Goal: Task Accomplishment & Management: Manage account settings

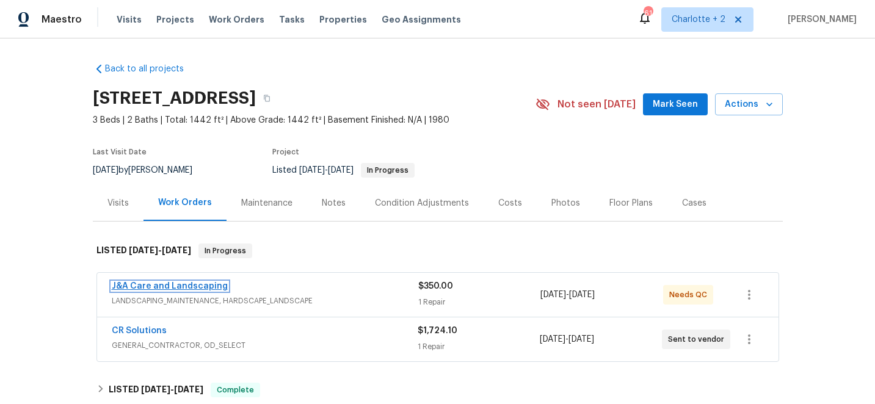
click at [197, 288] on link "J&A Care and Landscaping" at bounding box center [170, 286] width 116 height 9
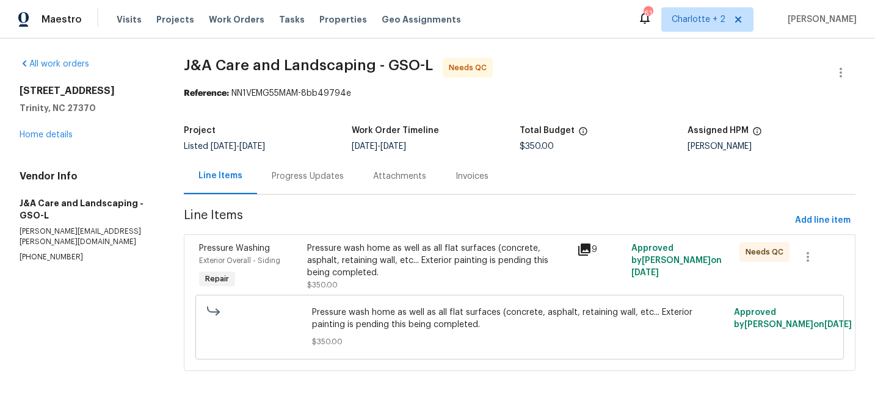
click at [414, 258] on div "Pressure wash home as well as all flat surfaces (concrete, asphalt, retaining w…" at bounding box center [438, 261] width 263 height 37
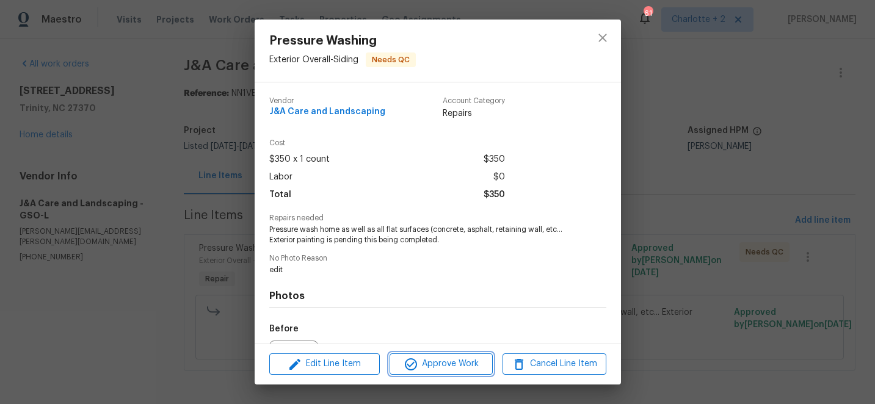
click at [446, 374] on button "Approve Work" at bounding box center [441, 364] width 103 height 21
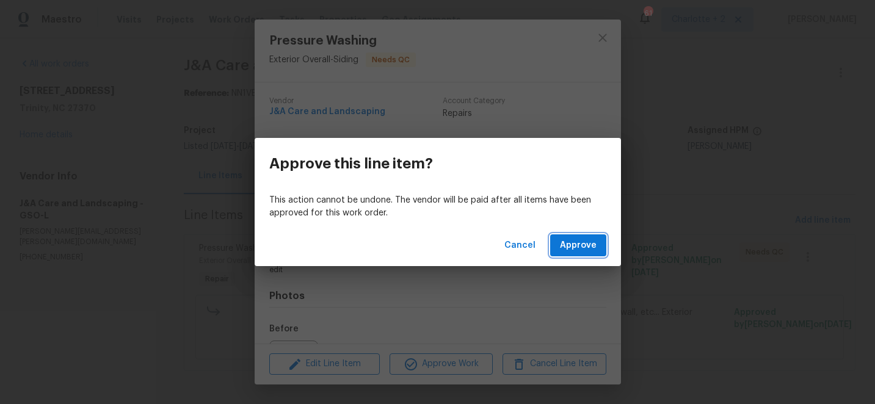
click at [582, 250] on span "Approve" at bounding box center [578, 245] width 37 height 15
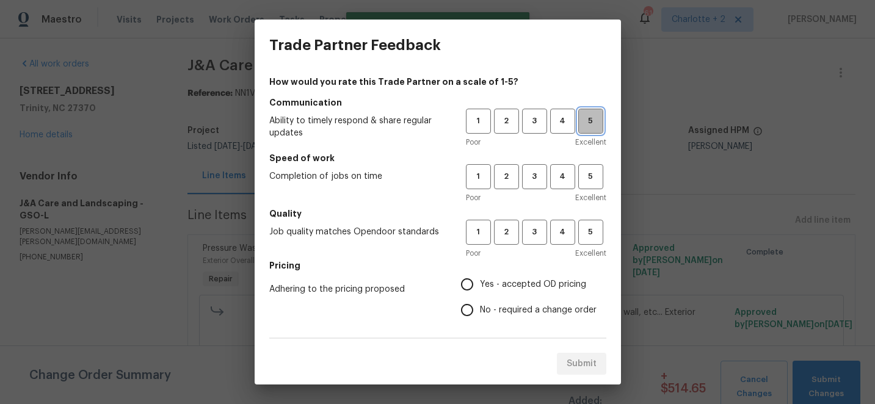
click at [586, 122] on span "5" at bounding box center [591, 121] width 23 height 14
click at [588, 178] on span "5" at bounding box center [591, 177] width 23 height 14
click at [596, 253] on span "Excellent" at bounding box center [590, 253] width 31 height 12
click at [595, 236] on span "5" at bounding box center [591, 232] width 23 height 14
click at [471, 285] on input "Yes - accepted OD pricing" at bounding box center [468, 285] width 26 height 26
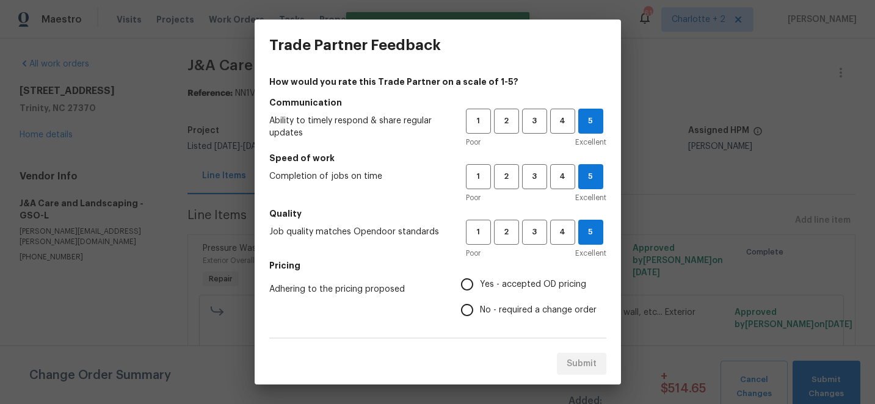
radio input "true"
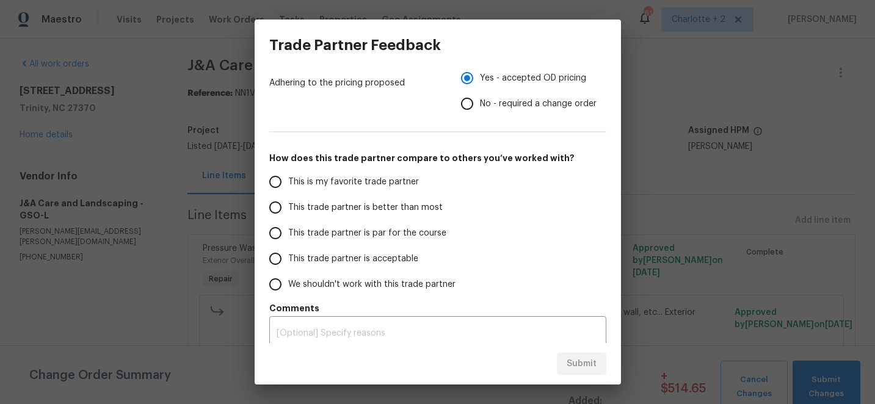
scroll to position [216, 0]
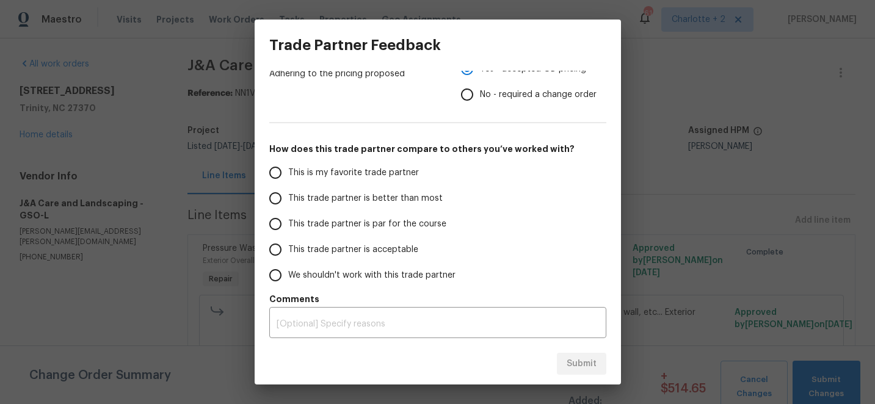
click at [279, 174] on input "This is my favorite trade partner" at bounding box center [276, 173] width 26 height 26
click at [578, 368] on span "Submit" at bounding box center [582, 364] width 30 height 15
radio input "true"
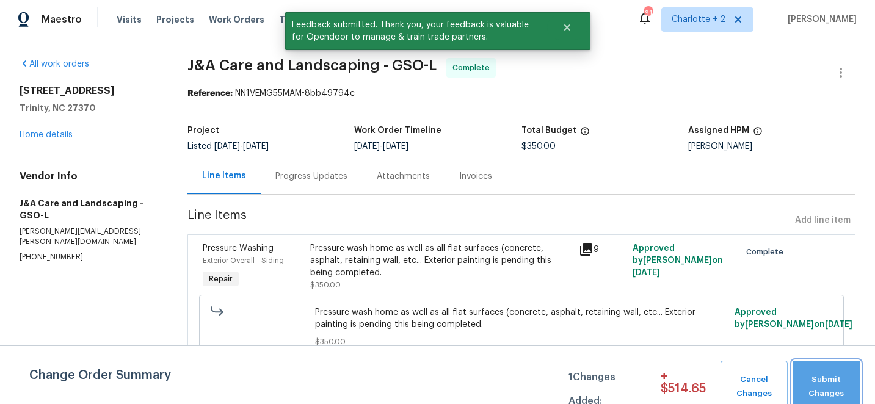
click at [830, 372] on button "Submit Changes" at bounding box center [827, 387] width 68 height 53
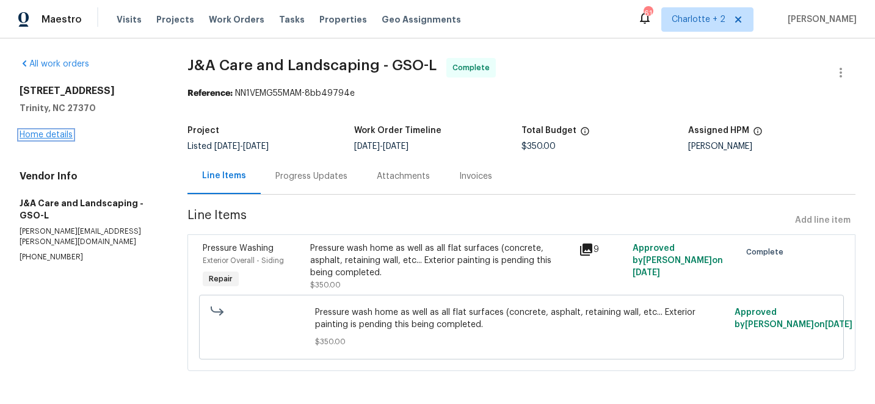
click at [44, 134] on link "Home details" at bounding box center [46, 135] width 53 height 9
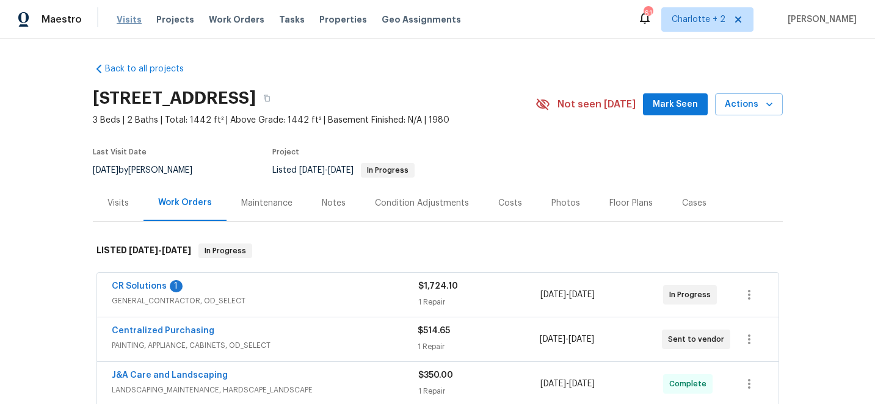
click at [121, 20] on span "Visits" at bounding box center [129, 19] width 25 height 12
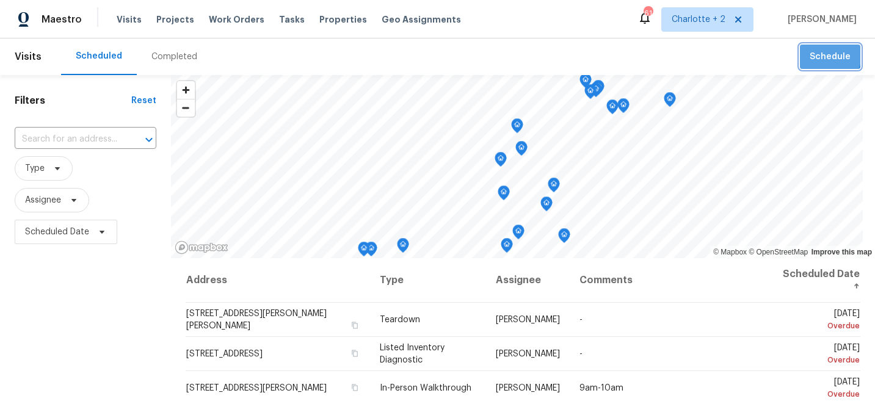
click at [830, 56] on span "Schedule" at bounding box center [830, 56] width 41 height 15
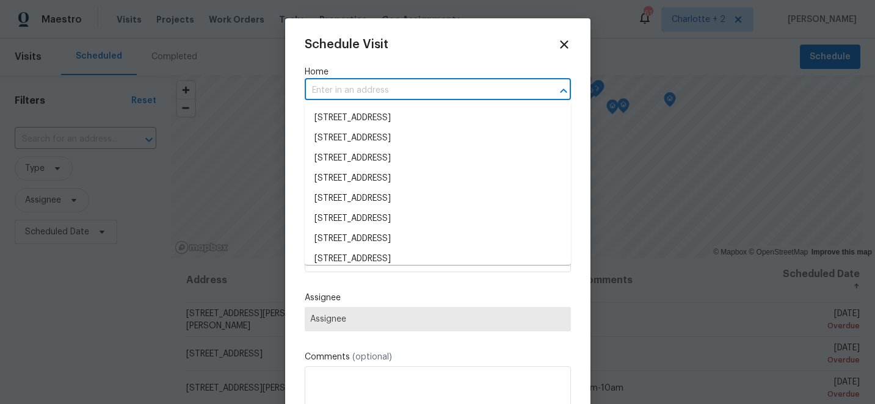
click at [403, 92] on input "text" at bounding box center [421, 90] width 232 height 19
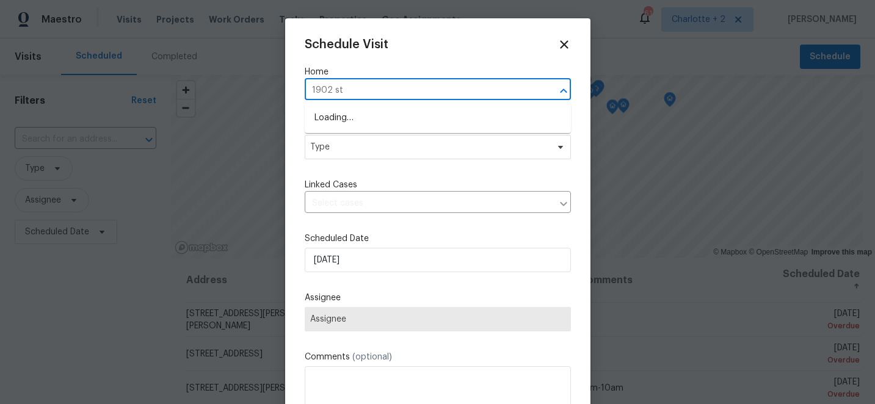
type input "1902 sto"
click at [424, 117] on li "1902 Stonewyck Ave, Kannapolis, NC 28081" at bounding box center [438, 118] width 266 height 20
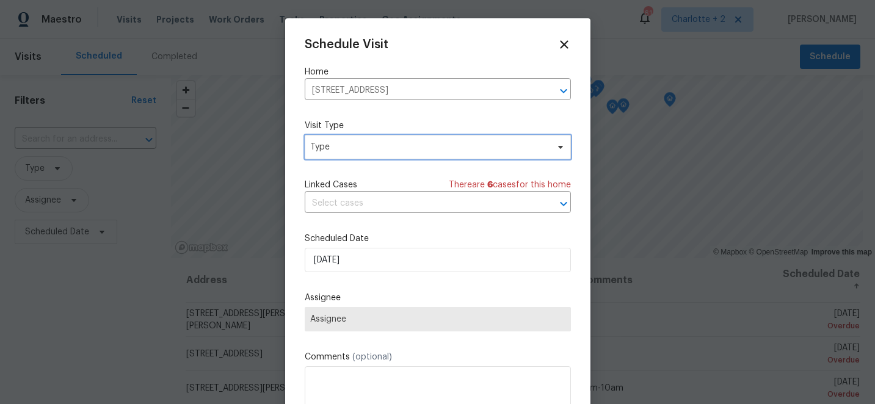
click at [395, 144] on span "Type" at bounding box center [429, 147] width 238 height 12
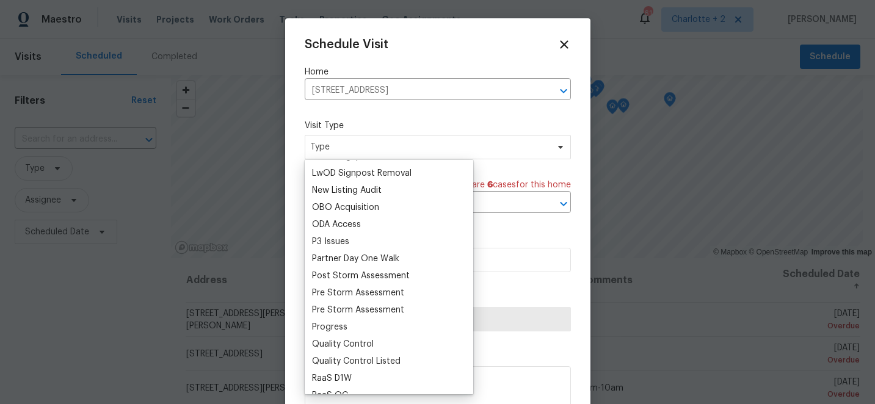
scroll to position [668, 0]
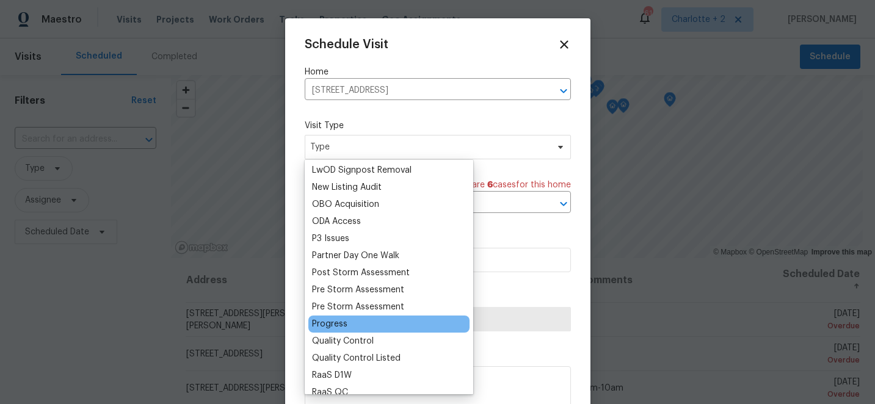
click at [334, 324] on div "Progress" at bounding box center [329, 324] width 35 height 12
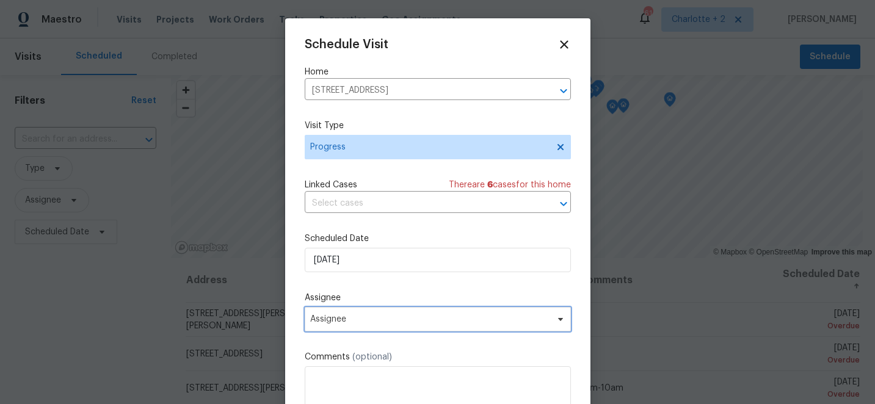
click at [396, 324] on span "Assignee" at bounding box center [429, 320] width 239 height 10
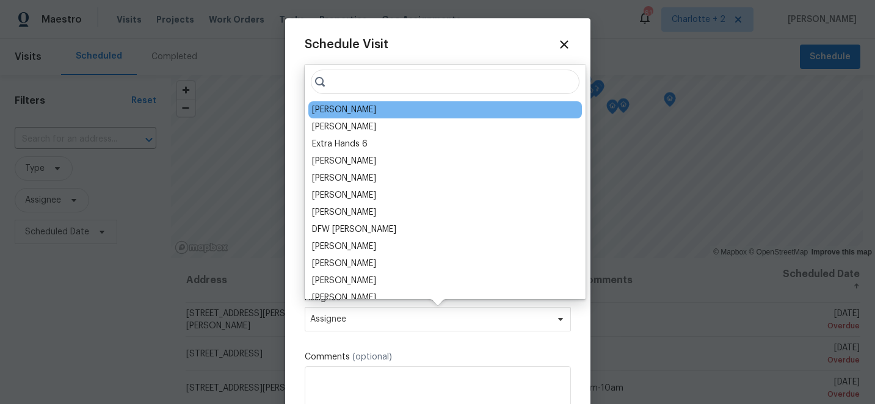
click at [331, 108] on div "[PERSON_NAME]" at bounding box center [344, 110] width 64 height 12
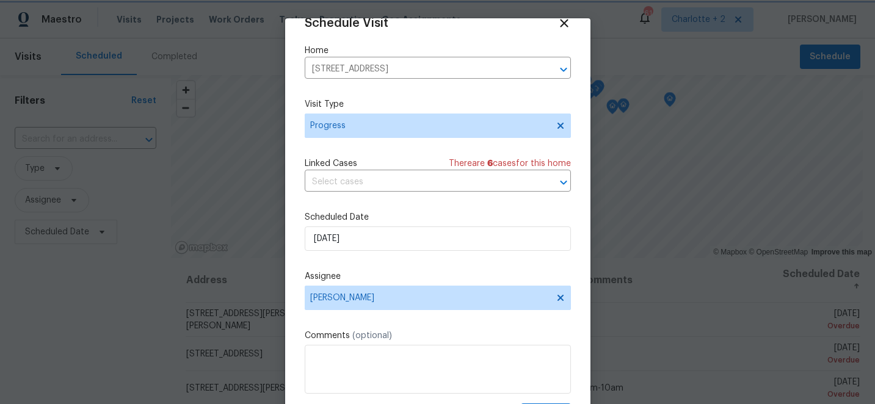
scroll to position [60, 0]
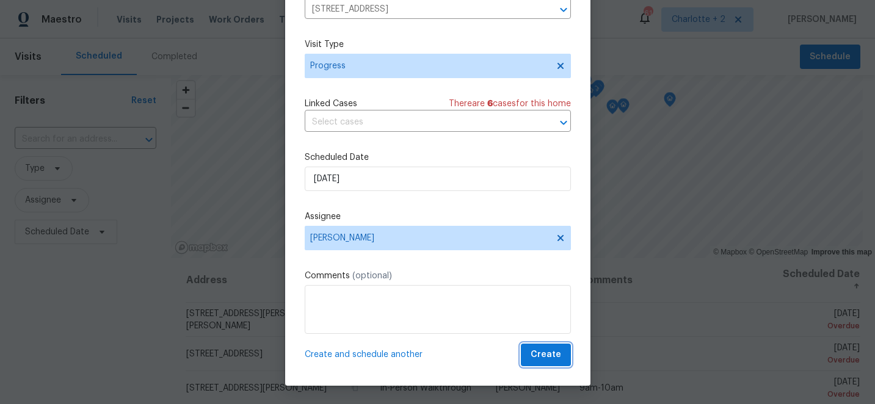
click at [560, 357] on span "Create" at bounding box center [546, 355] width 31 height 15
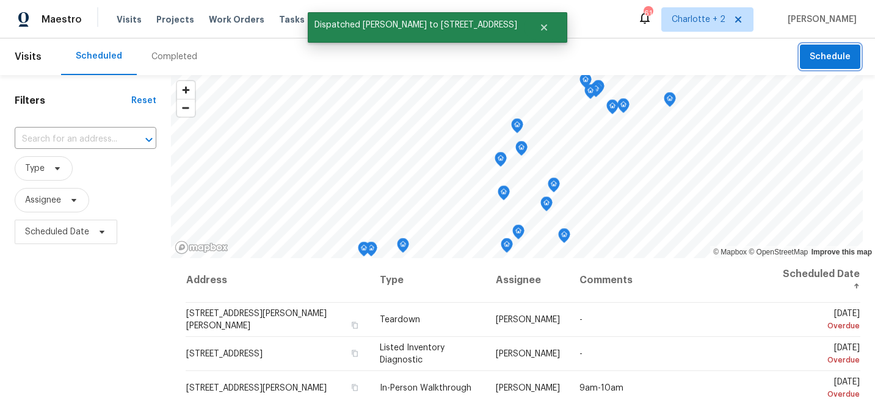
scroll to position [0, 0]
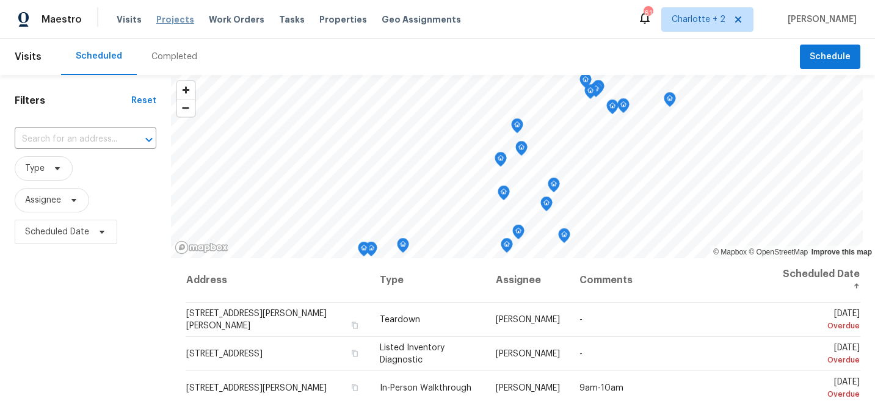
click at [175, 19] on span "Projects" at bounding box center [175, 19] width 38 height 12
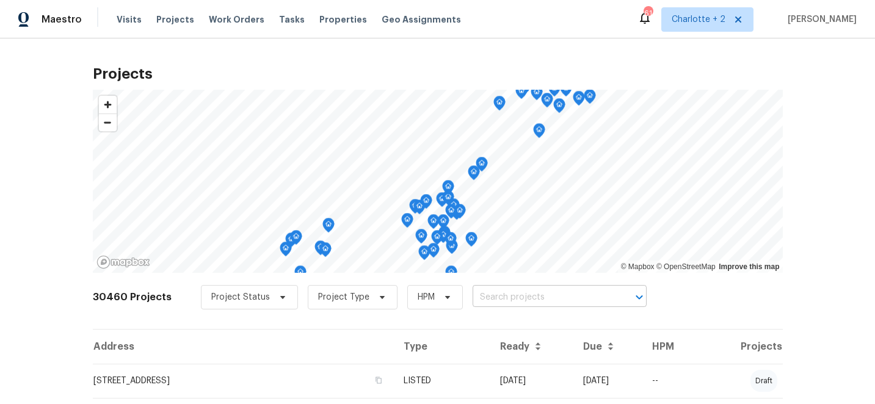
click at [506, 296] on input "text" at bounding box center [543, 297] width 140 height 19
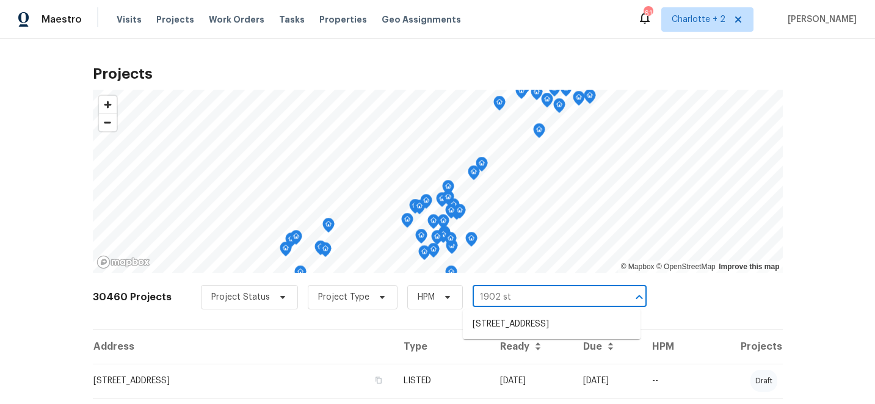
type input "1902 sto"
click at [533, 326] on li "1902 Stonewyck Ave, Kannapolis, NC 28081" at bounding box center [552, 325] width 178 height 20
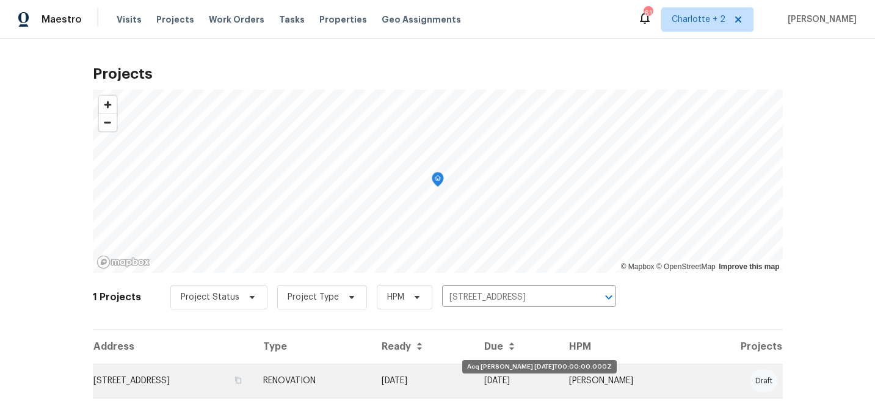
click at [475, 377] on td "[DATE]" at bounding box center [423, 381] width 103 height 34
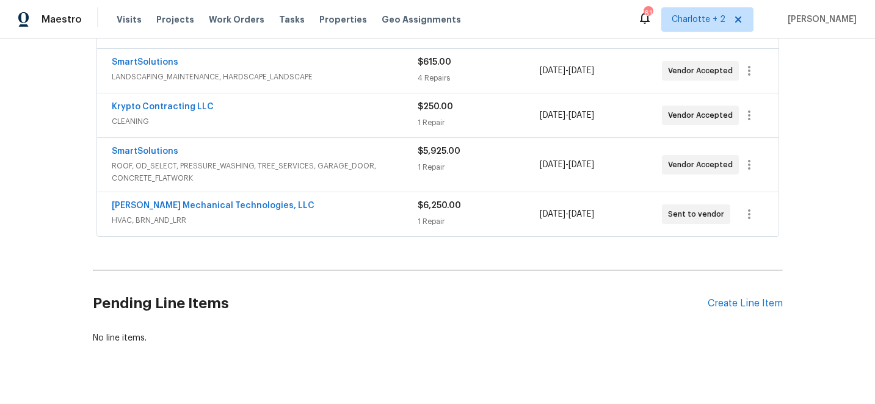
scroll to position [326, 0]
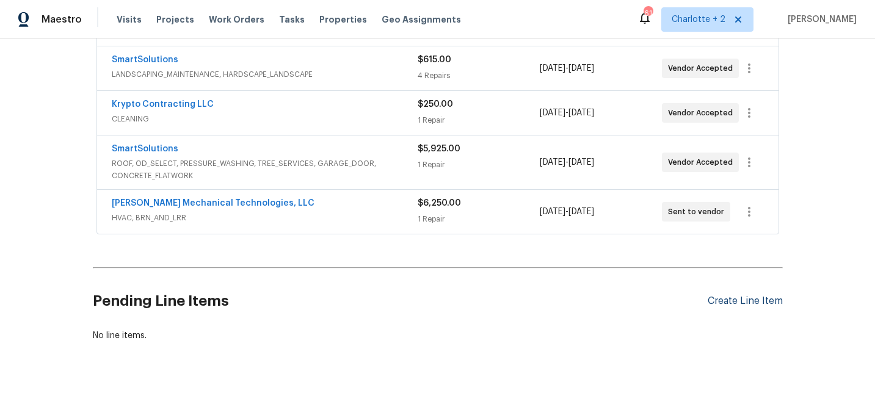
click at [750, 305] on div "Create Line Item" at bounding box center [745, 302] width 75 height 12
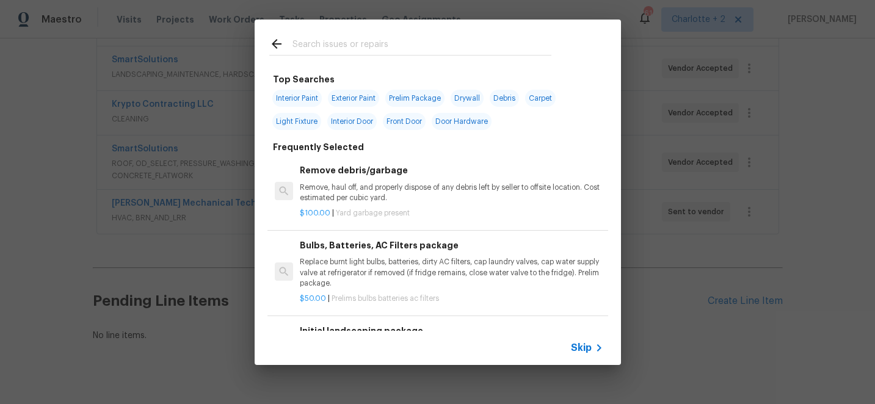
click at [336, 48] on input "text" at bounding box center [422, 46] width 259 height 18
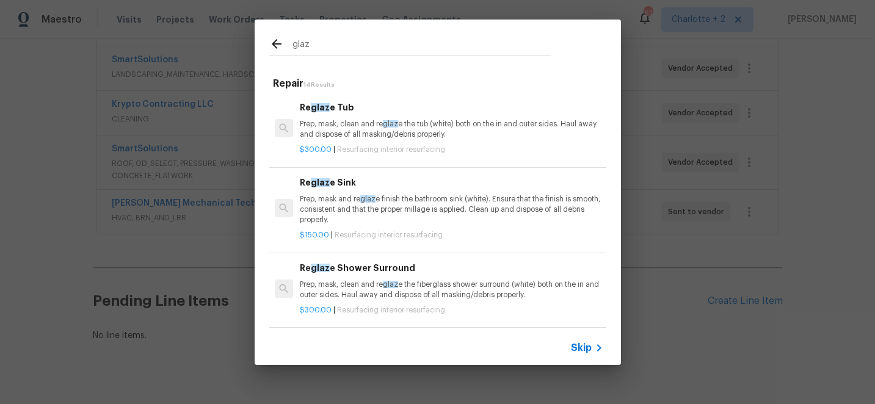
type input "glaz"
click at [425, 129] on p "Prep, mask, clean and re glaz e the tub (white) both on the in and outer sides.…" at bounding box center [451, 129] width 303 height 21
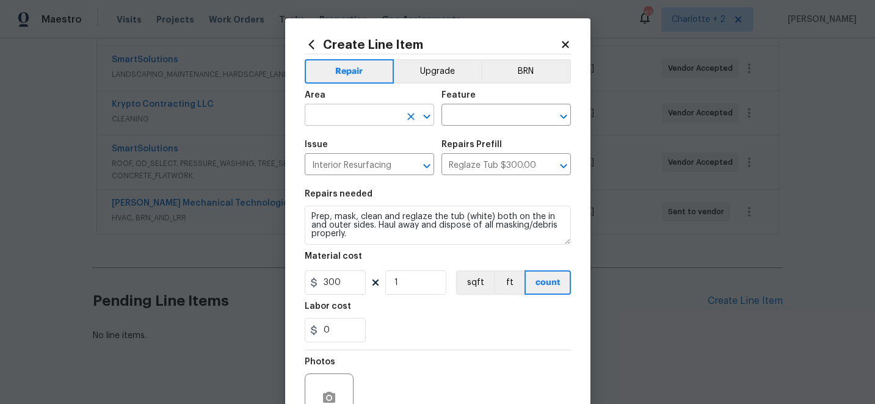
click at [379, 118] on input "text" at bounding box center [352, 116] width 95 height 19
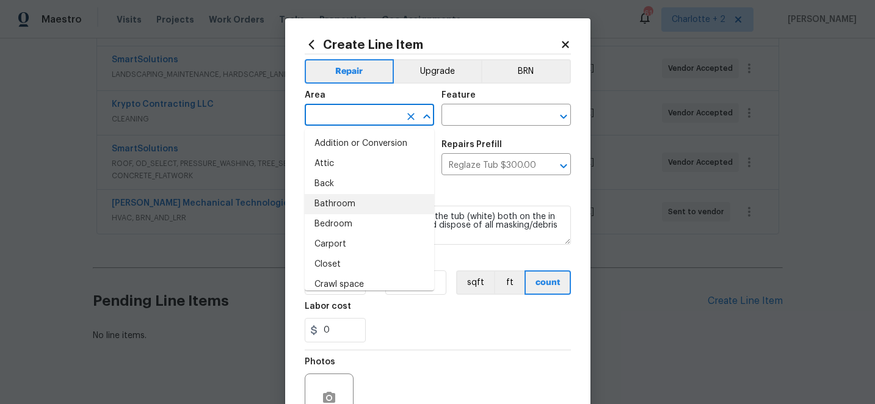
click at [351, 205] on li "Bathroom" at bounding box center [370, 204] width 130 height 20
type input "Bathroom"
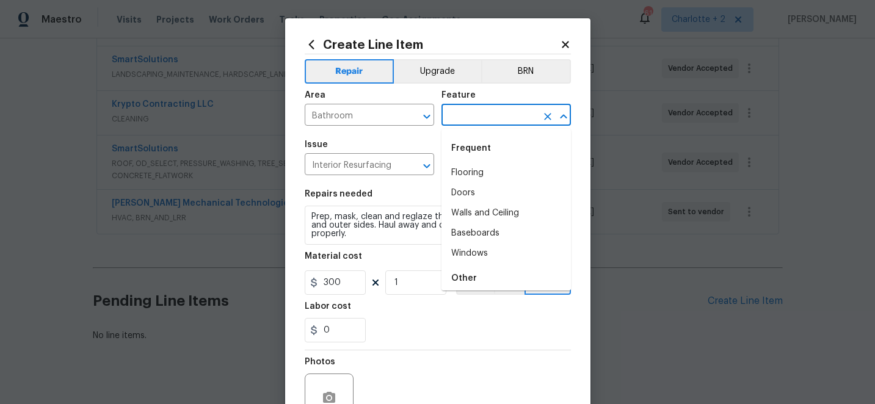
click at [486, 116] on input "text" at bounding box center [489, 116] width 95 height 19
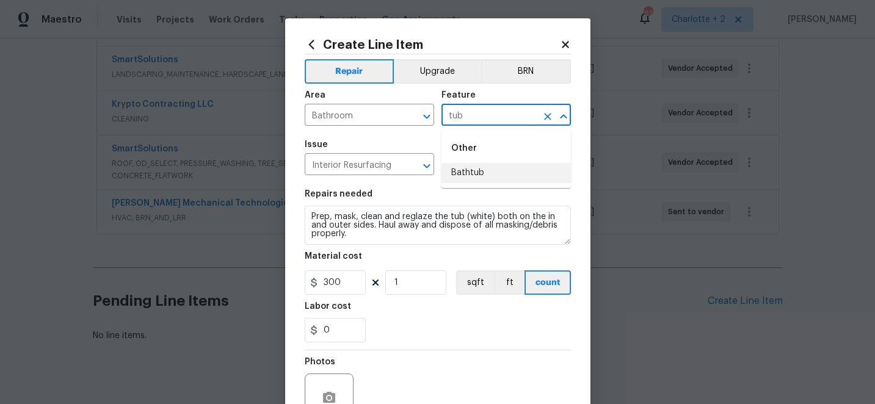
click at [464, 172] on li "Bathtub" at bounding box center [507, 173] width 130 height 20
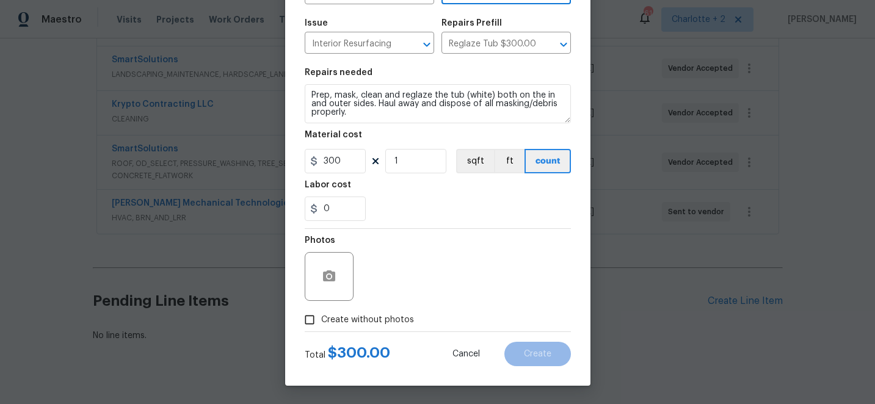
scroll to position [0, 0]
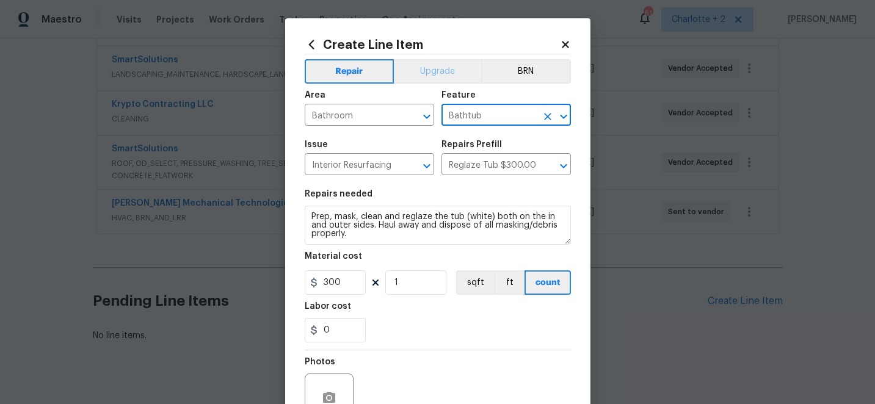
type input "Bathtub"
click at [451, 72] on button "Upgrade" at bounding box center [437, 71] width 87 height 24
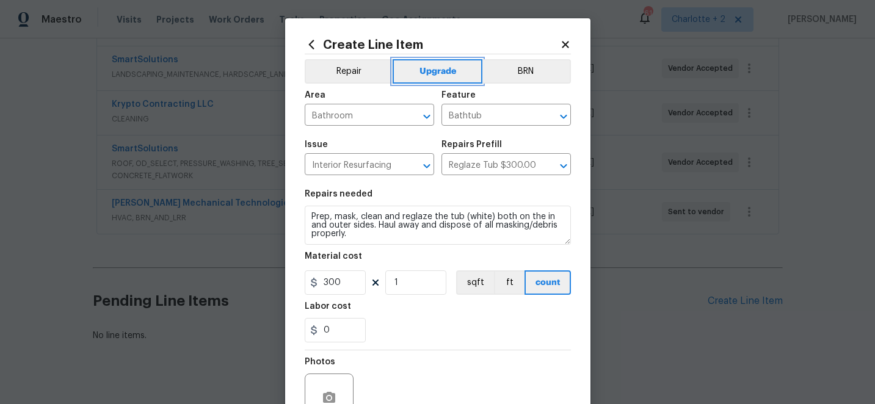
scroll to position [122, 0]
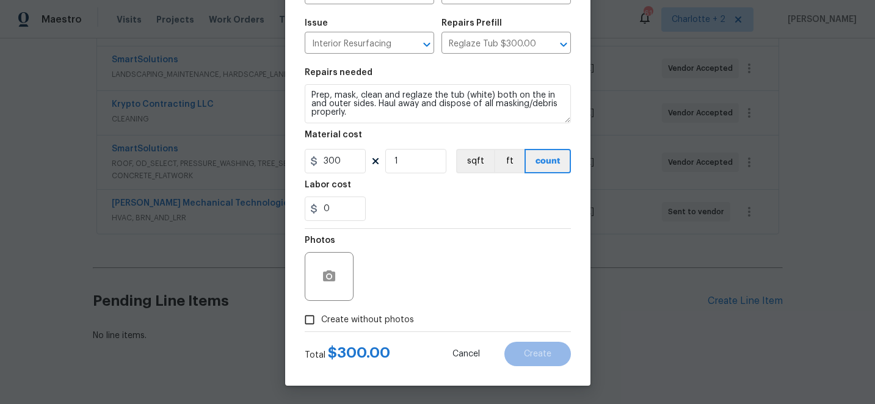
click at [310, 323] on input "Create without photos" at bounding box center [309, 320] width 23 height 23
checkbox input "true"
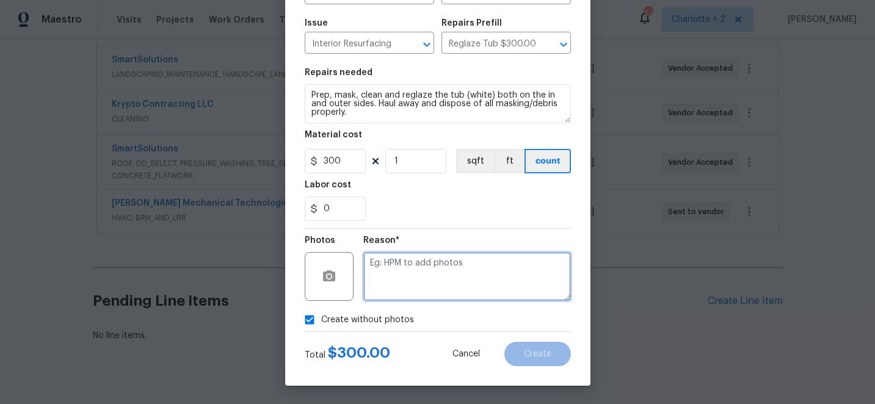
click at [443, 273] on textarea at bounding box center [467, 276] width 208 height 49
type textarea "edit"
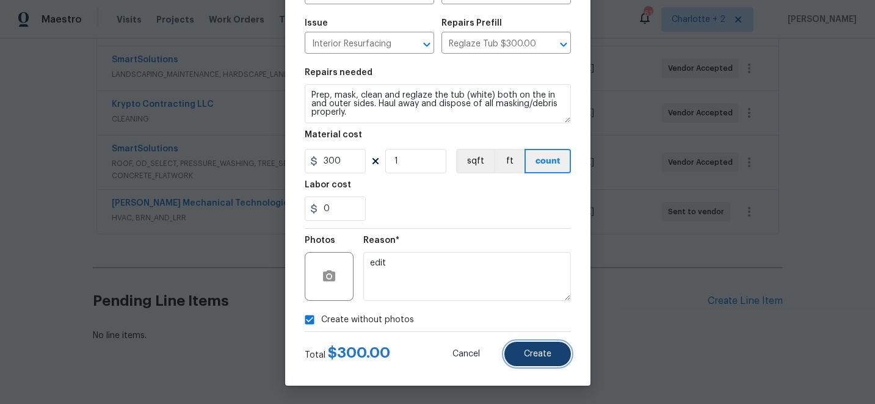
click at [552, 357] on button "Create" at bounding box center [538, 354] width 67 height 24
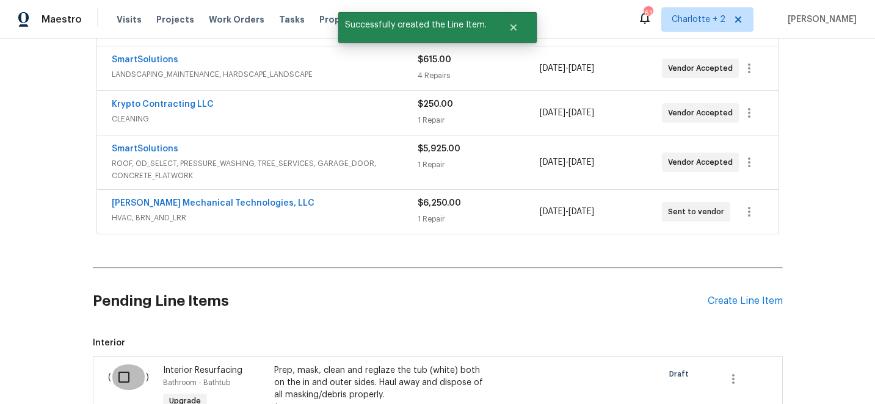
click at [124, 380] on input "checkbox" at bounding box center [128, 378] width 35 height 26
checkbox input "true"
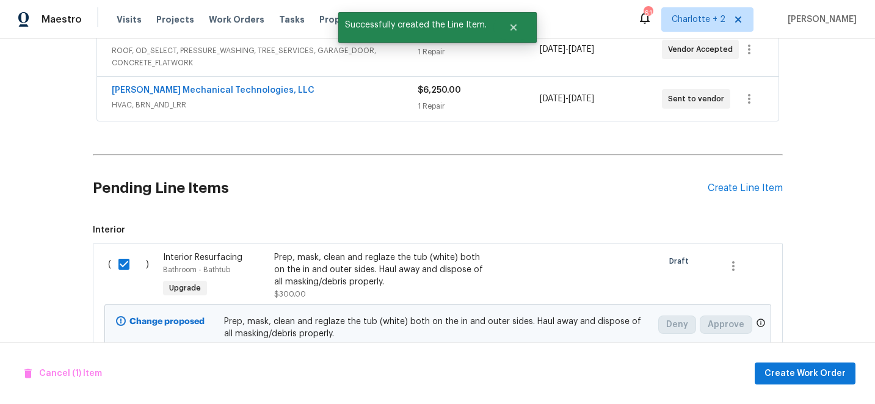
scroll to position [469, 0]
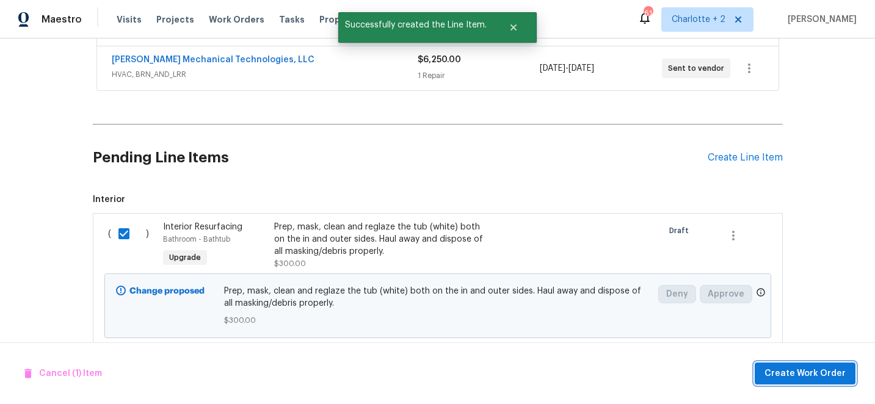
click at [819, 371] on span "Create Work Order" at bounding box center [805, 374] width 81 height 15
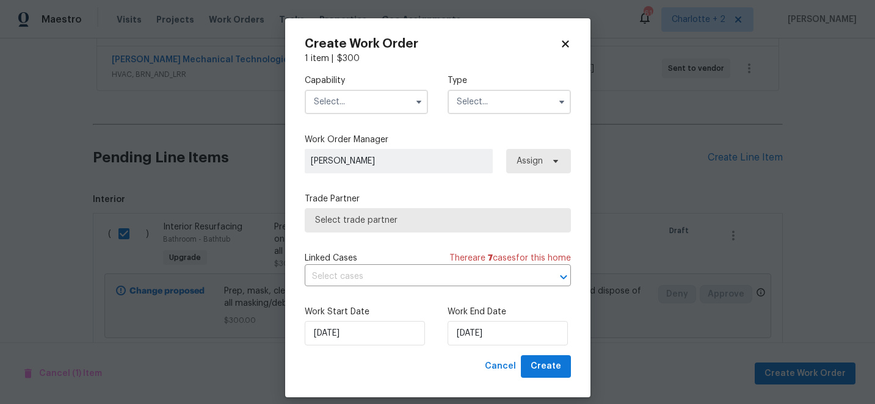
click at [353, 107] on input "text" at bounding box center [366, 102] width 123 height 24
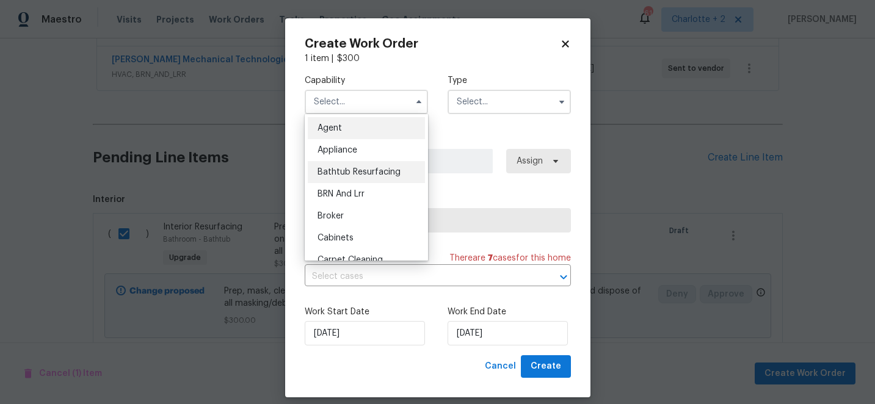
click at [382, 174] on span "Bathtub Resurfacing" at bounding box center [359, 172] width 83 height 9
type input "Bathtub Resurfacing"
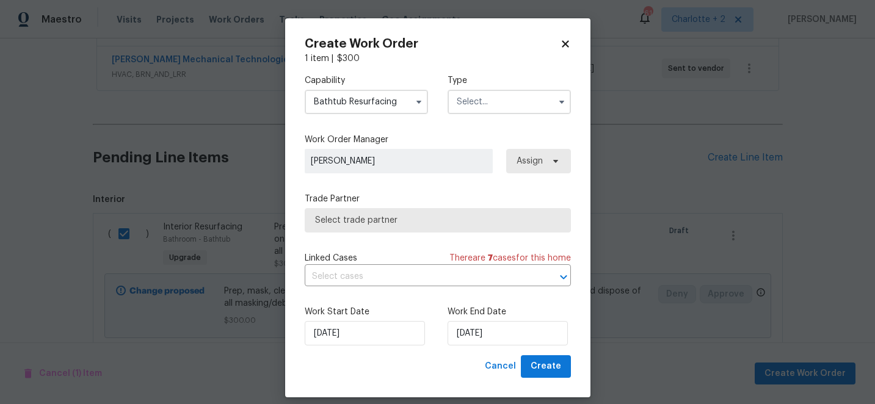
click at [478, 95] on input "text" at bounding box center [509, 102] width 123 height 24
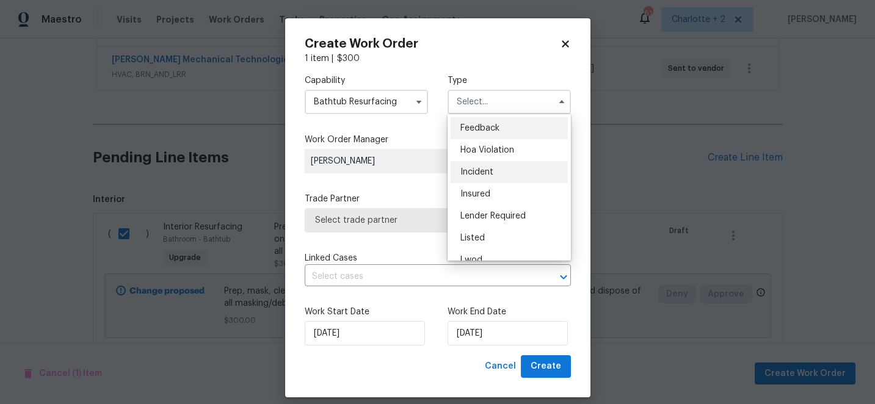
scroll to position [145, 0]
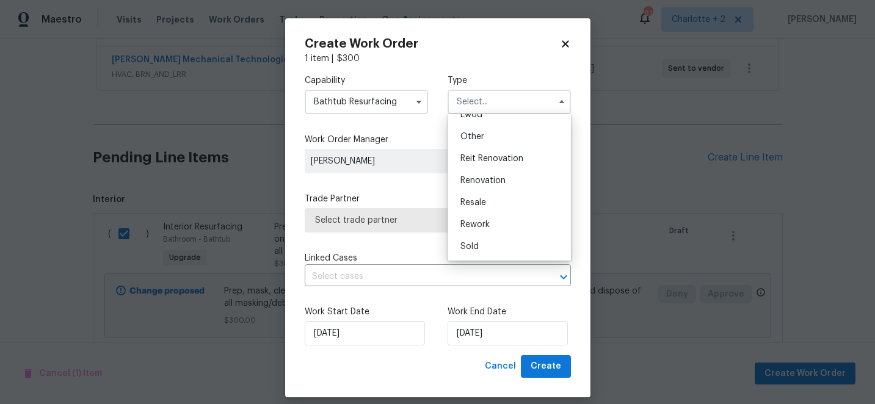
click at [477, 181] on span "Renovation" at bounding box center [483, 181] width 45 height 9
type input "Renovation"
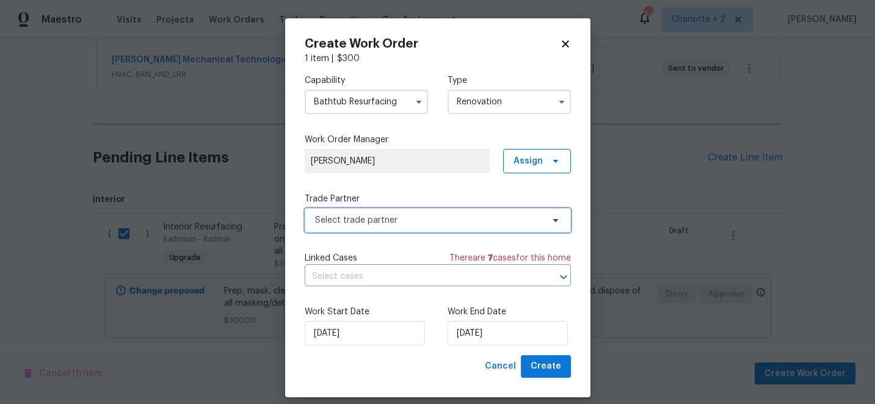
click at [401, 223] on span "Select trade partner" at bounding box center [429, 220] width 228 height 12
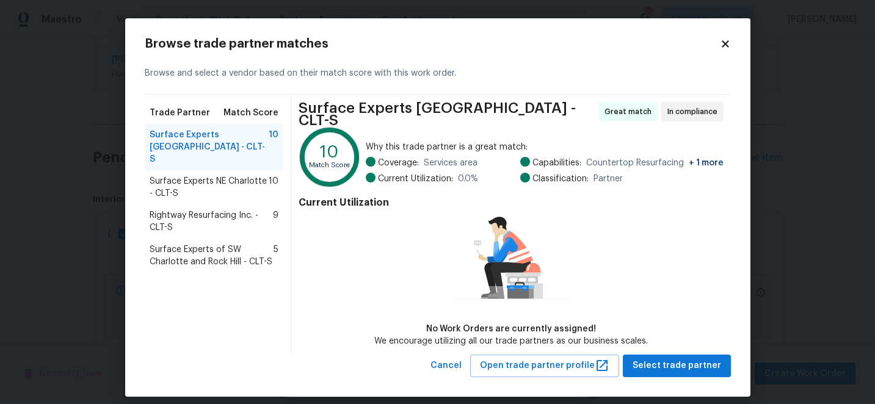
click at [181, 210] on span "Rightway Resurfacing Inc. - CLT-S" at bounding box center [212, 222] width 124 height 24
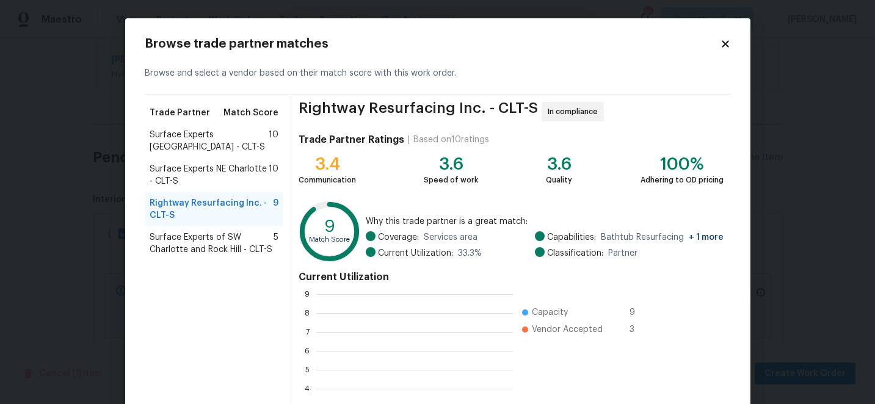
scroll to position [171, 196]
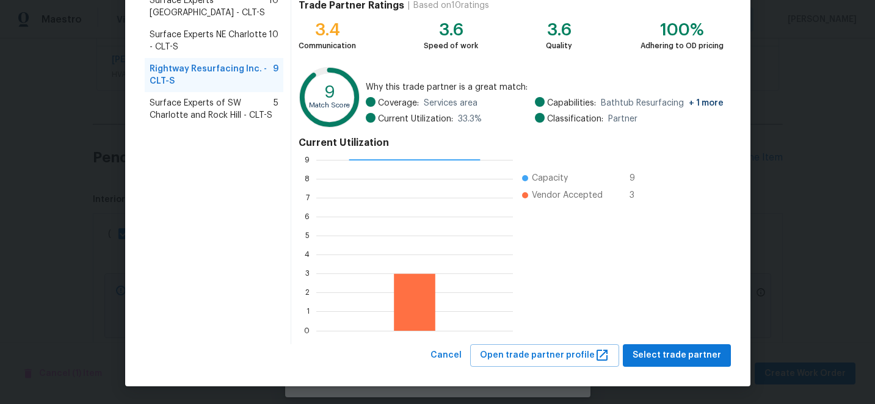
click at [713, 368] on div "Browse trade partner matches Browse and select a vendor based on their match sc…" at bounding box center [438, 135] width 626 height 503
click at [717, 356] on span "Select trade partner" at bounding box center [677, 355] width 89 height 15
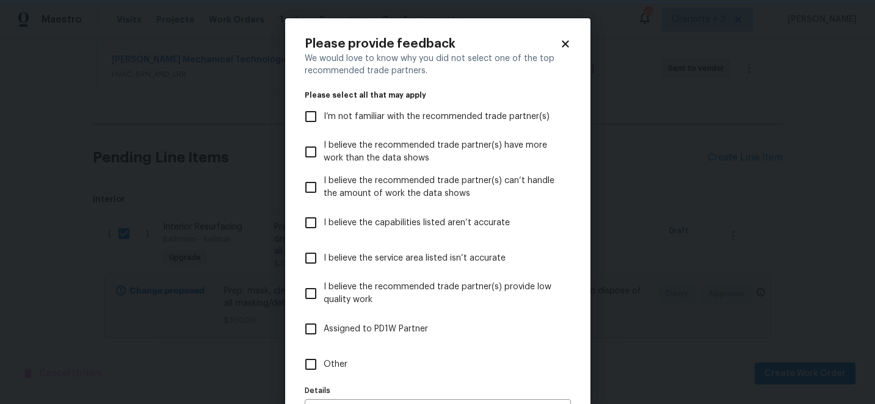
scroll to position [0, 0]
click at [315, 222] on input "I believe the capabilities listed aren’t accurate" at bounding box center [311, 223] width 26 height 26
checkbox input "true"
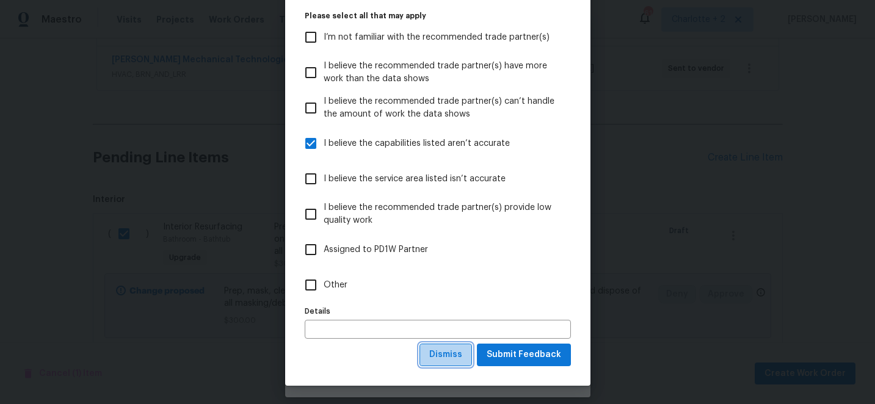
click at [454, 357] on span "Dismiss" at bounding box center [445, 355] width 33 height 15
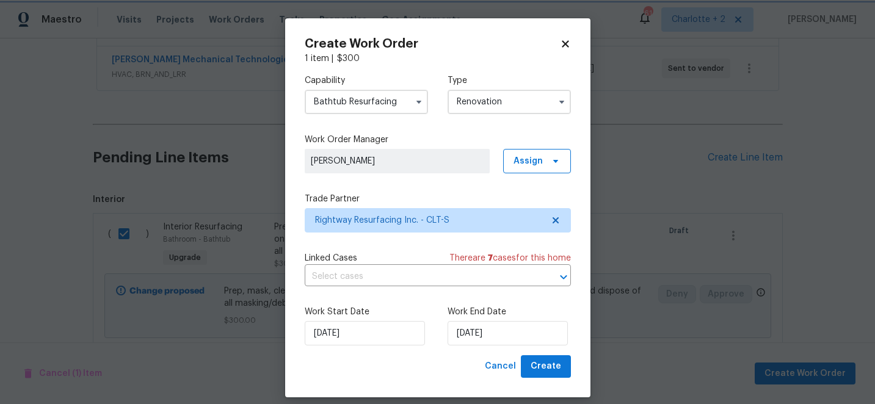
scroll to position [0, 0]
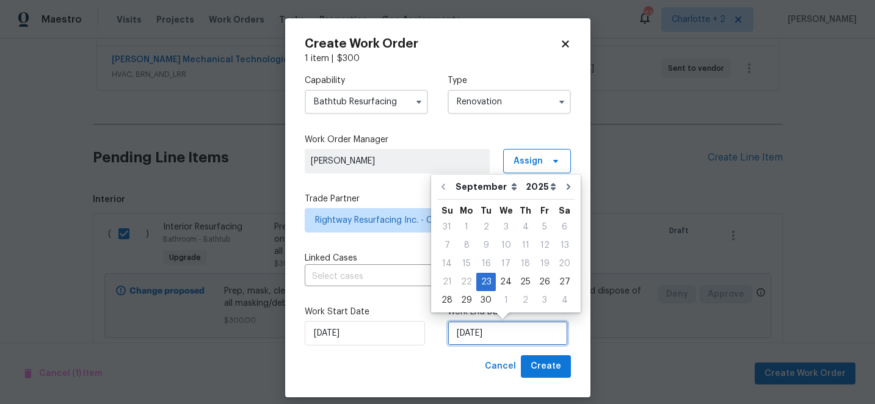
click at [505, 333] on input "[DATE]" at bounding box center [508, 333] width 120 height 24
click at [561, 301] on div "4" at bounding box center [565, 300] width 20 height 17
type input "10/4/2025"
select select "9"
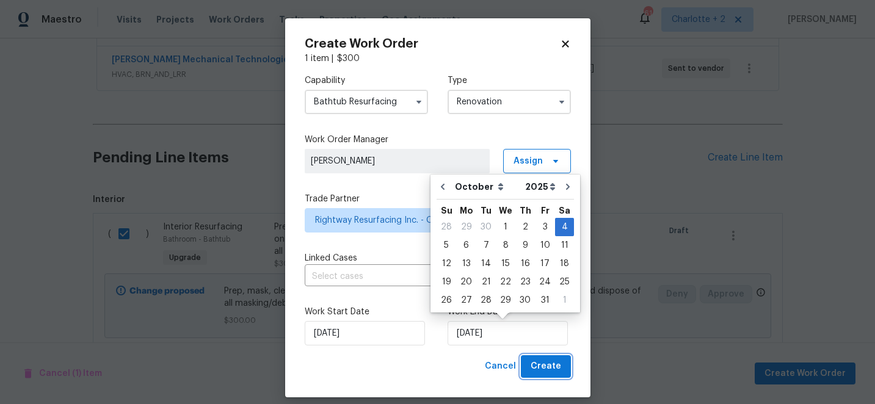
click at [556, 367] on span "Create" at bounding box center [546, 366] width 31 height 15
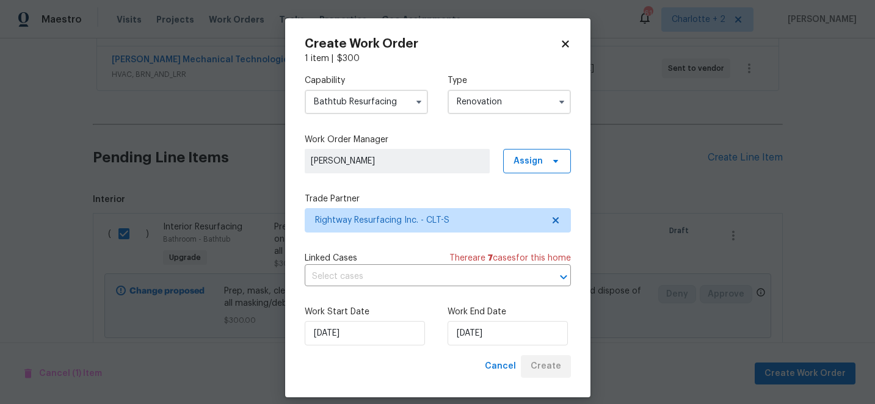
scroll to position [391, 0]
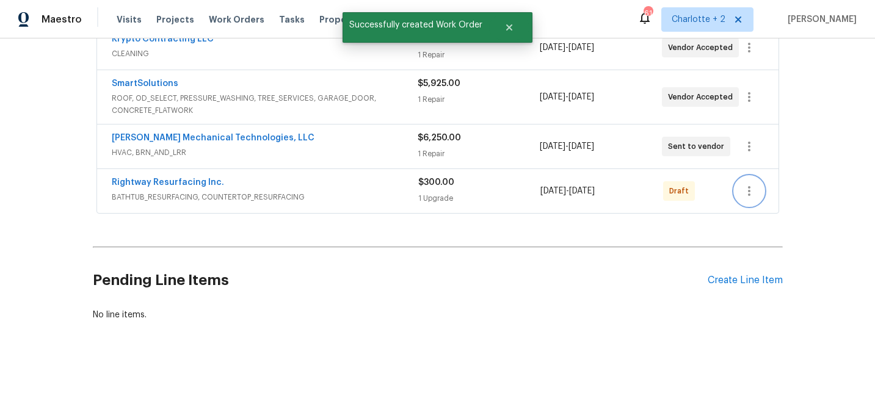
click at [746, 191] on icon "button" at bounding box center [749, 191] width 15 height 15
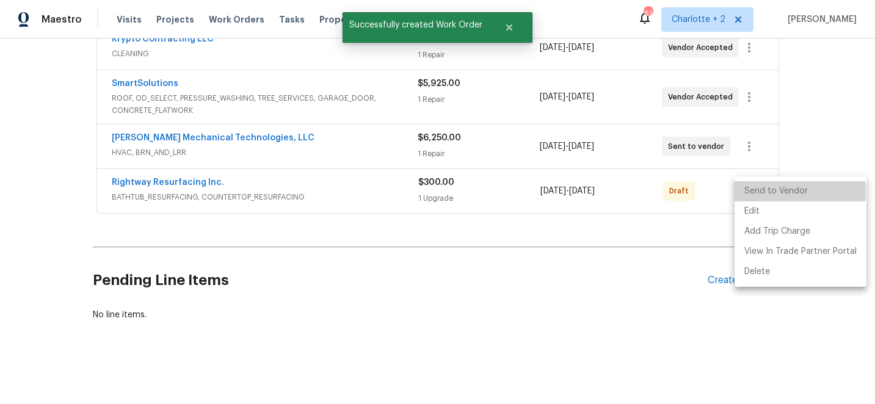
click at [772, 192] on li "Send to Vendor" at bounding box center [801, 191] width 132 height 20
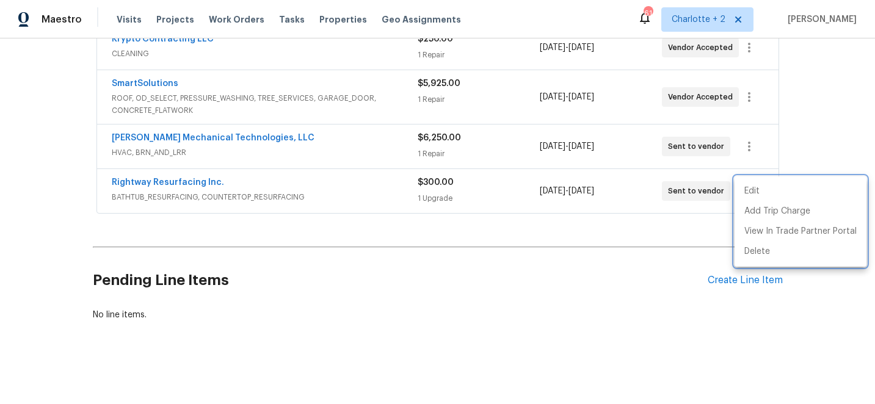
click at [24, 42] on div at bounding box center [437, 202] width 875 height 404
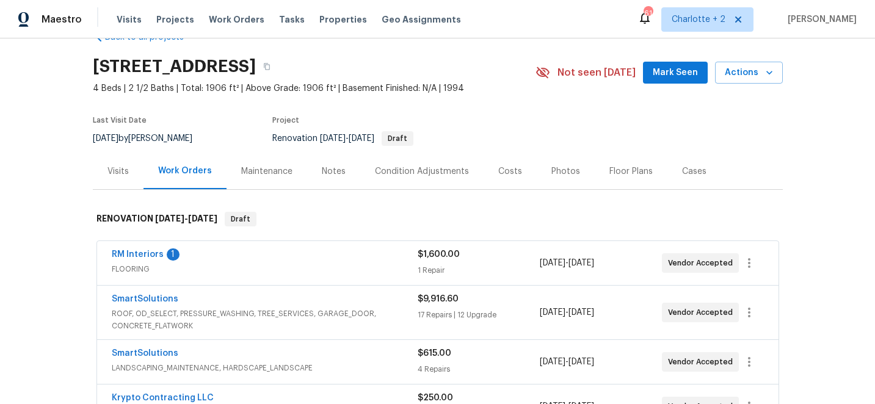
scroll to position [45, 0]
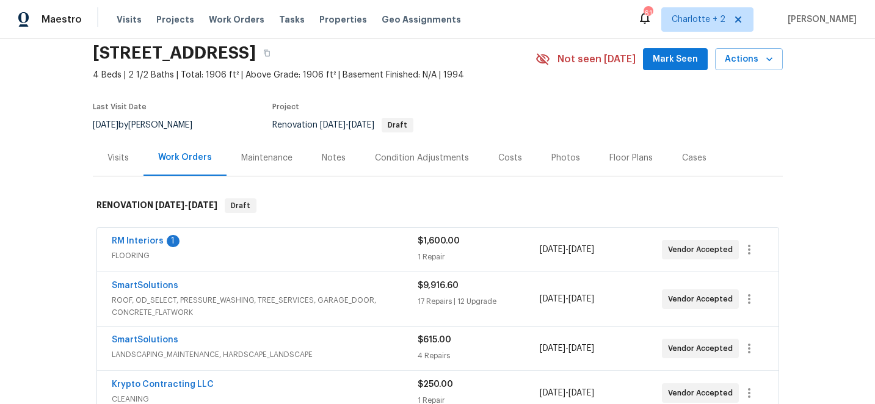
click at [499, 155] on div "Costs" at bounding box center [511, 158] width 24 height 12
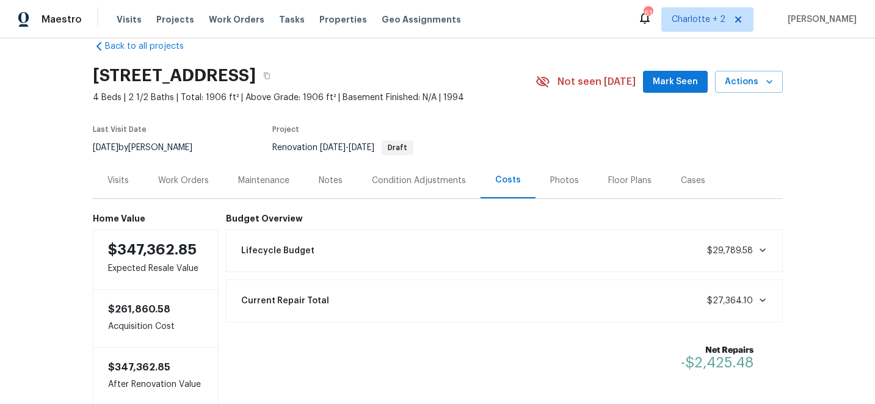
scroll to position [22, 0]
click at [161, 22] on span "Projects" at bounding box center [175, 19] width 38 height 12
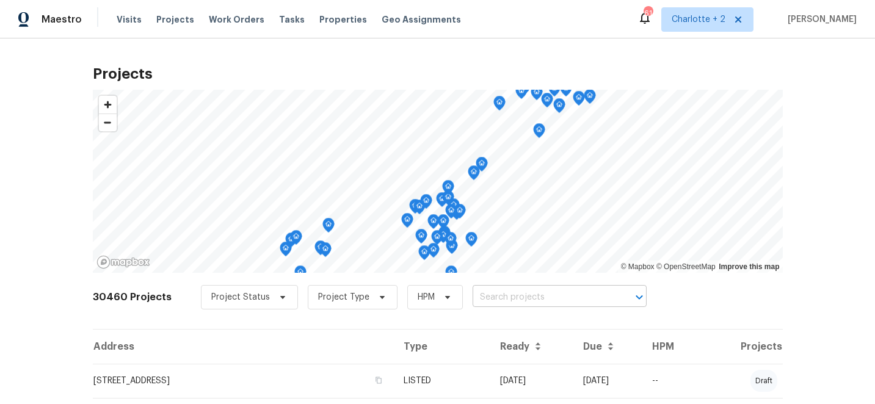
click at [514, 303] on input "text" at bounding box center [543, 297] width 140 height 19
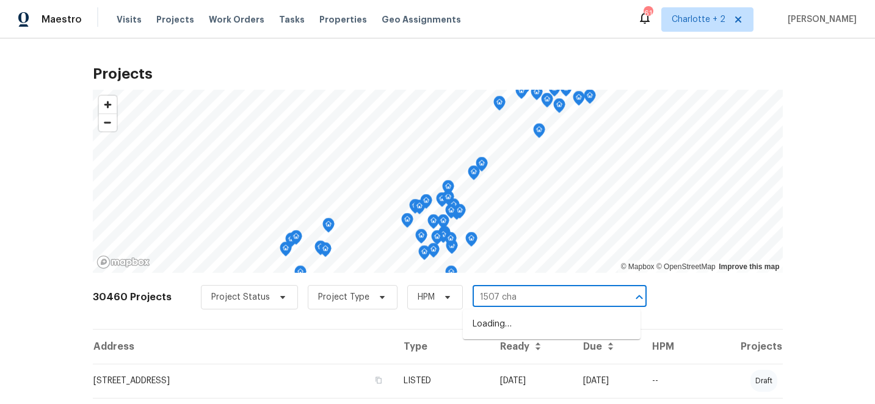
type input "1507 chad"
click at [522, 329] on li "1507 Chadmore Ln NW, Concord, NC 28027" at bounding box center [552, 325] width 178 height 20
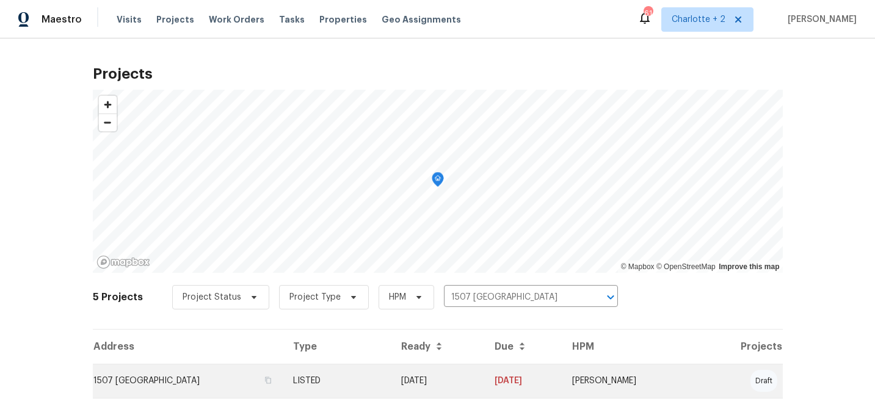
click at [485, 381] on td "09/17/25" at bounding box center [438, 381] width 93 height 34
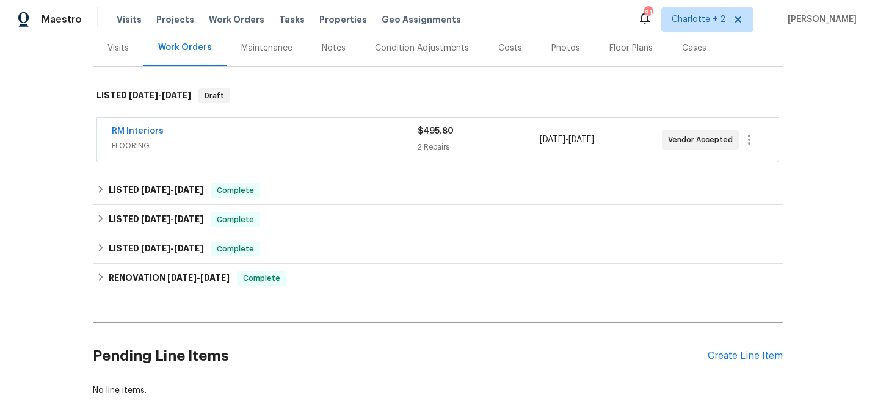
scroll to position [231, 0]
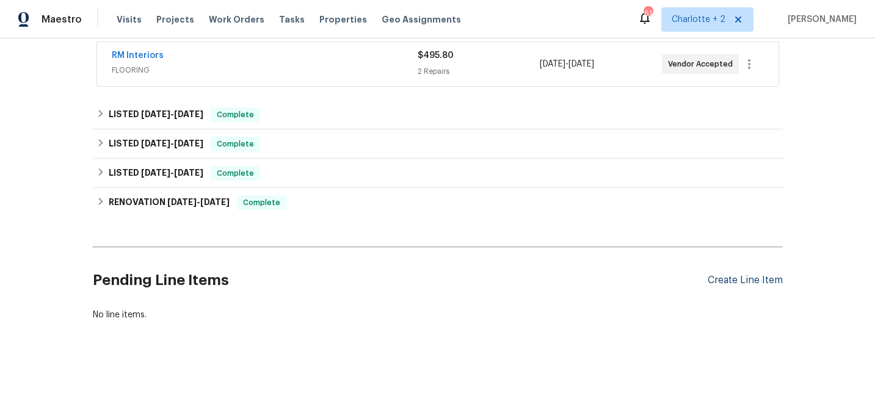
click at [731, 281] on div "Create Line Item" at bounding box center [745, 281] width 75 height 12
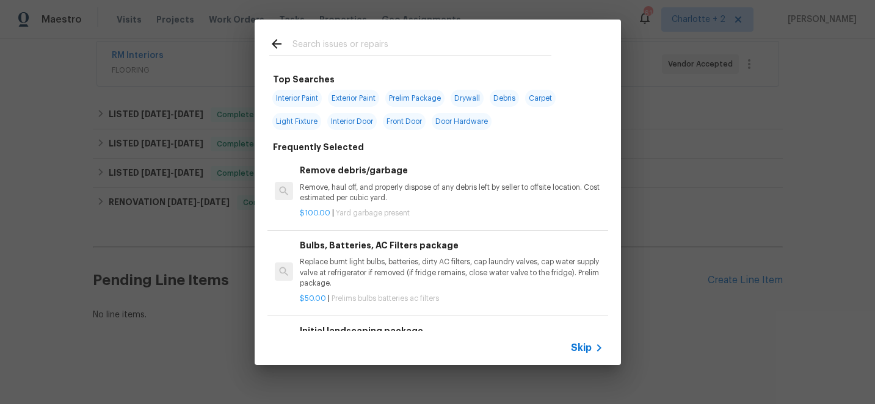
click at [323, 47] on input "text" at bounding box center [422, 46] width 259 height 18
click at [315, 98] on span "Interior Paint" at bounding box center [296, 98] width 49 height 17
type input "Interior Paint"
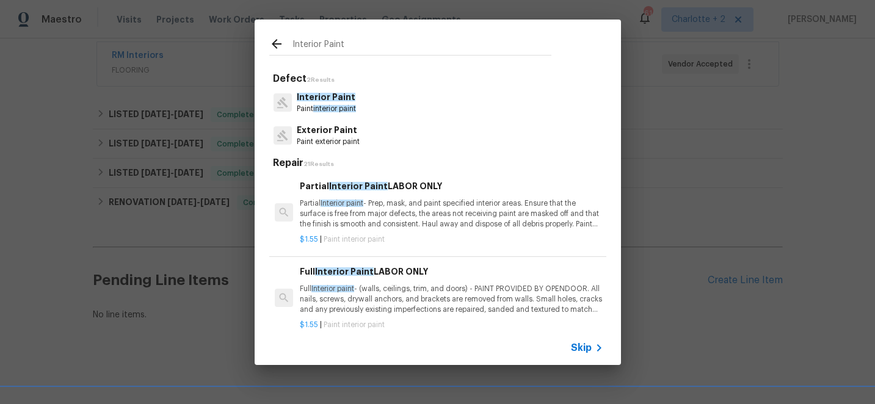
click at [321, 100] on span "Interior Paint" at bounding box center [326, 97] width 59 height 9
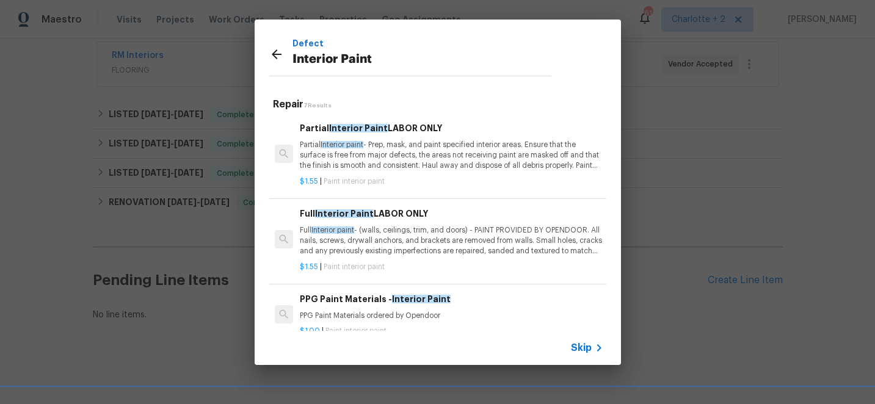
click at [430, 245] on p "Full Interior paint - (walls, ceilings, trim, and doors) - PAINT PROVIDED BY OP…" at bounding box center [451, 240] width 303 height 31
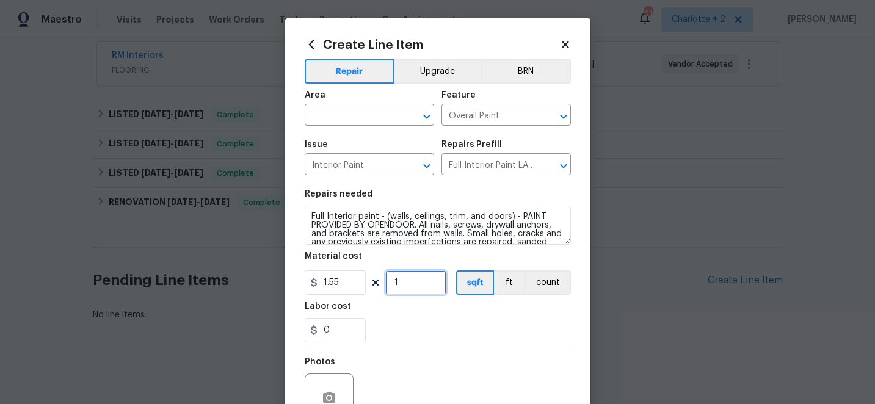
click at [404, 283] on input "1" at bounding box center [415, 283] width 61 height 24
type input "2997"
click at [353, 280] on input "1.55" at bounding box center [335, 283] width 61 height 24
type input "1.25"
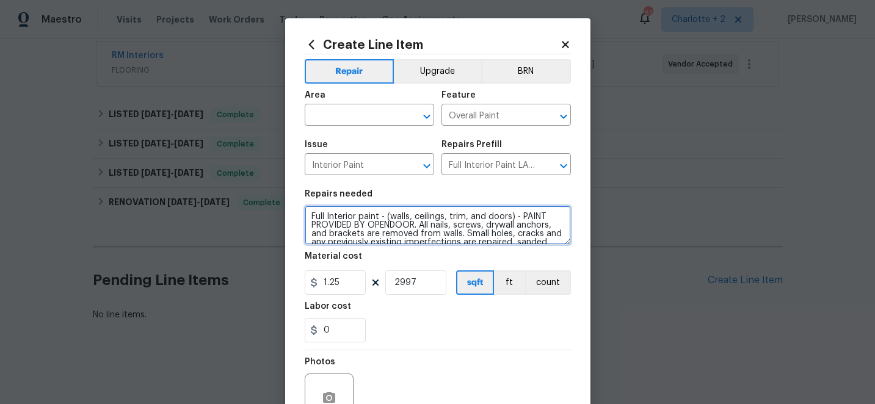
click at [450, 219] on textarea "Full Interior paint - (walls, ceilings, trim, and doors) - PAINT PROVIDED BY OP…" at bounding box center [438, 225] width 266 height 39
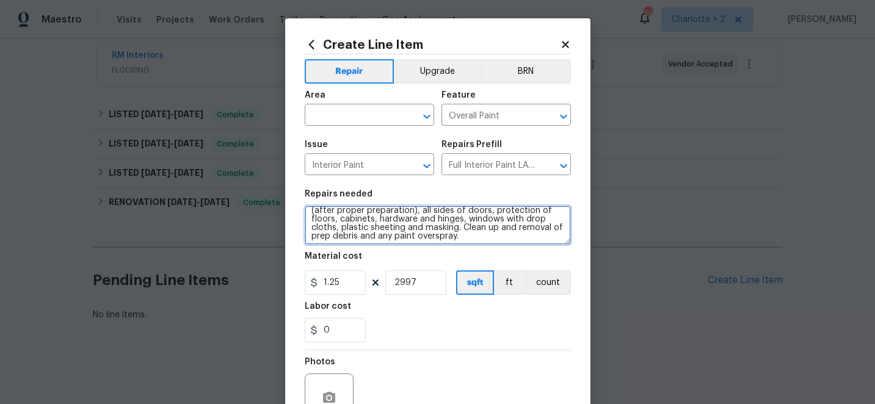
scroll to position [68, 0]
type textarea "Full Interior paint - (walls,trim, and doors) - PAINT PROVIDED BY OPENDOOR. All…"
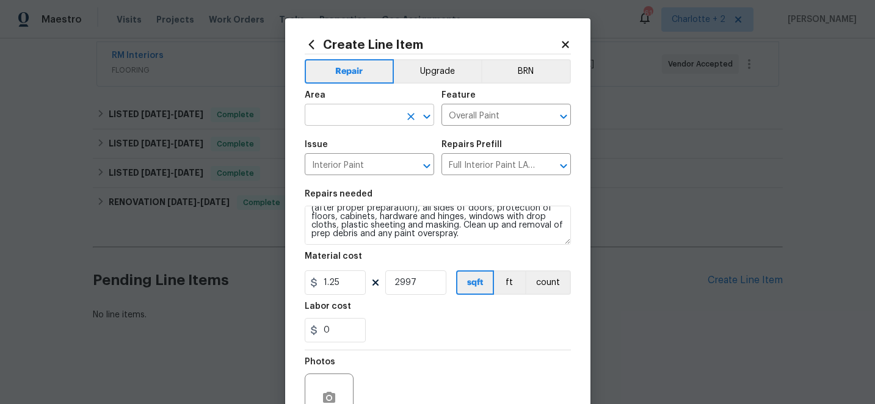
click at [370, 113] on input "text" at bounding box center [352, 116] width 95 height 19
click at [354, 165] on li "Interior Overall" at bounding box center [370, 164] width 130 height 20
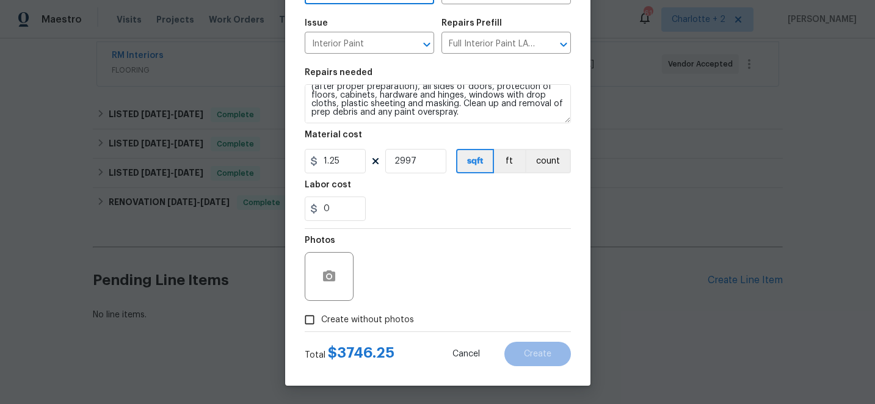
type input "Interior Overall"
click at [310, 316] on input "Create without photos" at bounding box center [309, 320] width 23 height 23
checkbox input "true"
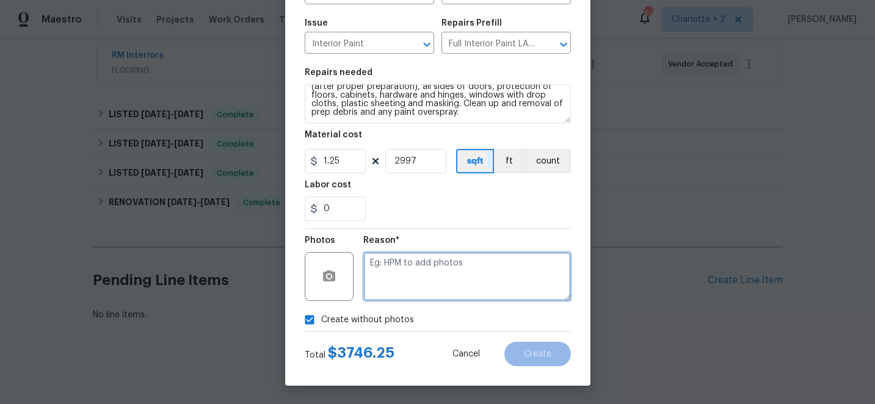
click at [480, 269] on textarea at bounding box center [467, 276] width 208 height 49
type textarea "edit"
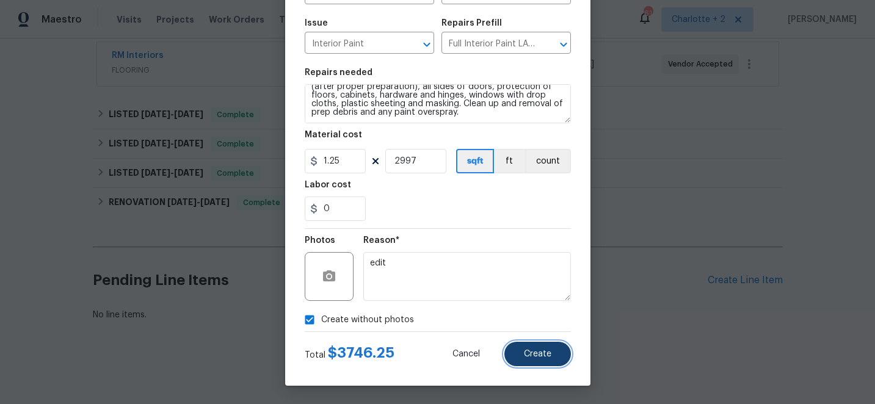
click at [557, 355] on button "Create" at bounding box center [538, 354] width 67 height 24
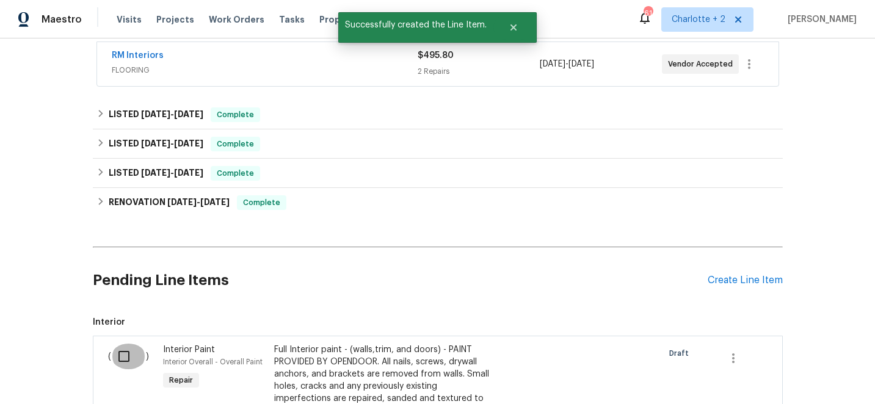
click at [126, 357] on input "checkbox" at bounding box center [128, 357] width 35 height 26
checkbox input "true"
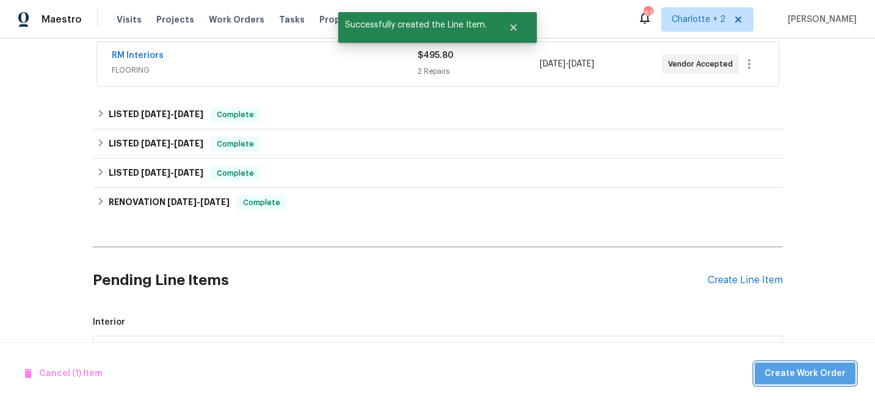
click at [816, 371] on span "Create Work Order" at bounding box center [805, 374] width 81 height 15
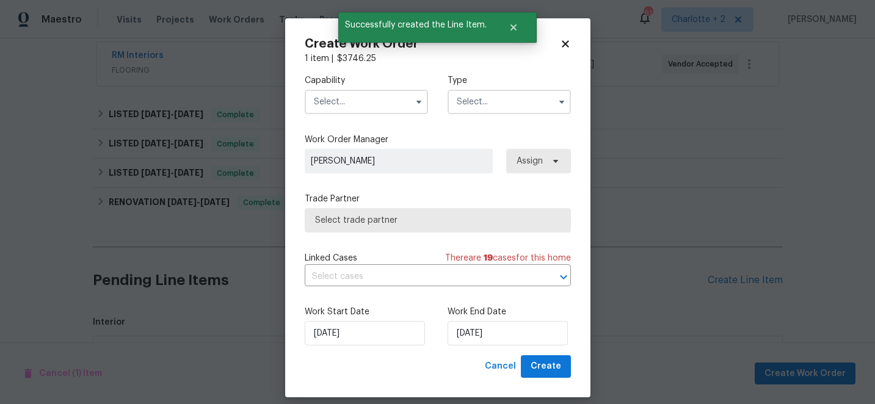
click at [335, 108] on input "text" at bounding box center [366, 102] width 123 height 24
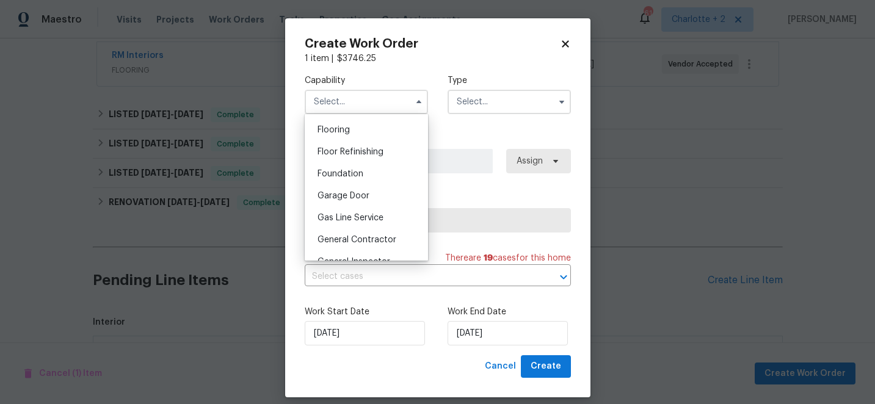
scroll to position [489, 0]
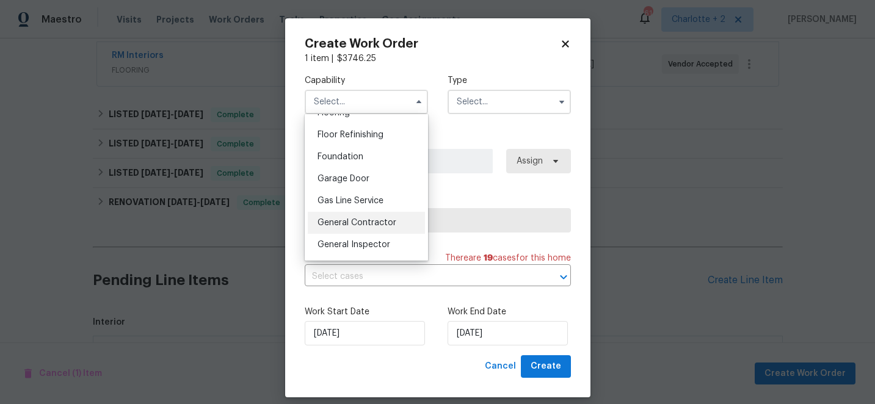
click at [377, 222] on span "General Contractor" at bounding box center [357, 223] width 79 height 9
type input "General Contractor"
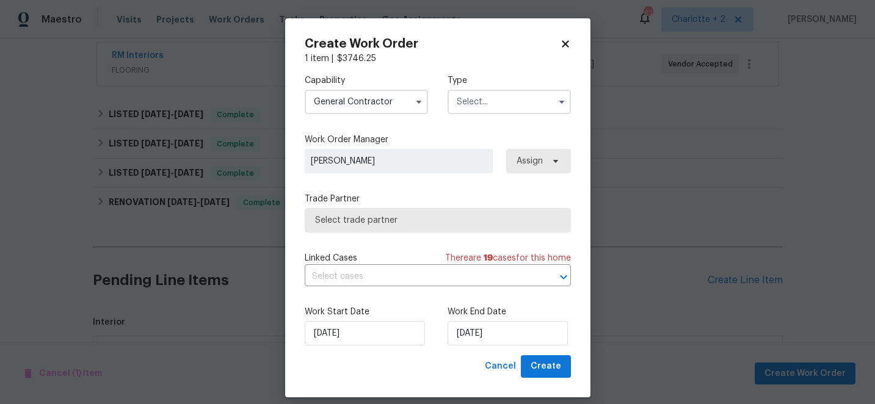
click at [474, 107] on input "text" at bounding box center [509, 102] width 123 height 24
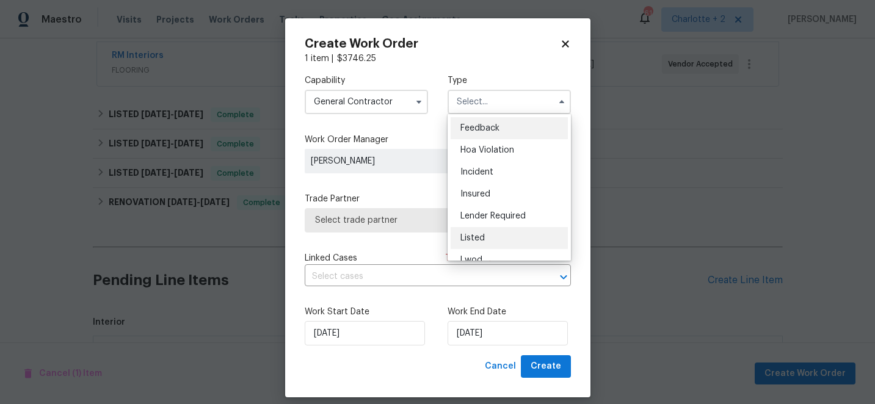
click at [478, 233] on div "Listed" at bounding box center [509, 238] width 117 height 22
type input "Listed"
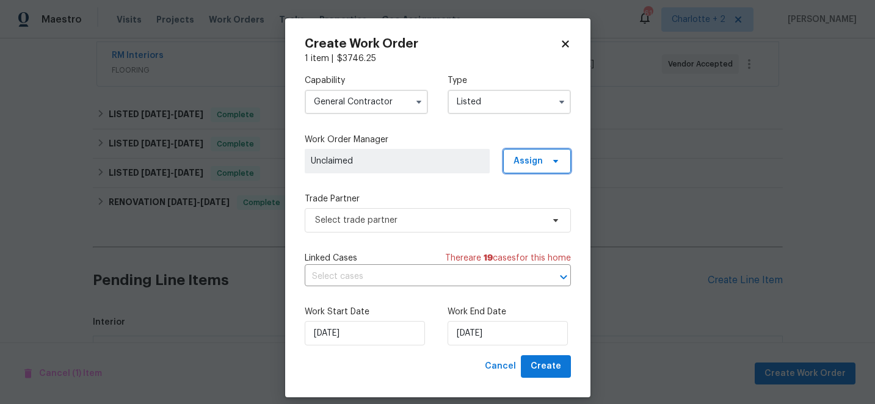
click at [528, 163] on span "Assign" at bounding box center [528, 161] width 29 height 12
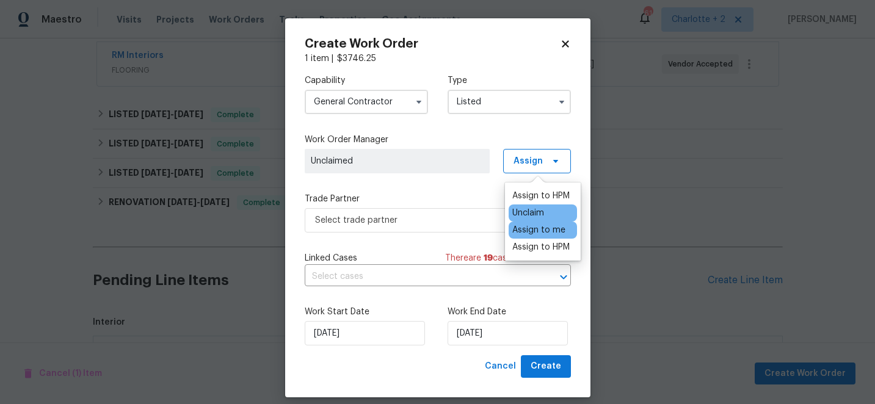
click at [553, 232] on div "Assign to me" at bounding box center [539, 230] width 53 height 12
click at [444, 243] on div "Capability General Contractor Type Listed Work Order Manager Chip Hunter Assign…" at bounding box center [438, 210] width 266 height 291
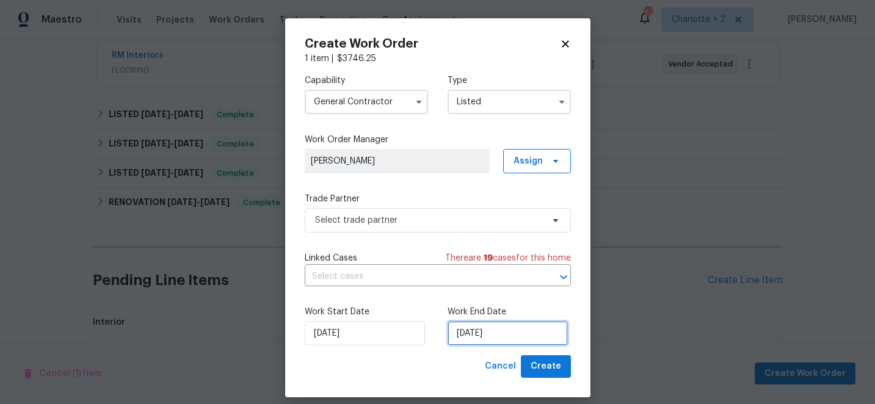
click at [519, 333] on input "9/22/2025" at bounding box center [508, 333] width 120 height 24
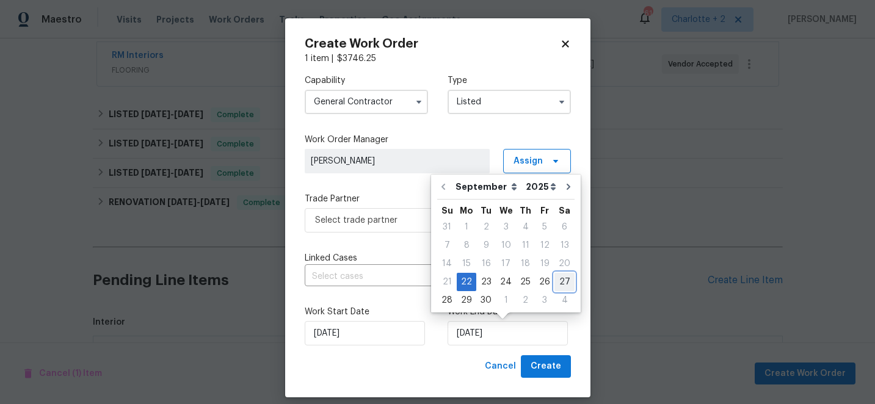
click at [559, 283] on div "27" at bounding box center [565, 282] width 20 height 17
type input "9/27/2025"
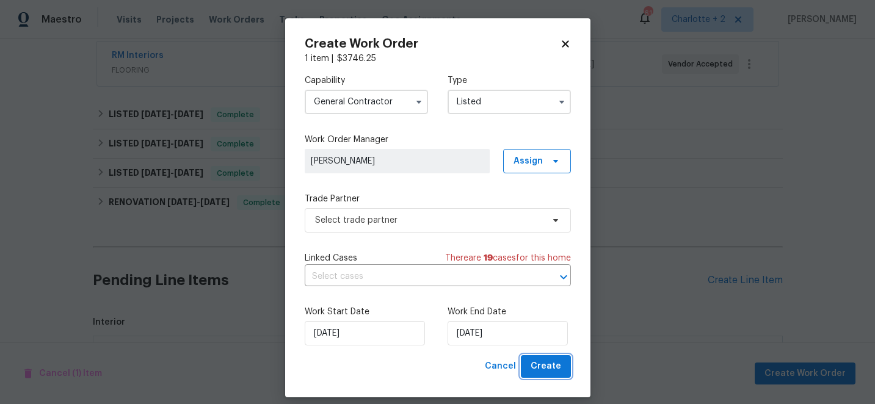
click at [549, 367] on span "Create" at bounding box center [546, 366] width 31 height 15
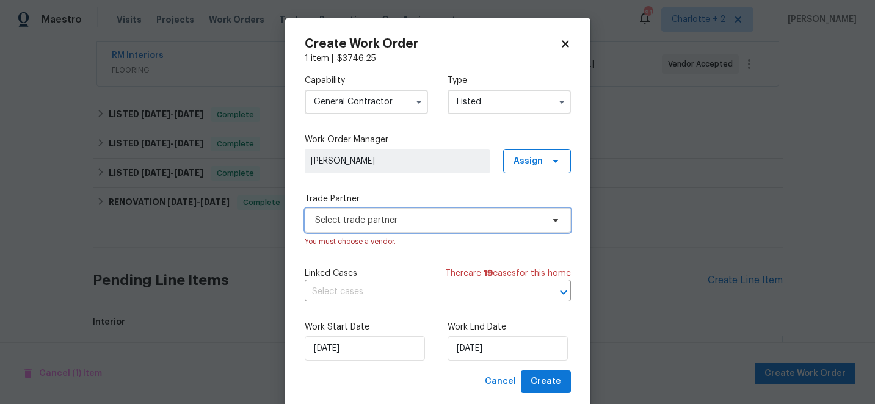
click at [445, 213] on span "Select trade partner" at bounding box center [438, 220] width 266 height 24
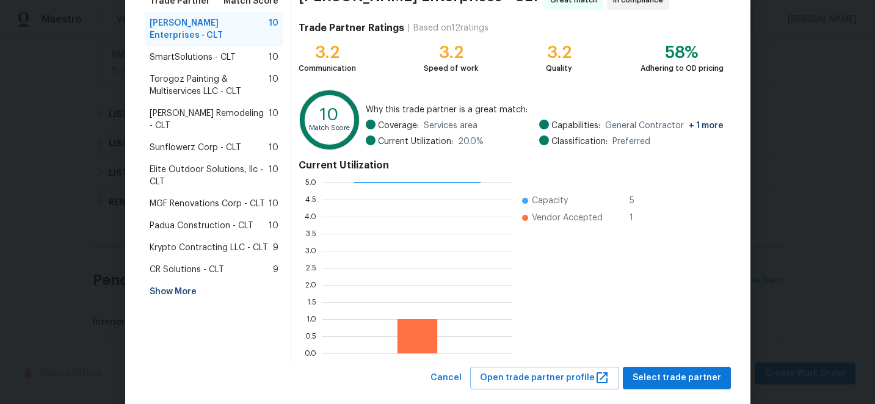
scroll to position [134, 0]
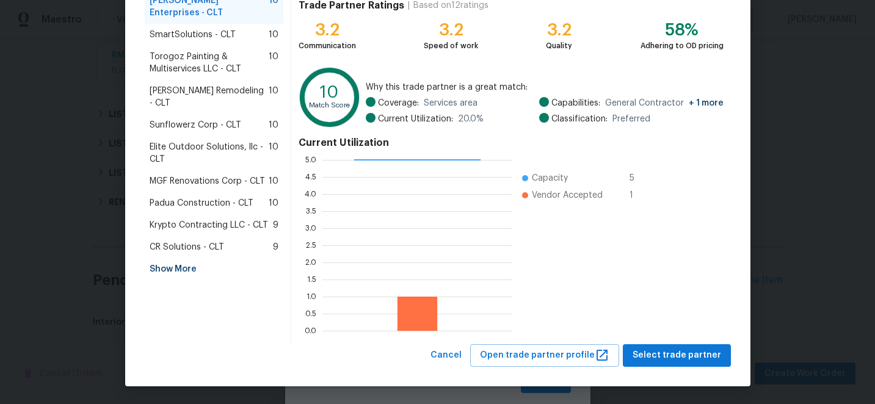
click at [185, 258] on div "Show More" at bounding box center [214, 269] width 139 height 22
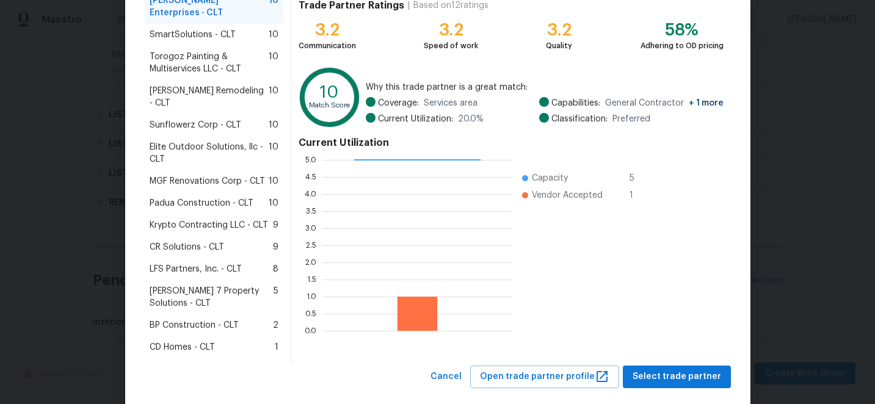
click at [214, 320] on span "BP Construction - CLT" at bounding box center [194, 326] width 89 height 12
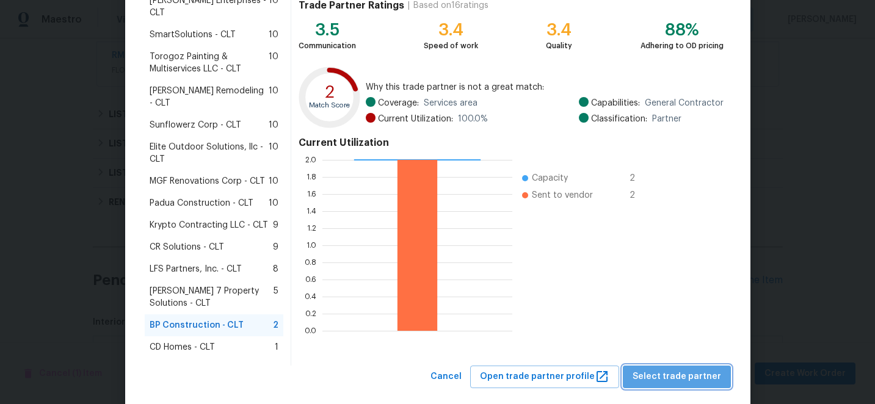
click at [684, 370] on span "Select trade partner" at bounding box center [677, 377] width 89 height 15
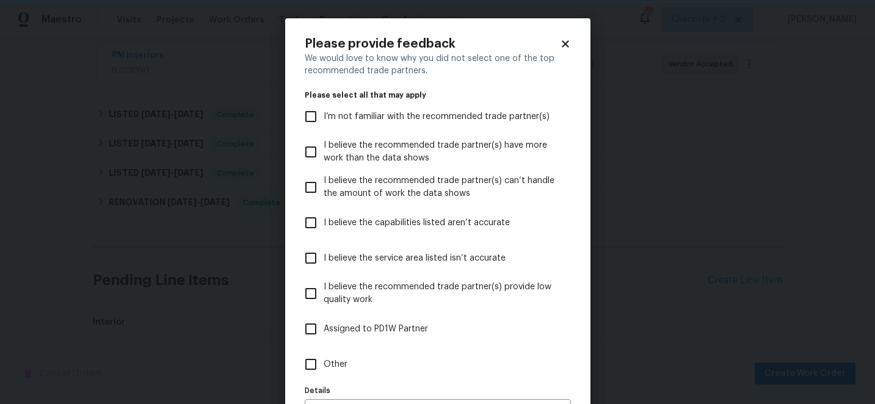
scroll to position [0, 0]
click at [318, 263] on input "I believe the service area listed isn’t accurate" at bounding box center [311, 259] width 26 height 26
checkbox input "true"
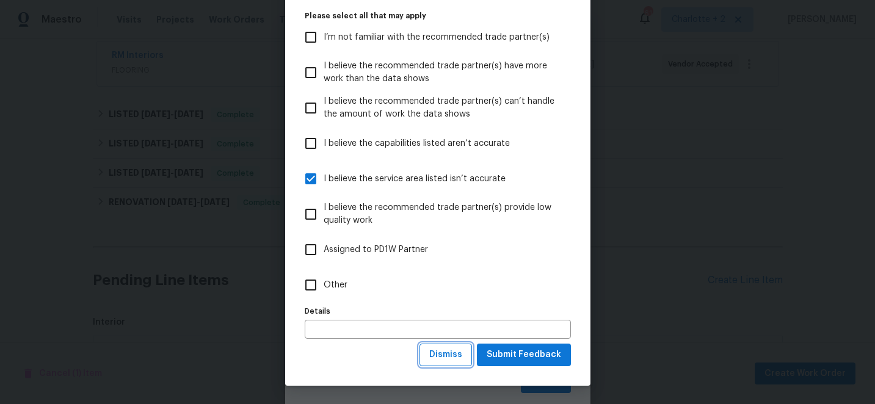
click at [447, 353] on span "Dismiss" at bounding box center [445, 355] width 33 height 15
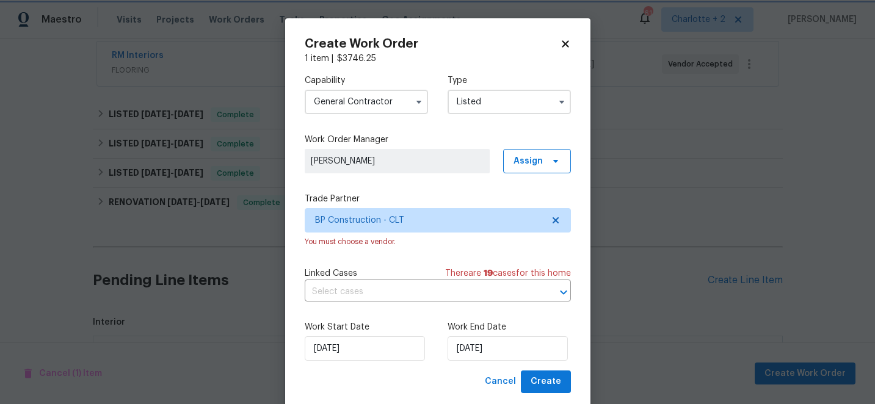
scroll to position [0, 0]
click at [549, 381] on span "Create" at bounding box center [546, 381] width 31 height 15
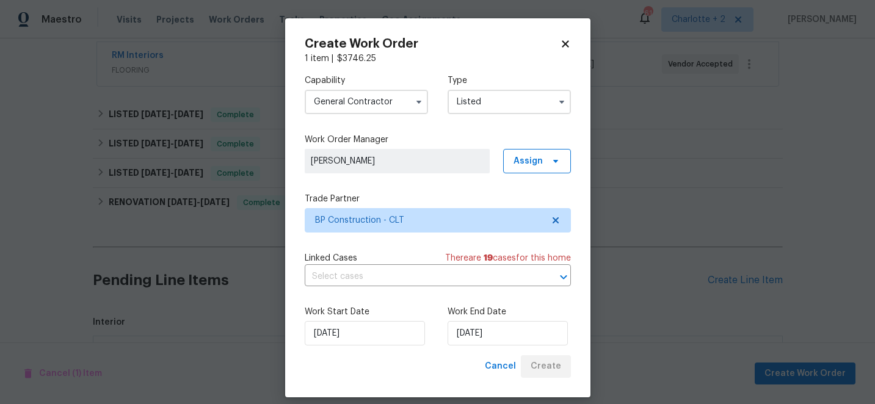
checkbox input "false"
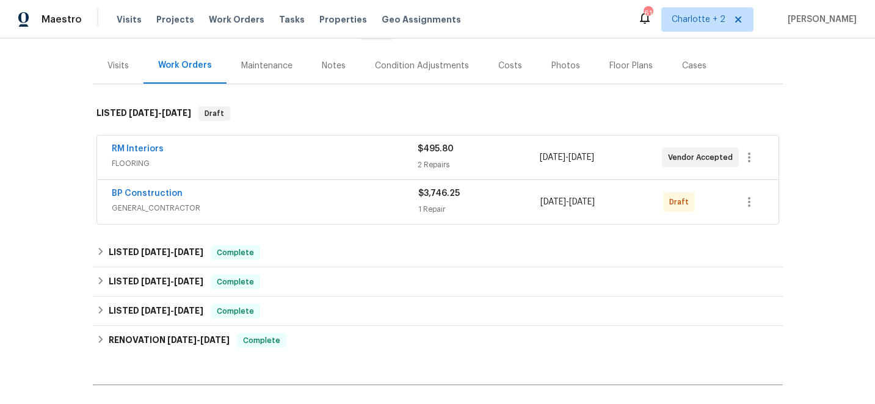
scroll to position [138, 0]
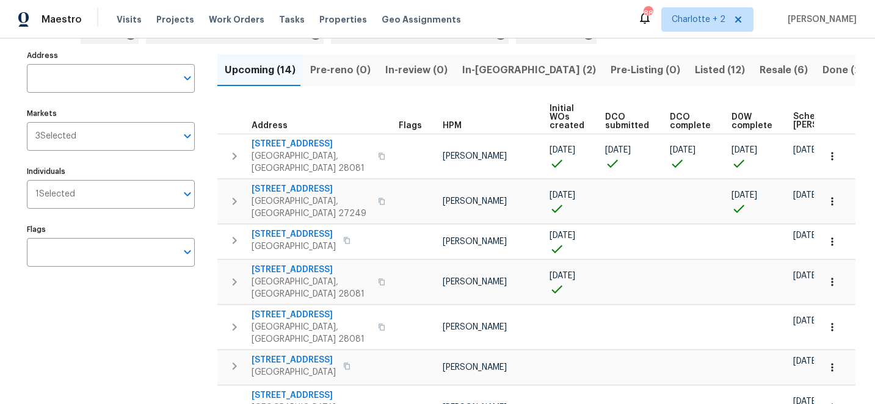
scroll to position [71, 0]
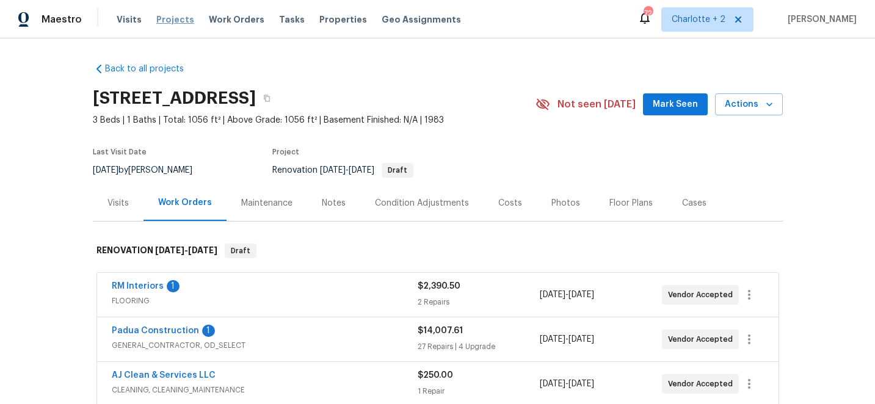
click at [162, 23] on span "Projects" at bounding box center [175, 19] width 38 height 12
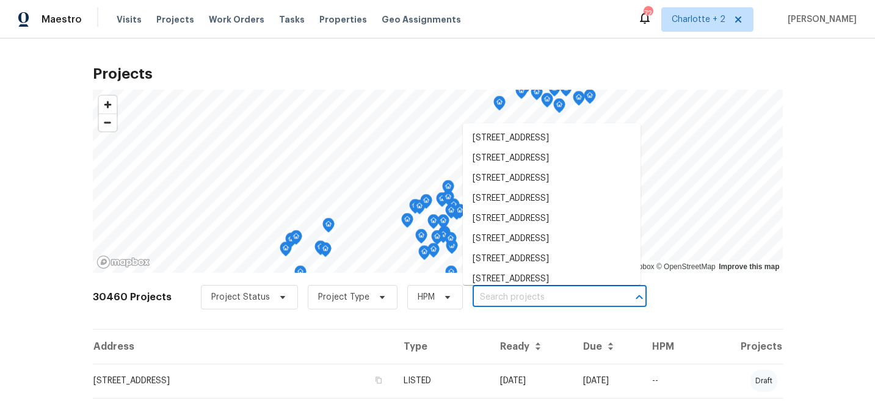
click at [517, 297] on input "text" at bounding box center [543, 297] width 140 height 19
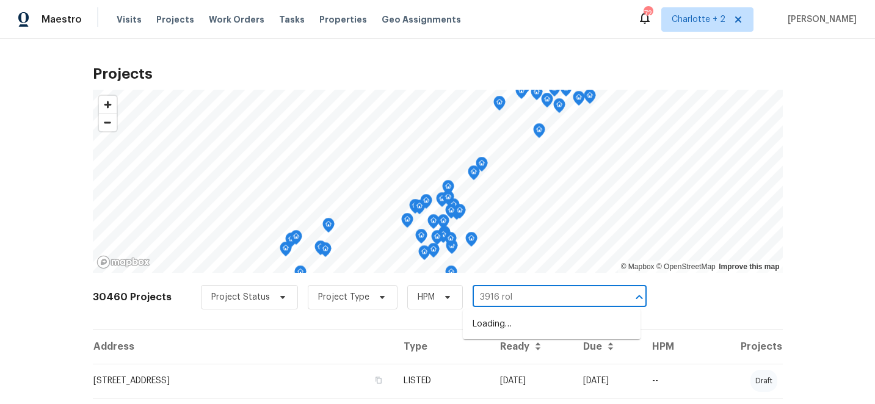
type input "3916 roll"
click at [533, 321] on li "3916 Rollingwood Ct, Trinity, NC 27370" at bounding box center [552, 325] width 178 height 20
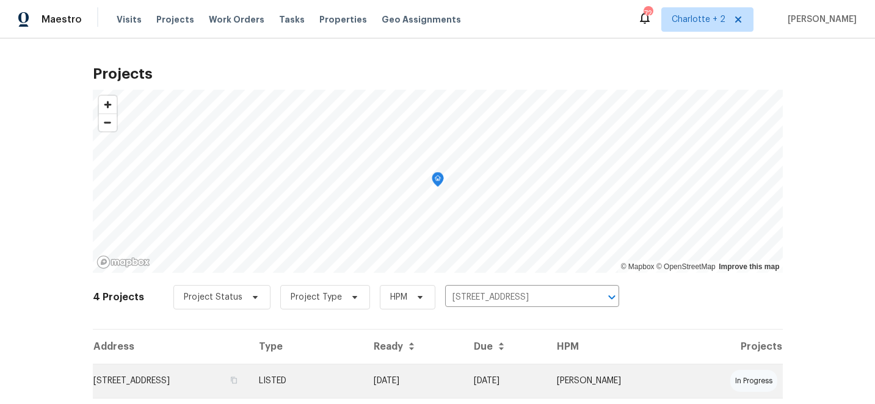
click at [439, 381] on td "09/16/25" at bounding box center [414, 381] width 100 height 34
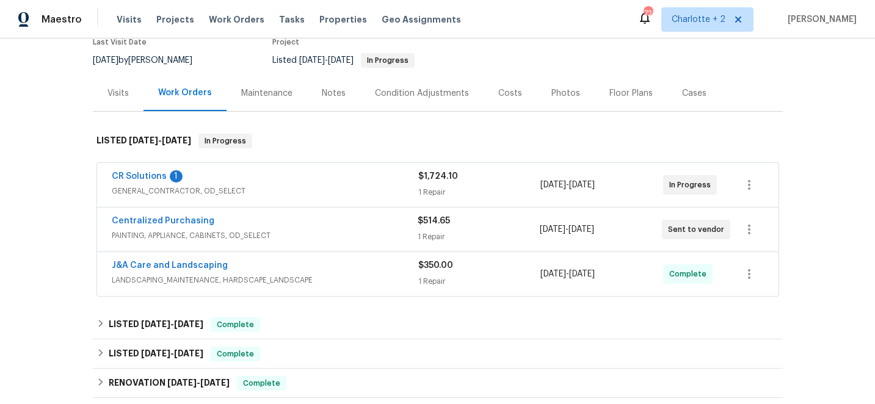
scroll to position [121, 0]
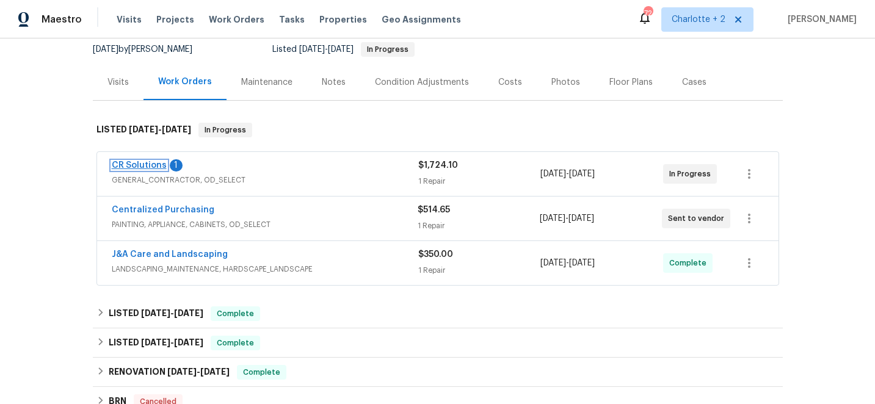
click at [142, 161] on link "CR Solutions" at bounding box center [139, 165] width 55 height 9
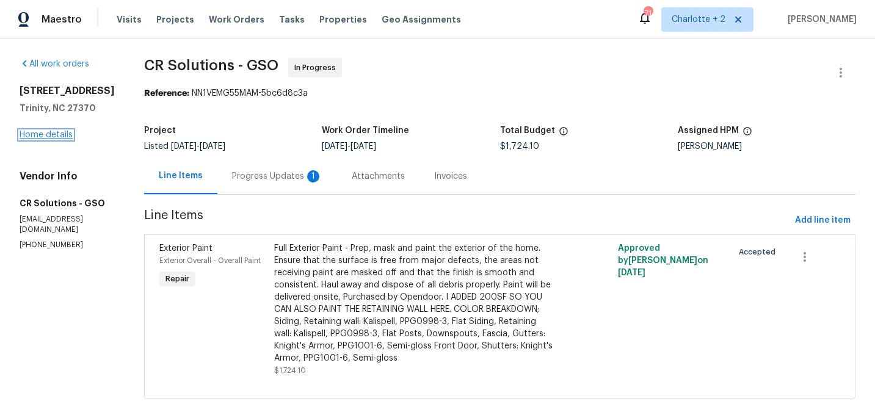
click at [44, 139] on link "Home details" at bounding box center [46, 135] width 53 height 9
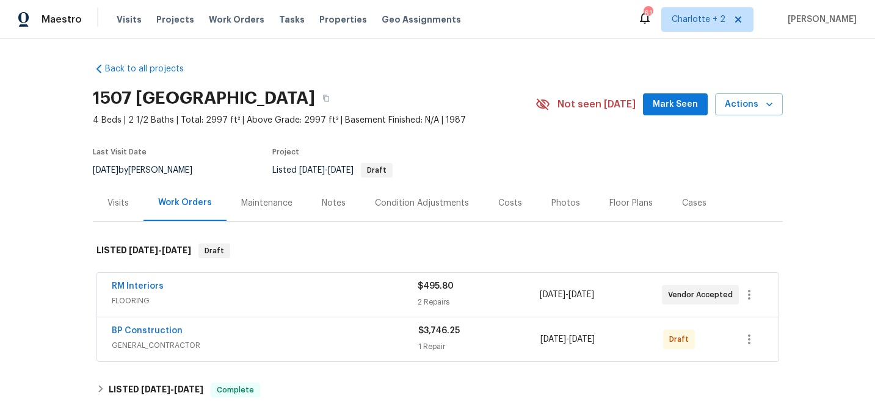
scroll to position [138, 0]
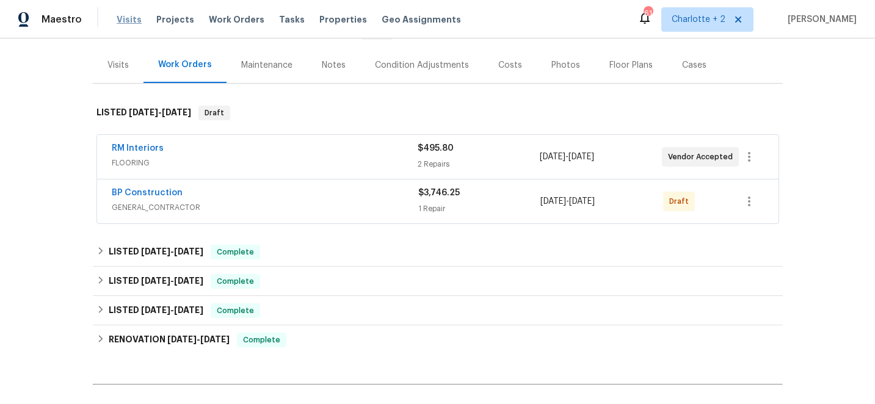
click at [122, 23] on span "Visits" at bounding box center [129, 19] width 25 height 12
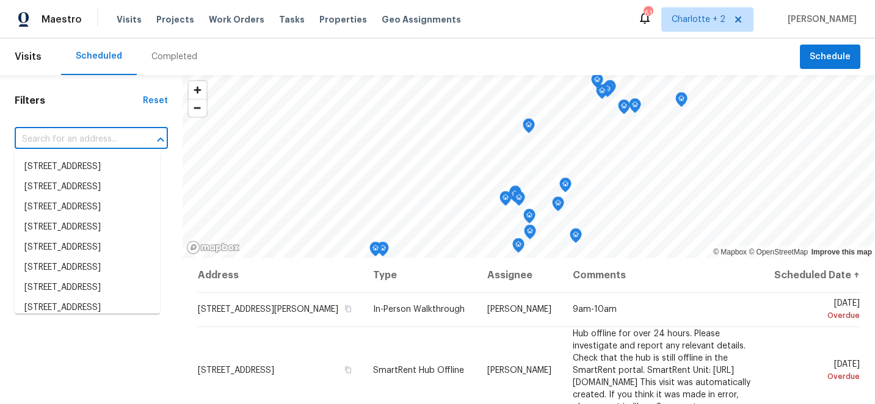
click at [111, 141] on input "text" at bounding box center [74, 139] width 119 height 19
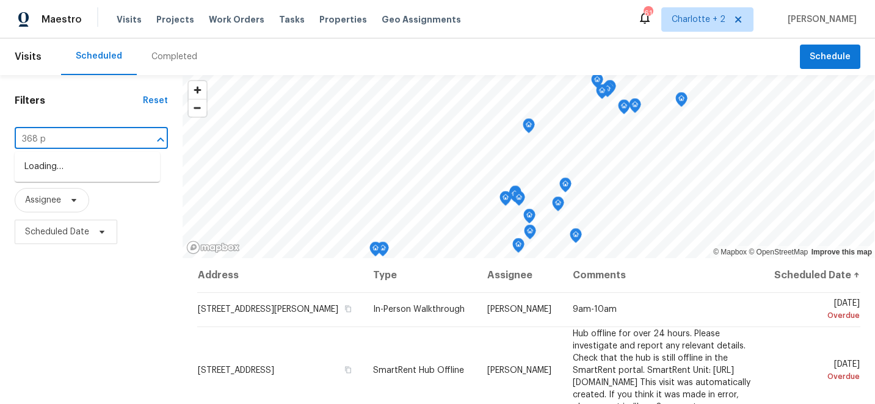
type input "368 pl"
click at [77, 172] on li "368 Pleasant Hill Dr SE, Concord, NC 28025" at bounding box center [87, 167] width 145 height 20
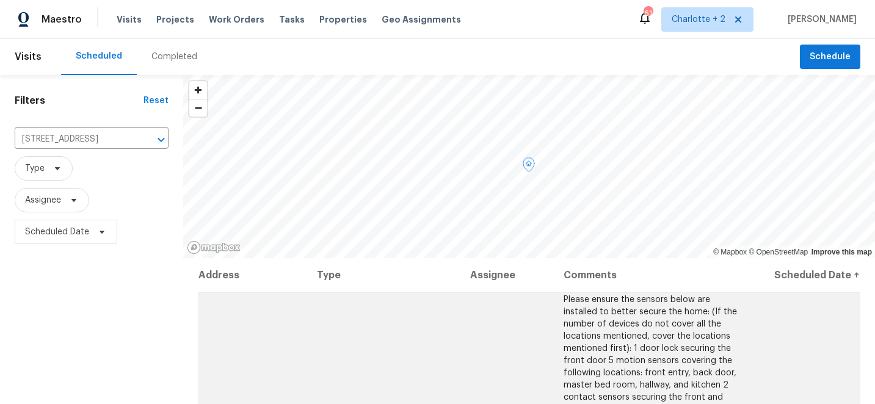
scroll to position [177, 0]
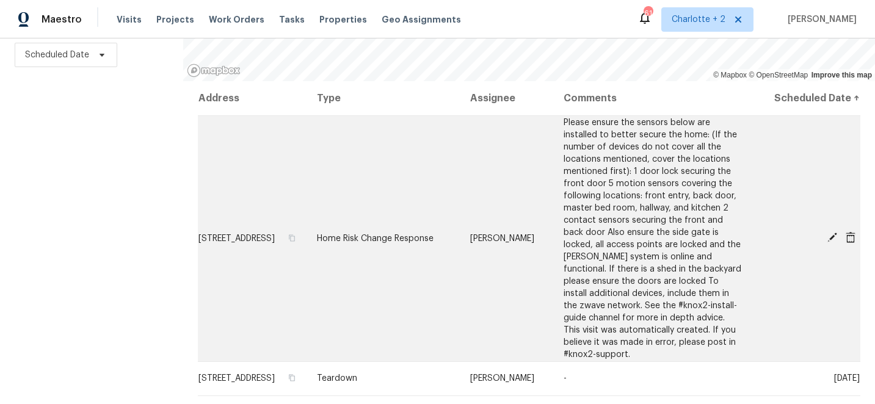
click at [834, 243] on icon at bounding box center [832, 237] width 11 height 11
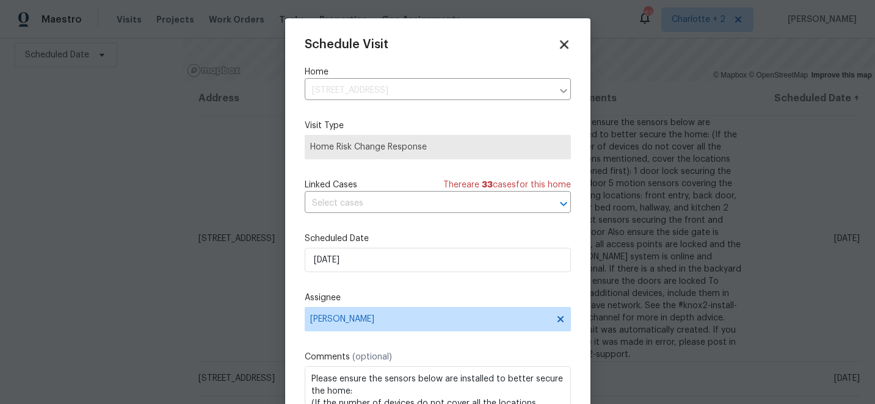
click at [562, 43] on icon at bounding box center [564, 44] width 9 height 9
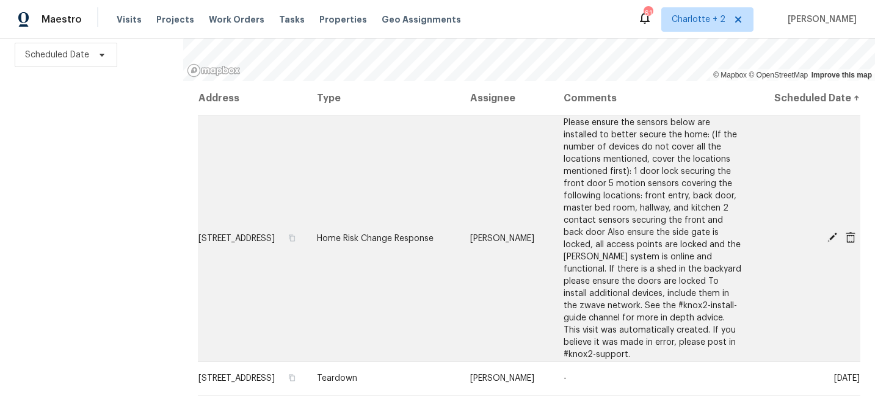
click at [834, 243] on icon at bounding box center [832, 237] width 11 height 11
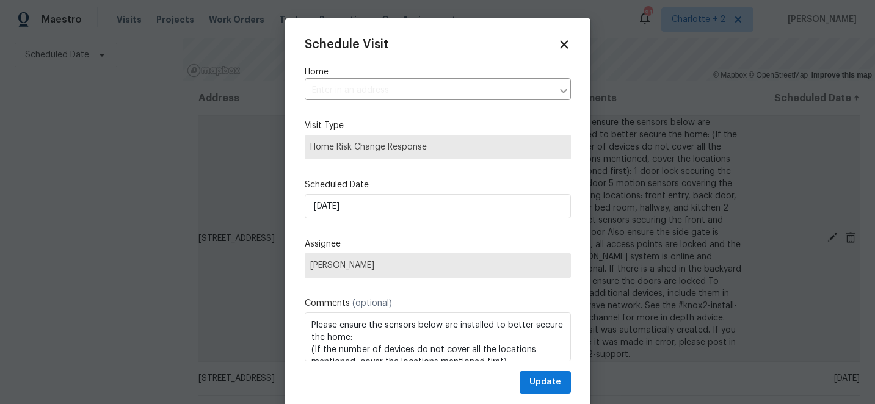
type input "368 Pleasant Hill Dr SE, Concord, NC 28025"
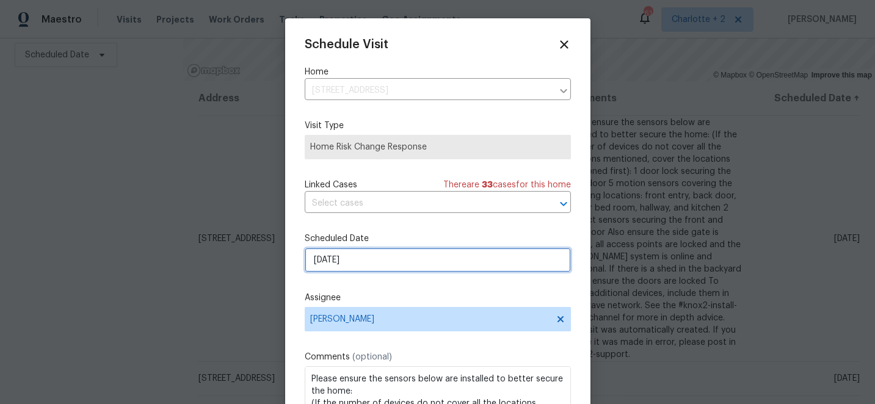
click at [391, 260] on input "[DATE]" at bounding box center [438, 260] width 266 height 24
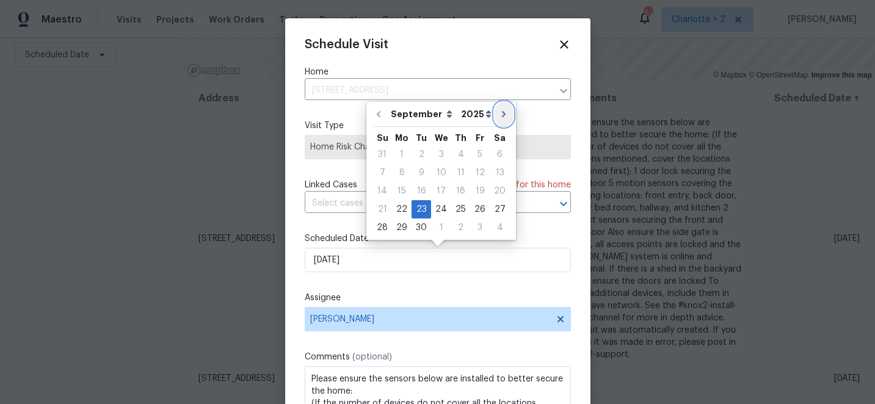
click at [502, 116] on icon "Go to next month" at bounding box center [504, 114] width 4 height 6
type input "10/23/2025"
select select "9"
click at [458, 210] on div "23" at bounding box center [461, 209] width 20 height 17
click at [463, 219] on div "30" at bounding box center [461, 227] width 20 height 17
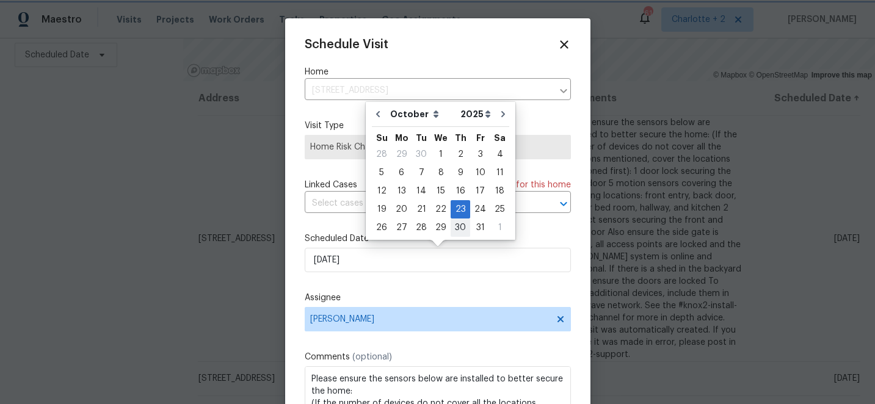
type input "10/30/2025"
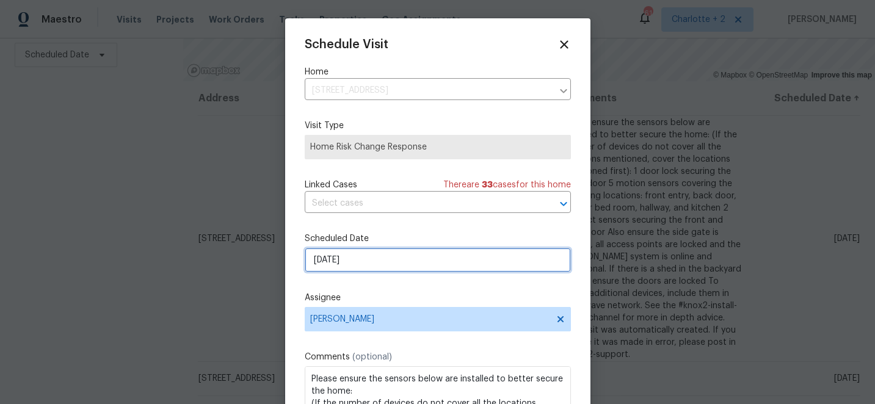
click at [414, 260] on input "10/30/2025" at bounding box center [438, 260] width 266 height 24
select select "9"
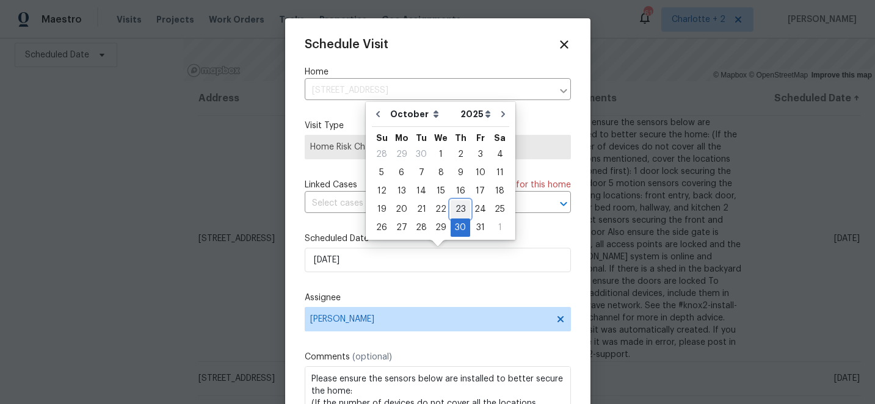
click at [457, 208] on div "23" at bounding box center [461, 209] width 20 height 17
type input "10/23/2025"
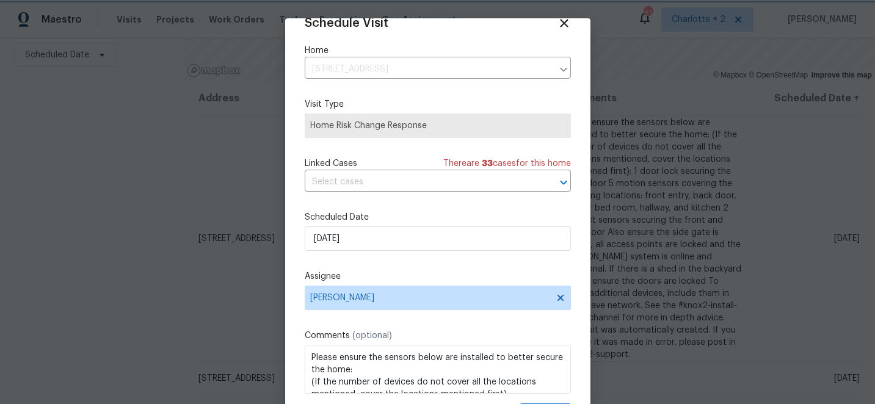
scroll to position [60, 0]
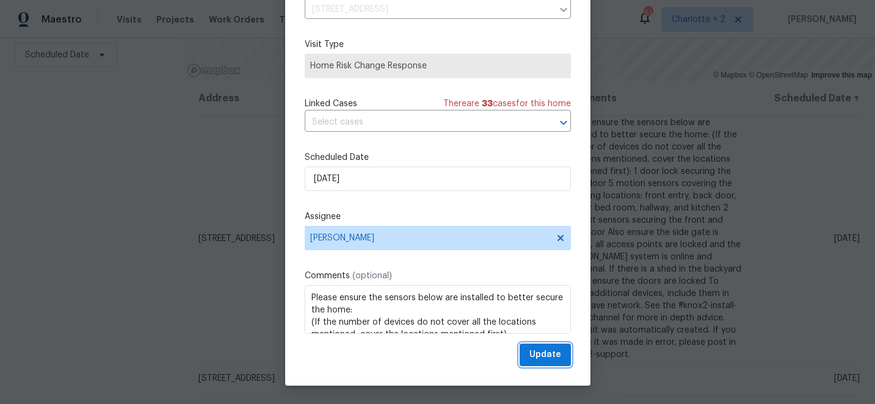
click at [544, 356] on span "Update" at bounding box center [546, 355] width 32 height 15
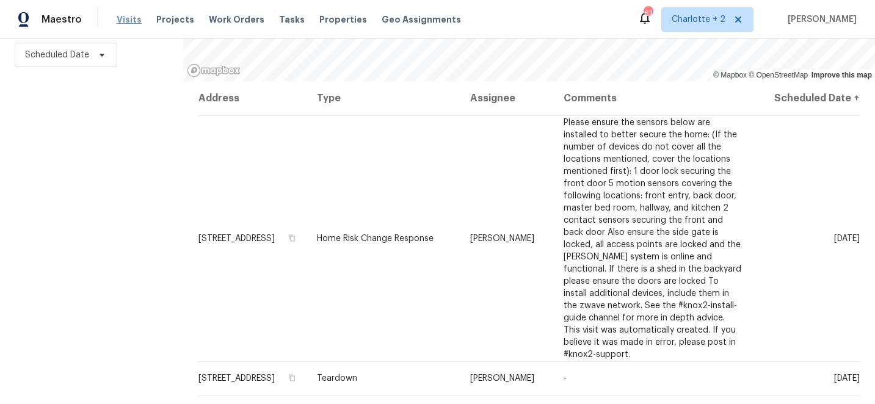
click at [122, 18] on span "Visits" at bounding box center [129, 19] width 25 height 12
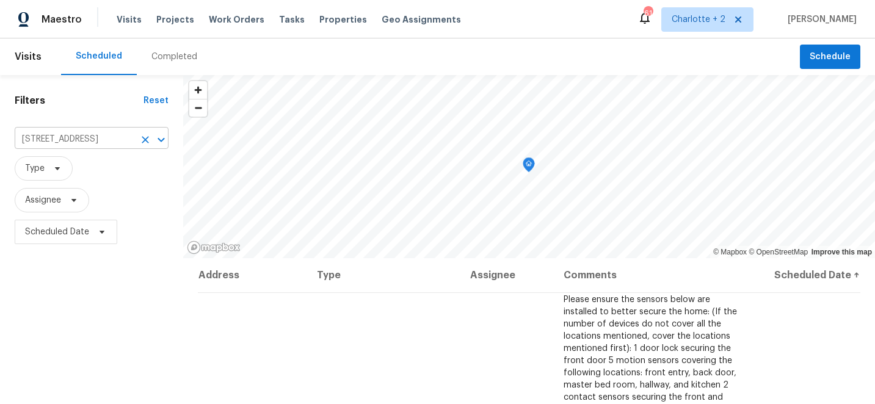
click at [142, 140] on icon "Clear" at bounding box center [145, 139] width 7 height 7
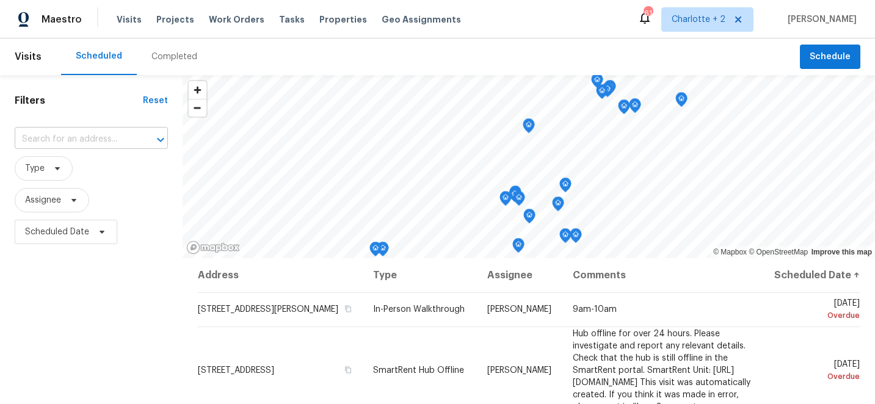
click at [47, 139] on input "text" at bounding box center [74, 139] width 119 height 19
type input "302 mel"
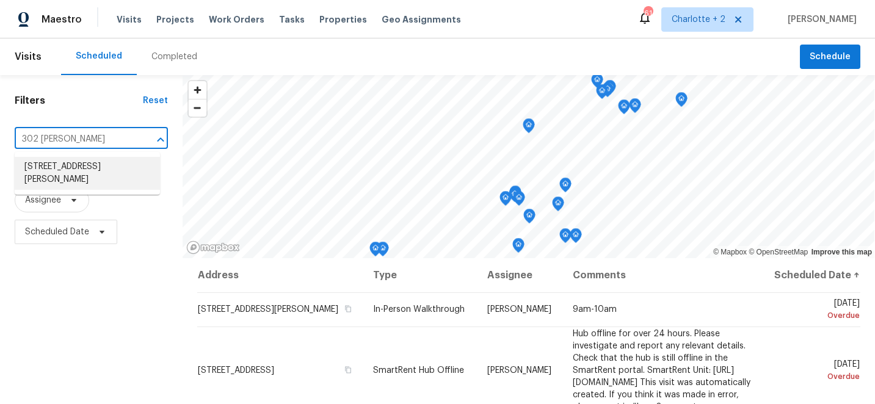
click at [46, 176] on li "302 Melinda Ave, Kannapolis, NC 28083" at bounding box center [87, 173] width 145 height 33
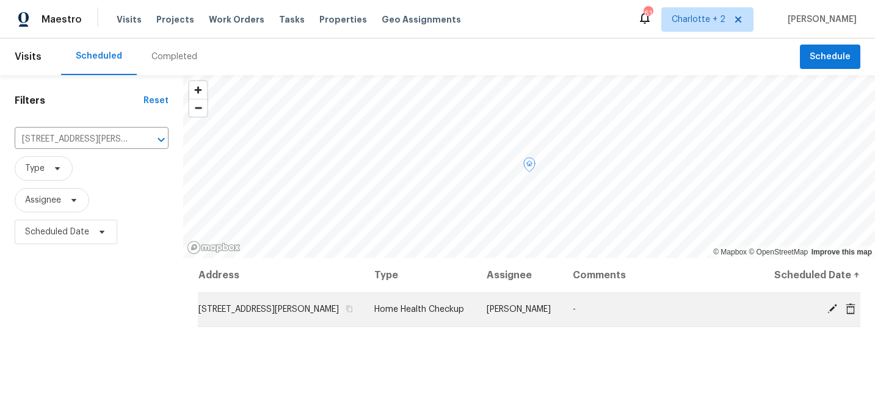
click at [852, 309] on icon at bounding box center [851, 308] width 10 height 11
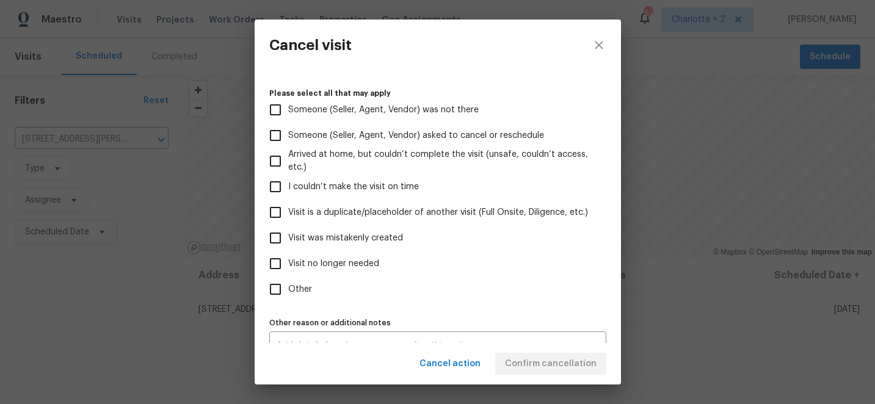
scroll to position [115, 0]
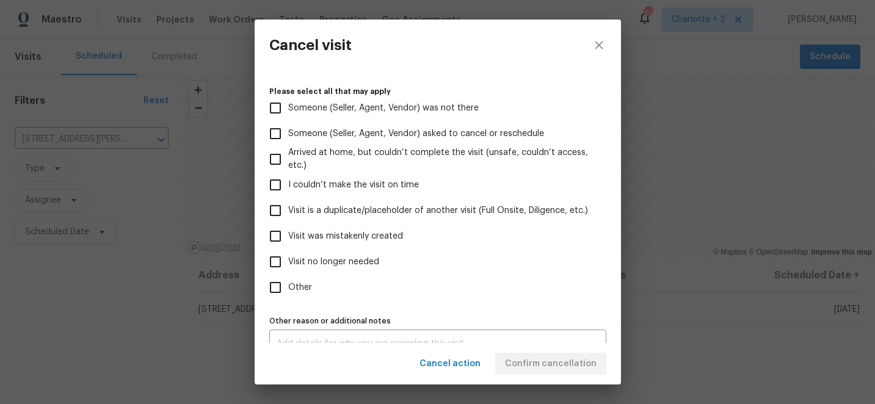
click at [277, 235] on input "Visit was mistakenly created" at bounding box center [276, 237] width 26 height 26
checkbox input "true"
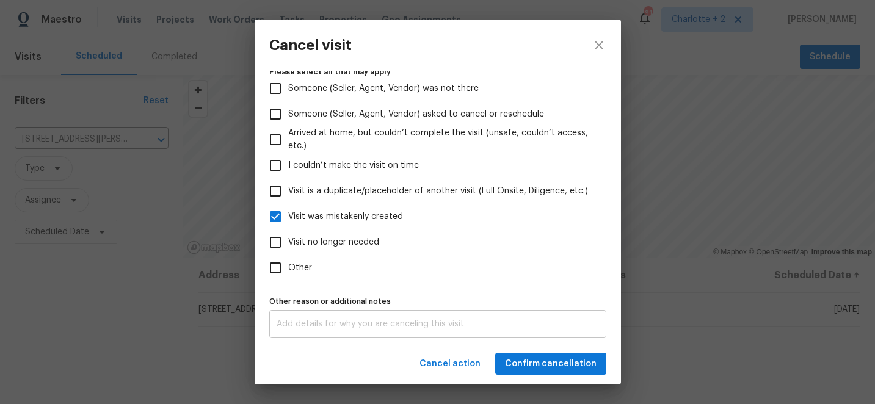
click at [324, 321] on textarea at bounding box center [438, 324] width 323 height 9
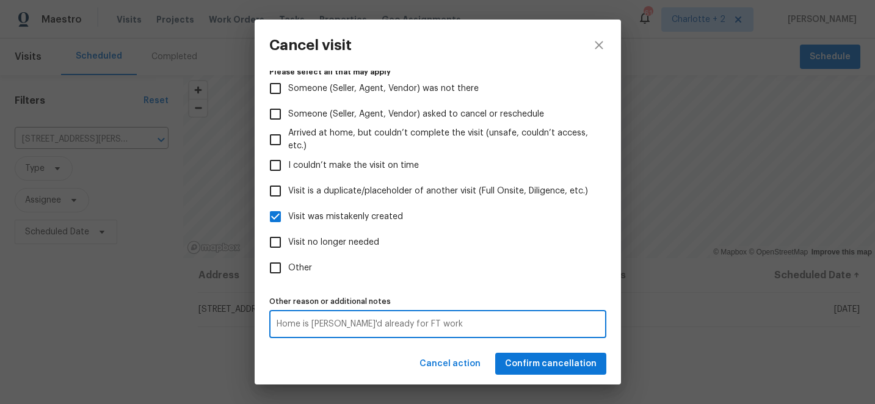
type textarea "Home is TOM'd already for FT work"
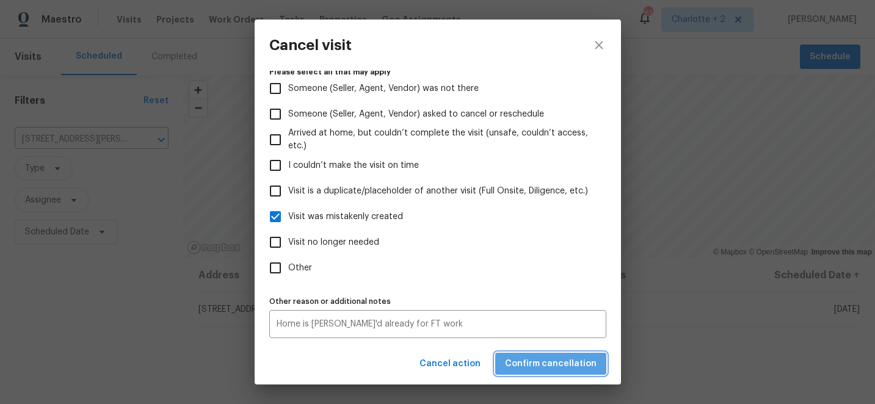
click at [560, 371] on button "Confirm cancellation" at bounding box center [550, 364] width 111 height 23
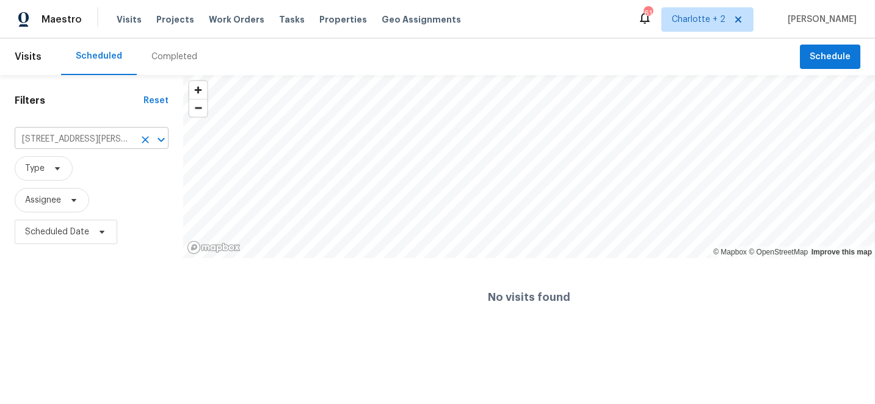
click at [121, 138] on input "302 Melinda Ave, Kannapolis, NC 28083" at bounding box center [75, 139] width 120 height 19
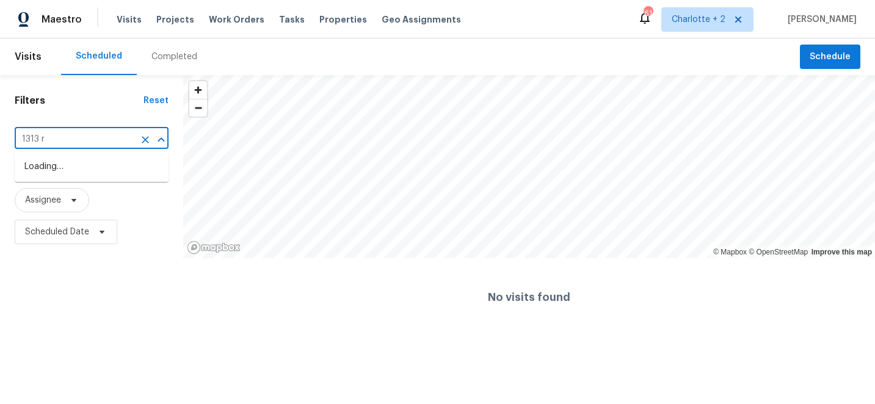
type input "1313 ri"
click at [105, 171] on li "1313 Ridgewood Dr, Concord, NC 28027" at bounding box center [92, 167] width 154 height 20
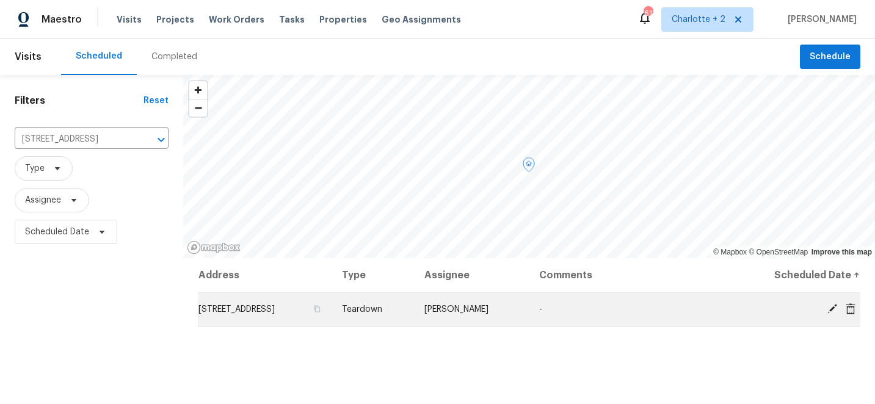
click at [835, 310] on icon at bounding box center [832, 309] width 11 height 11
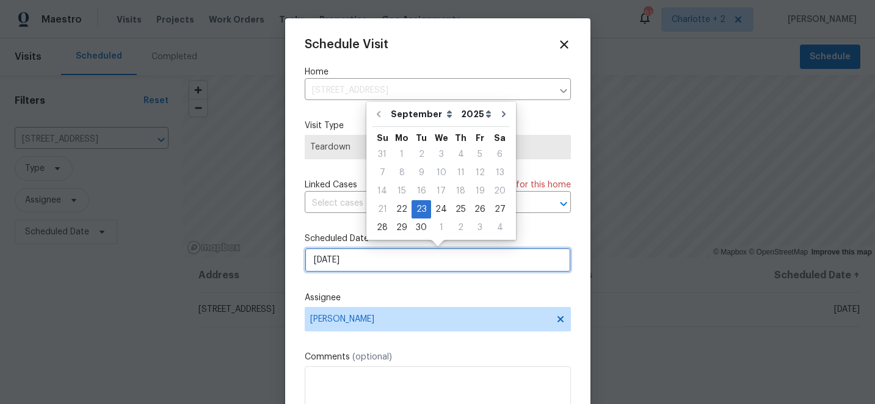
click at [370, 260] on input "[DATE]" at bounding box center [438, 260] width 266 height 24
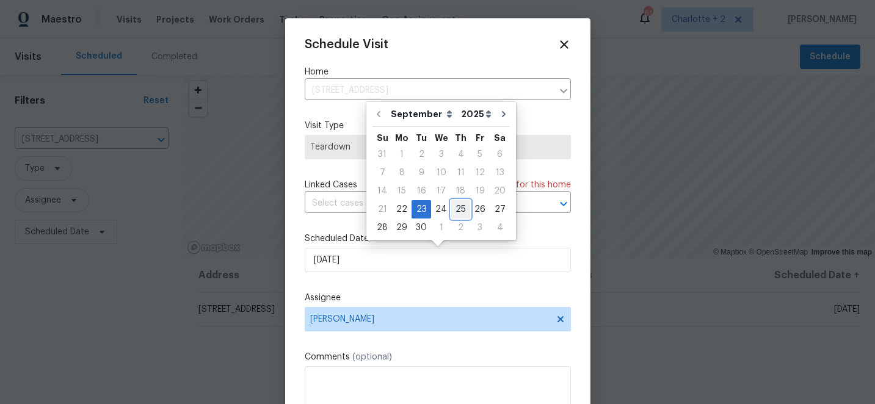
click at [457, 209] on div "25" at bounding box center [460, 209] width 19 height 17
type input "9/25/2025"
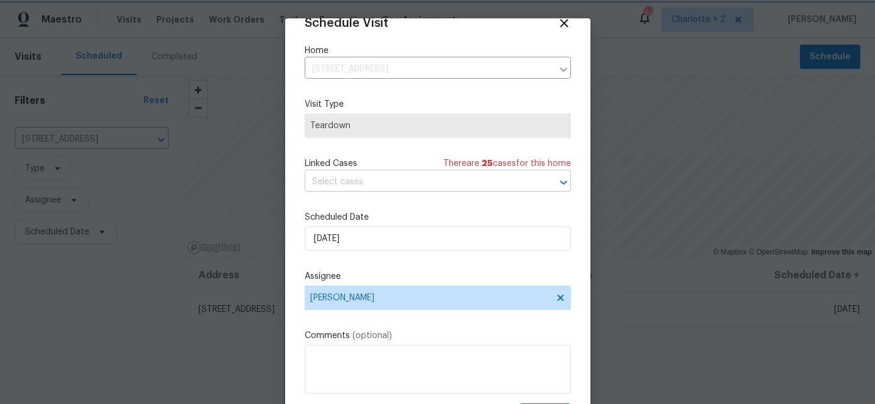
scroll to position [60, 0]
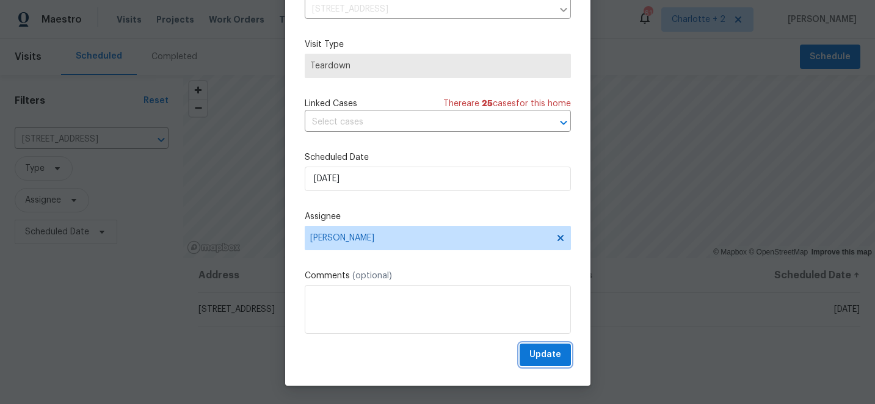
click at [552, 354] on span "Update" at bounding box center [546, 355] width 32 height 15
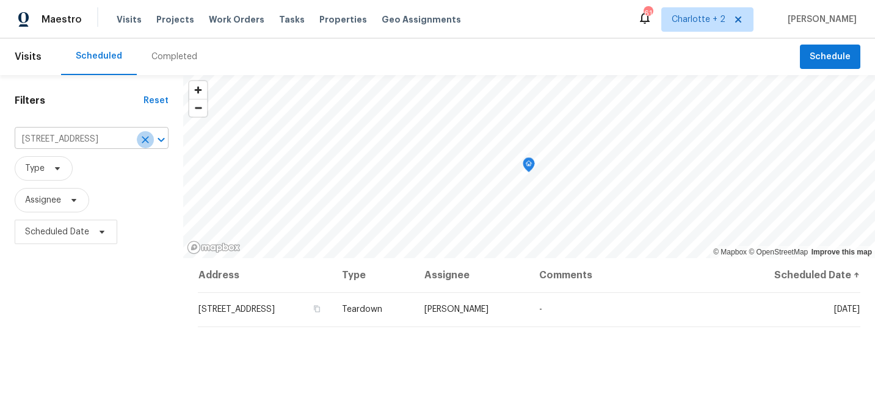
click at [144, 139] on icon "Clear" at bounding box center [145, 140] width 12 height 12
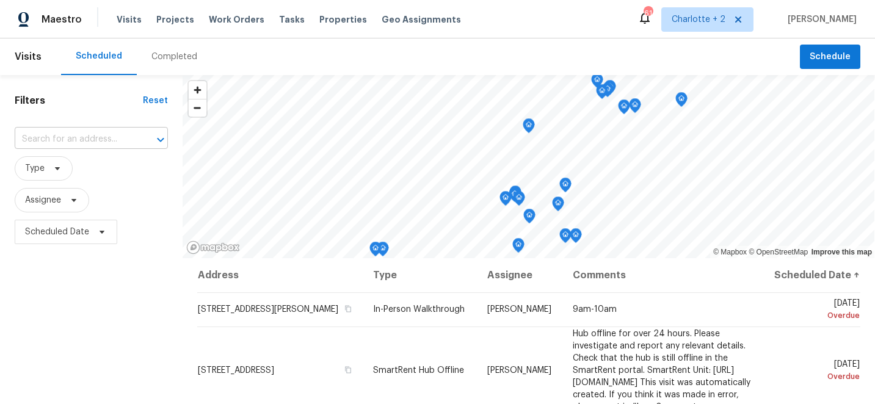
click at [59, 138] on input "text" at bounding box center [74, 139] width 119 height 19
type input "3624 cr"
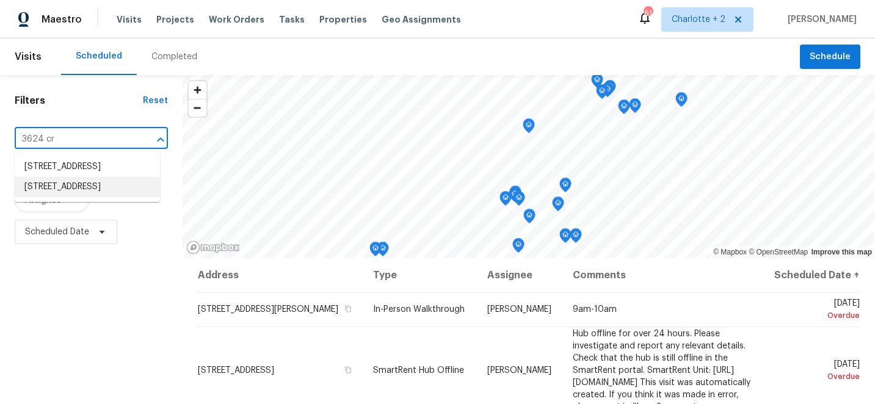
click at [71, 197] on li "3624 Croft Haven Dr, Charlotte, NC 28269" at bounding box center [87, 187] width 145 height 20
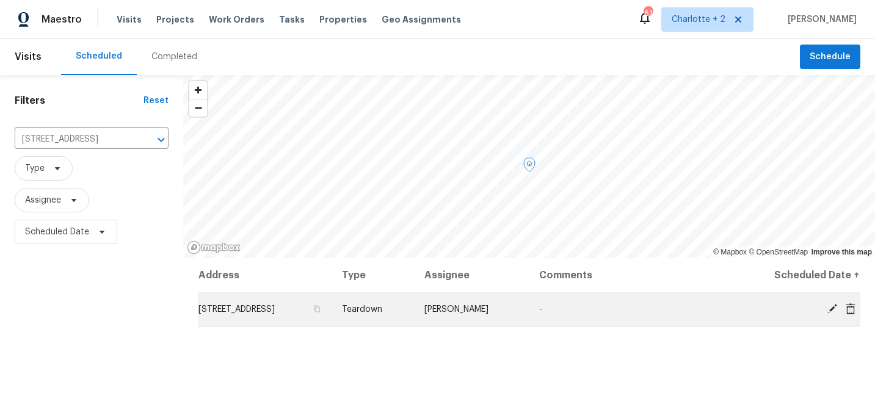
click at [832, 308] on icon at bounding box center [833, 309] width 10 height 10
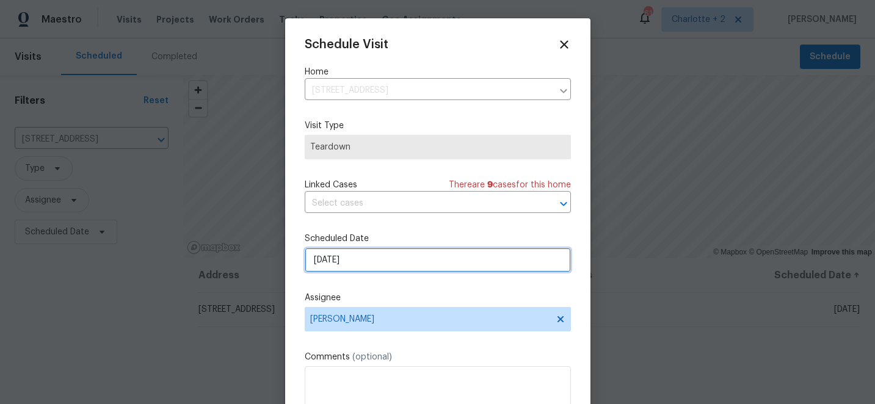
click at [410, 268] on input "[DATE]" at bounding box center [438, 260] width 266 height 24
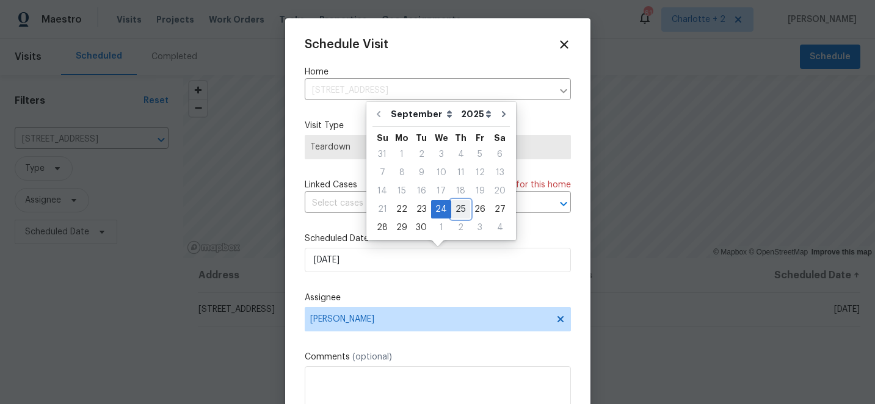
click at [459, 212] on div "25" at bounding box center [460, 209] width 19 height 17
type input "9/25/2025"
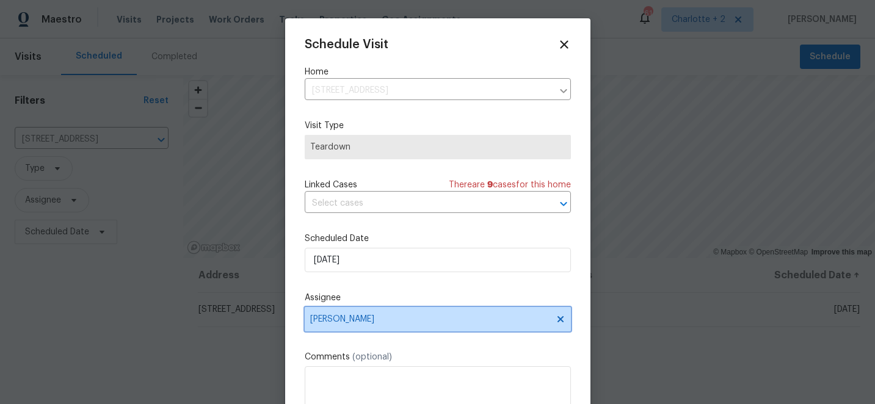
click at [373, 316] on span "[PERSON_NAME]" at bounding box center [429, 320] width 239 height 10
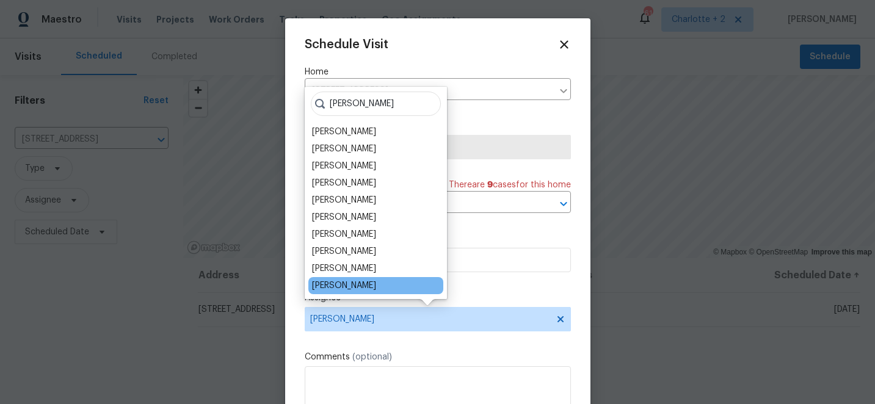
type input "jason"
click at [349, 282] on div "Jason Bouque" at bounding box center [344, 286] width 64 height 12
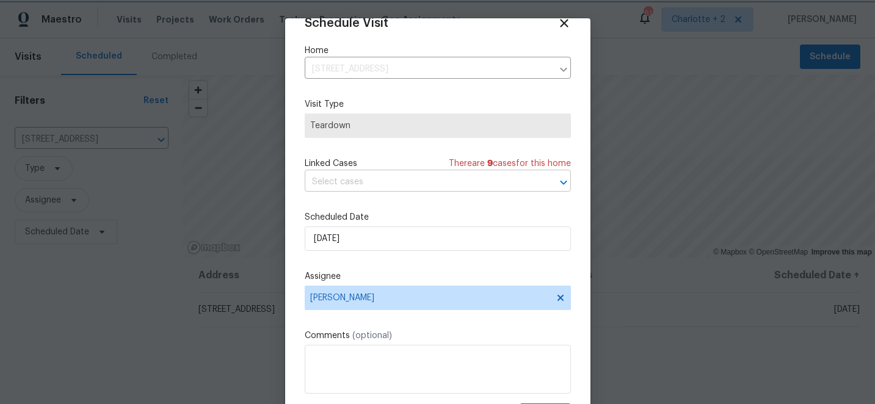
scroll to position [60, 0]
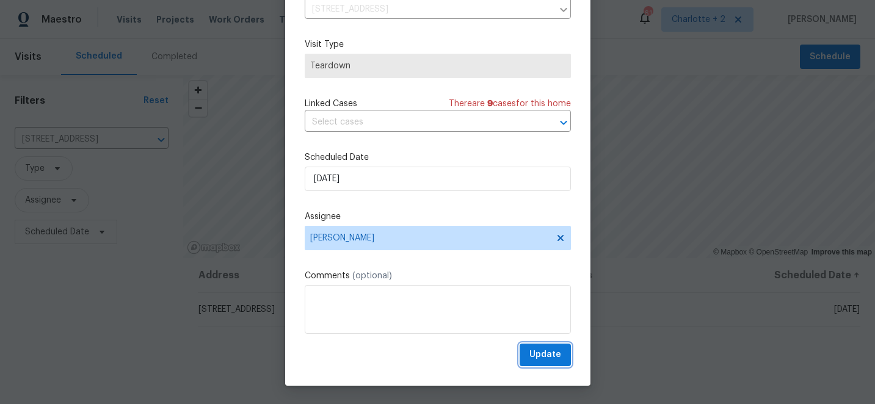
click at [549, 353] on span "Update" at bounding box center [546, 355] width 32 height 15
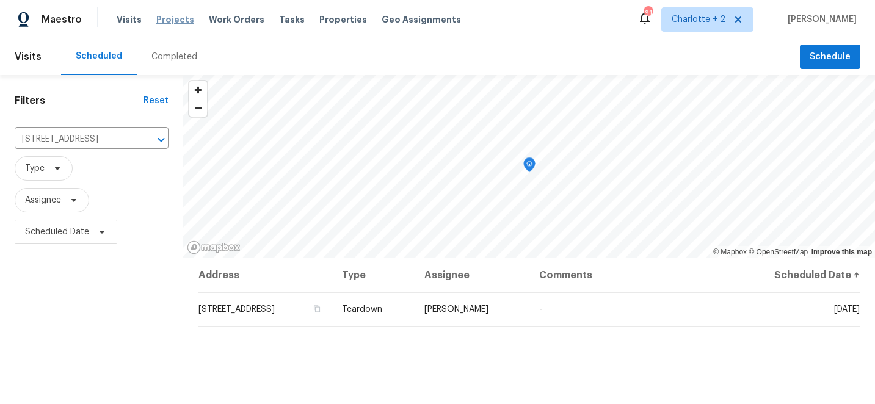
click at [161, 21] on span "Projects" at bounding box center [175, 19] width 38 height 12
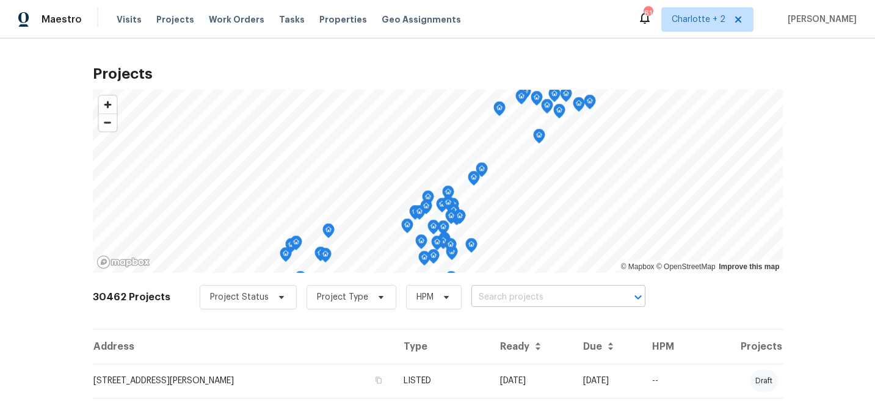
click at [484, 297] on input "text" at bounding box center [542, 297] width 140 height 19
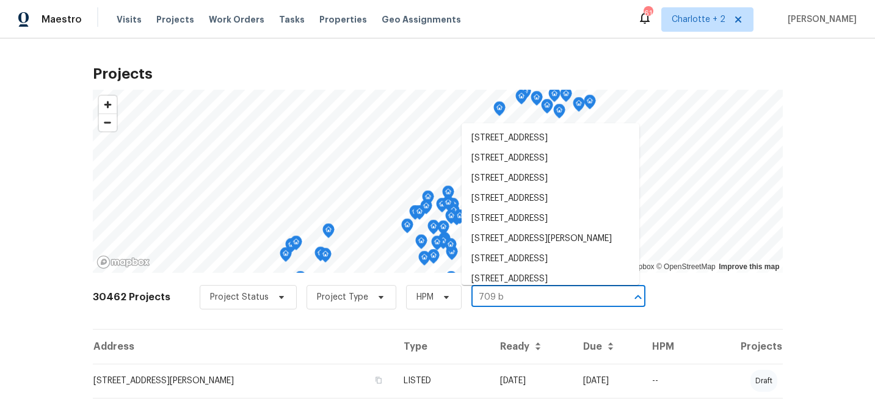
type input "709 br"
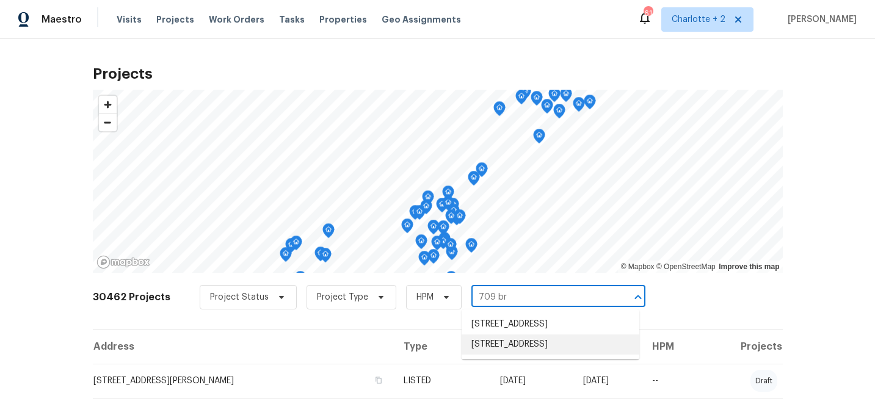
click at [510, 353] on li "709 Broad St, Gibsonville, NC 27249" at bounding box center [551, 345] width 178 height 20
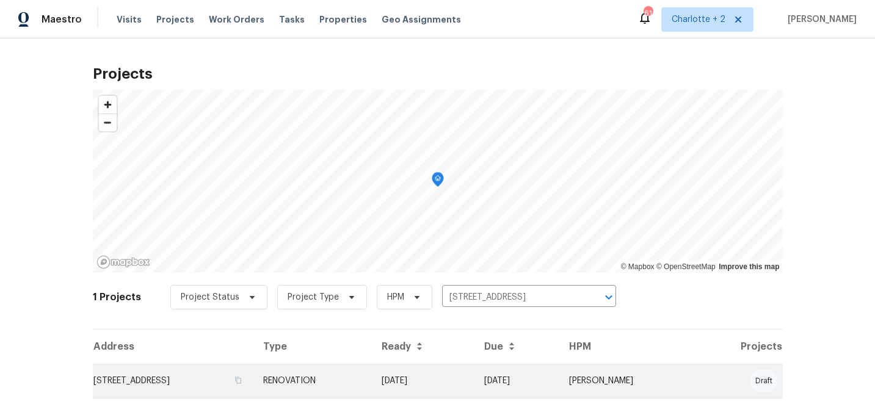
click at [372, 378] on td "RENOVATION" at bounding box center [313, 381] width 119 height 34
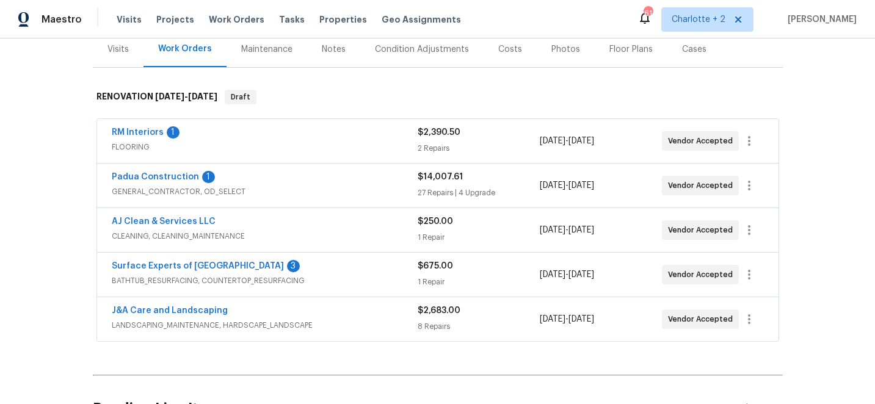
scroll to position [171, 0]
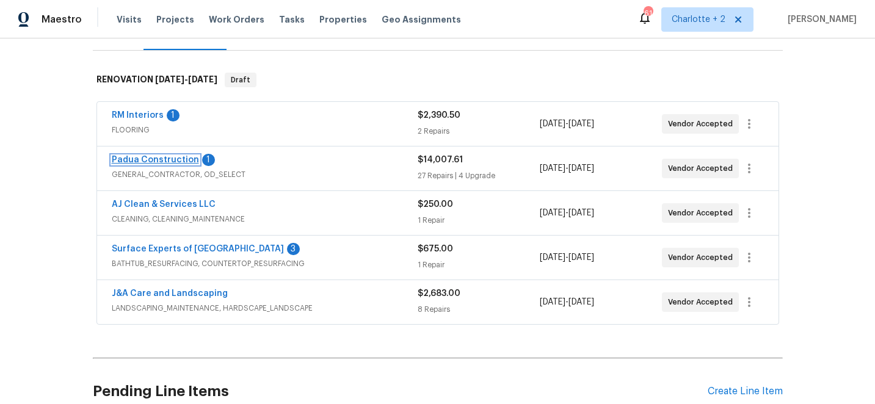
click at [175, 157] on link "Padua Construction" at bounding box center [155, 160] width 87 height 9
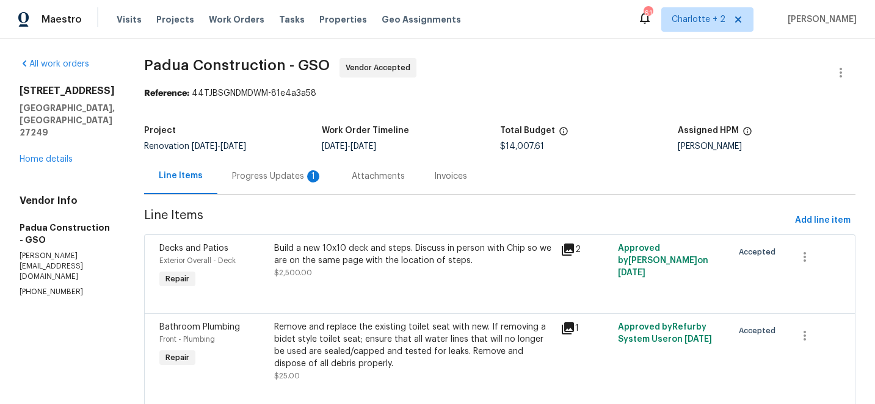
click at [255, 183] on div "Progress Updates 1" at bounding box center [277, 176] width 120 height 36
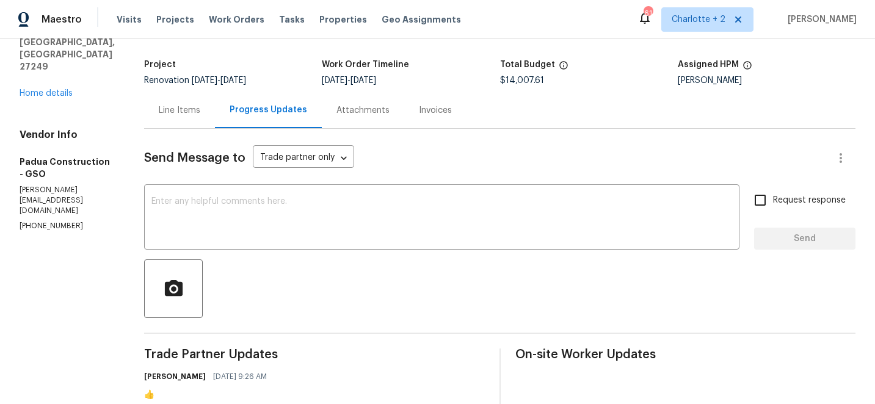
scroll to position [40, 0]
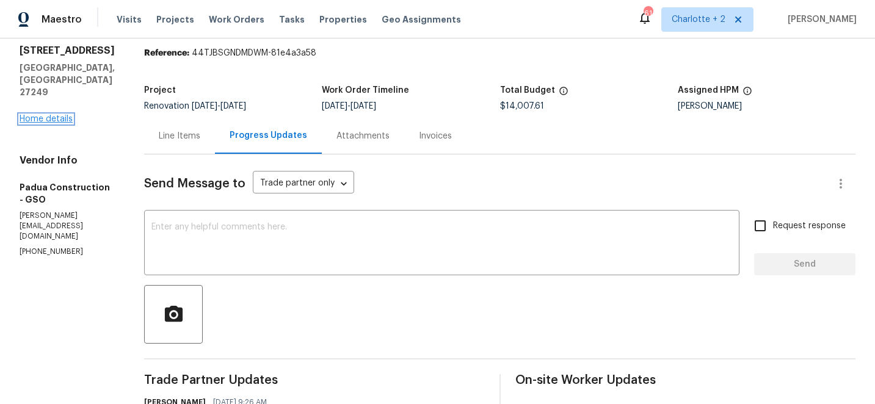
click at [53, 115] on link "Home details" at bounding box center [46, 119] width 53 height 9
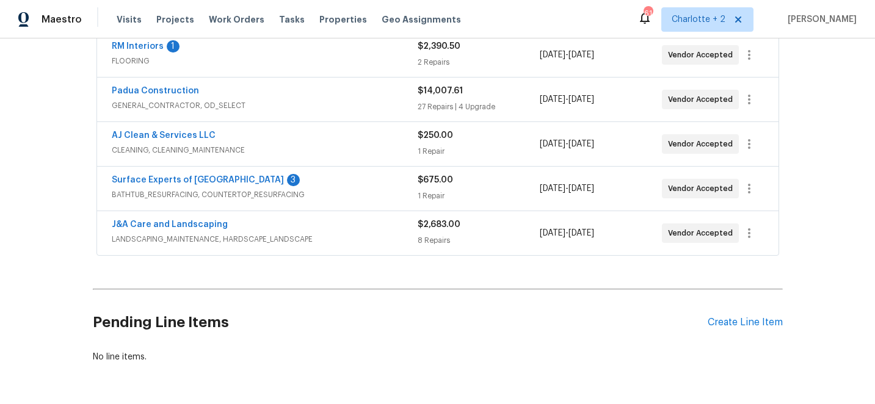
scroll to position [242, 0]
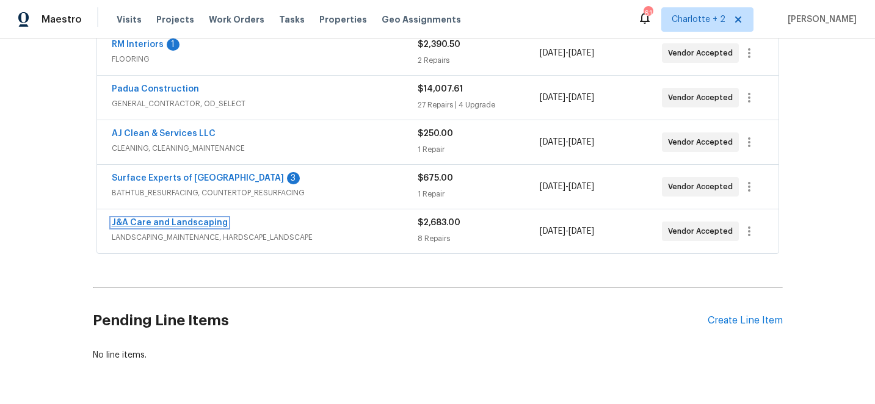
click at [176, 221] on link "J&A Care and Landscaping" at bounding box center [170, 223] width 116 height 9
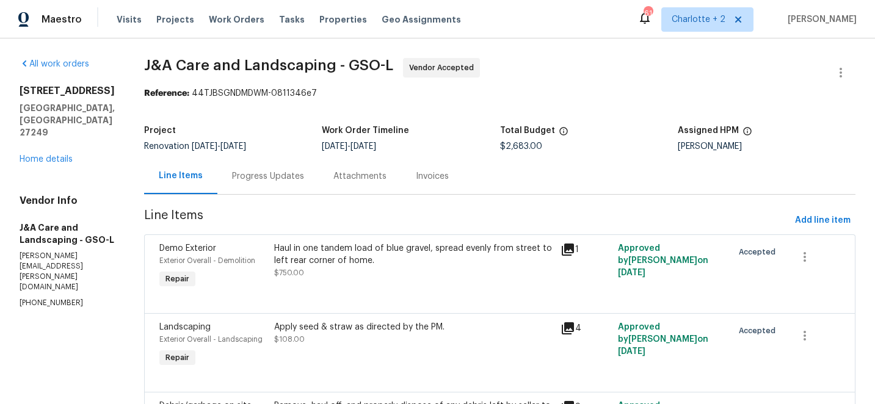
click at [271, 175] on div "Progress Updates" at bounding box center [268, 176] width 72 height 12
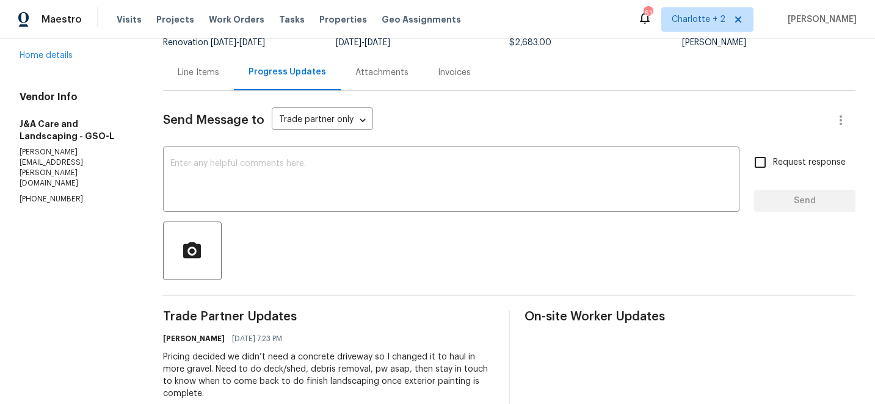
scroll to position [134, 0]
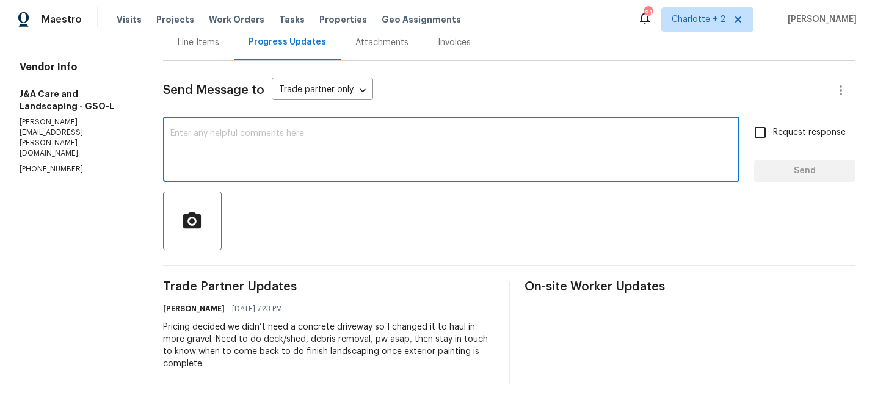
click at [269, 148] on textarea at bounding box center [451, 151] width 562 height 43
click at [180, 134] on textarea "PLease do demo Wednesday AM here" at bounding box center [451, 151] width 562 height 43
type textarea "Please do demo Wednesday AM here"
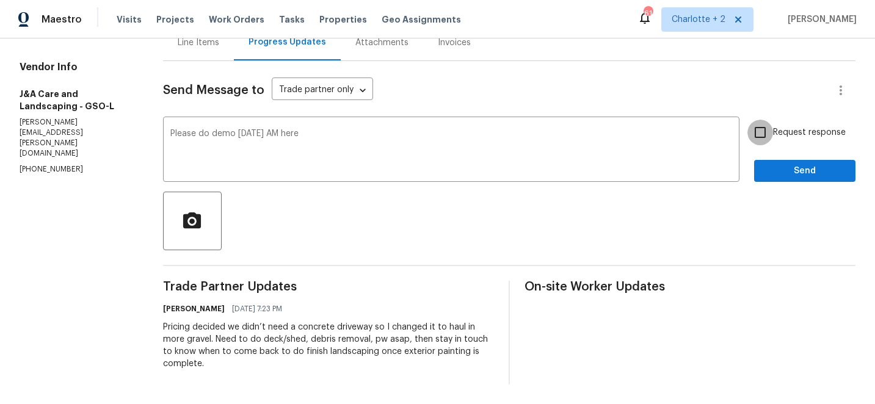
click at [768, 138] on input "Request response" at bounding box center [761, 133] width 26 height 26
checkbox input "true"
click at [798, 175] on span "Send" at bounding box center [805, 171] width 82 height 15
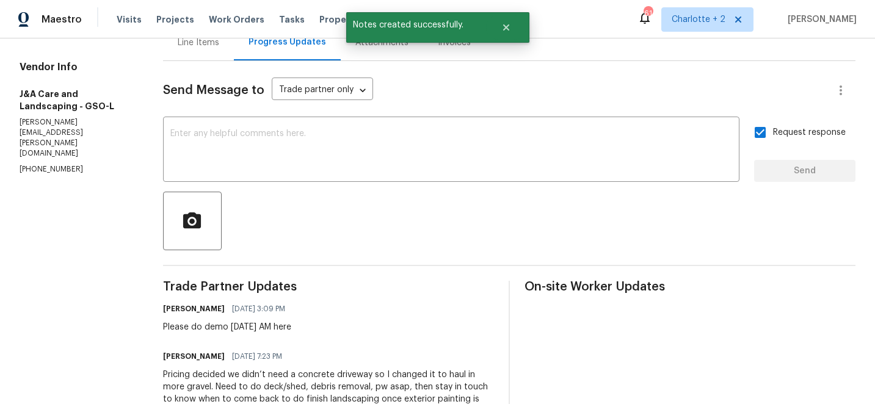
scroll to position [0, 0]
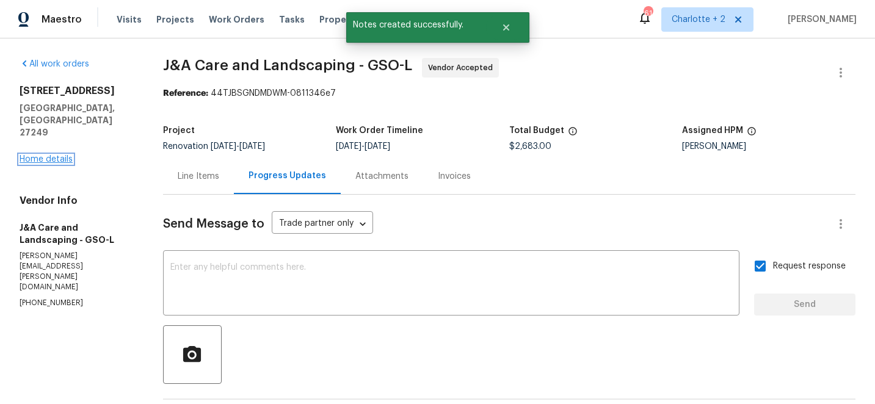
click at [42, 155] on link "Home details" at bounding box center [46, 159] width 53 height 9
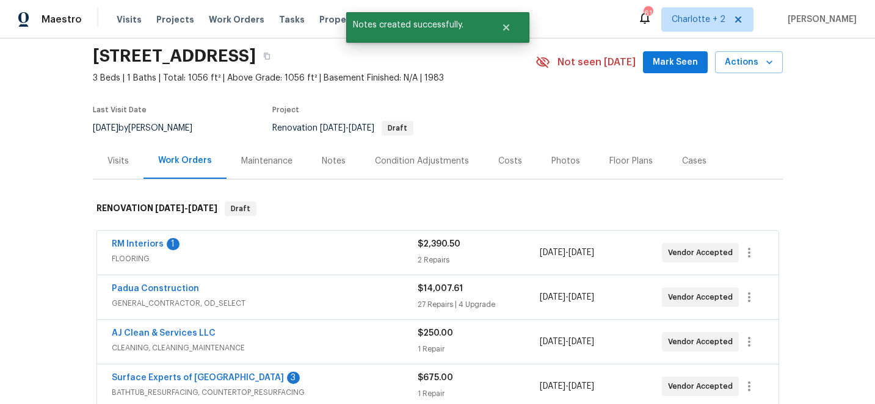
scroll to position [44, 0]
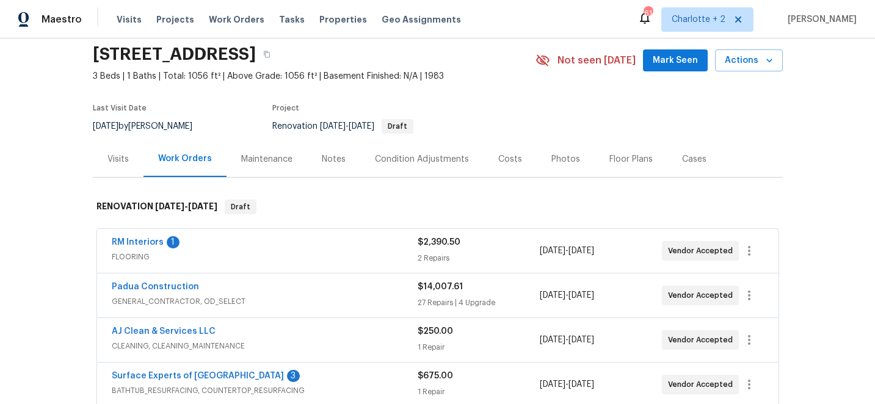
click at [510, 159] on div "Costs" at bounding box center [511, 159] width 24 height 12
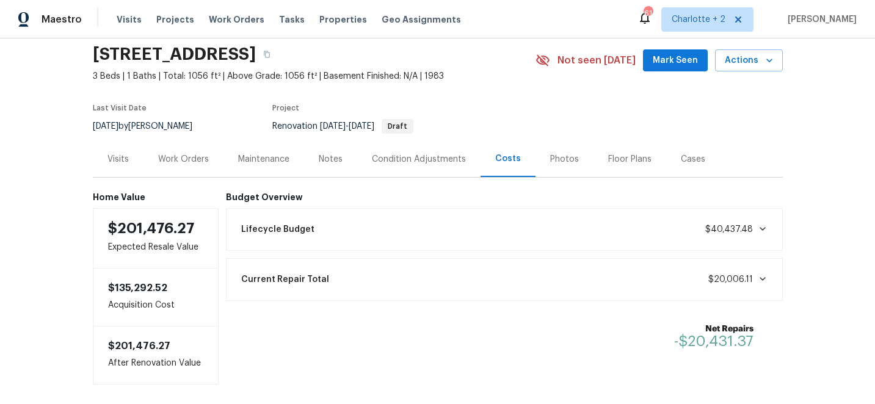
click at [186, 156] on div "Work Orders" at bounding box center [183, 159] width 51 height 12
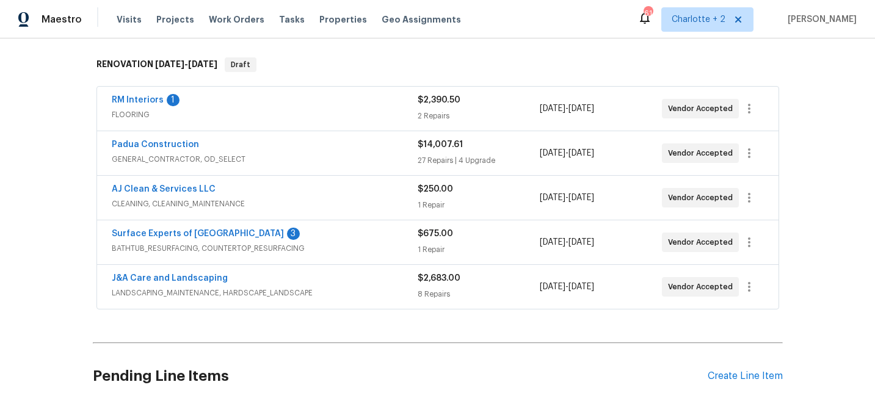
scroll to position [189, 0]
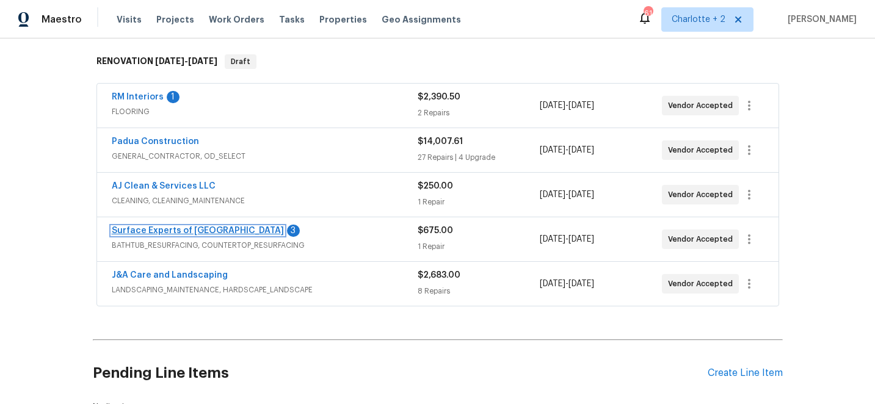
click at [183, 228] on link "Surface Experts of Winston-Salem" at bounding box center [198, 231] width 172 height 9
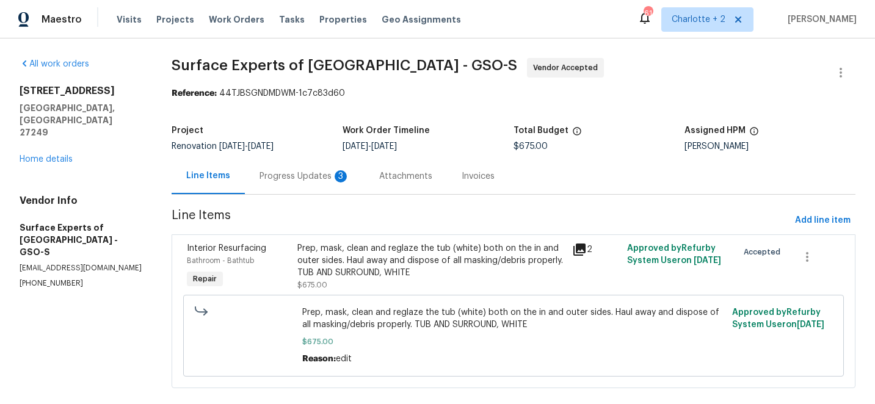
click at [286, 170] on div "Progress Updates 3" at bounding box center [305, 176] width 90 height 12
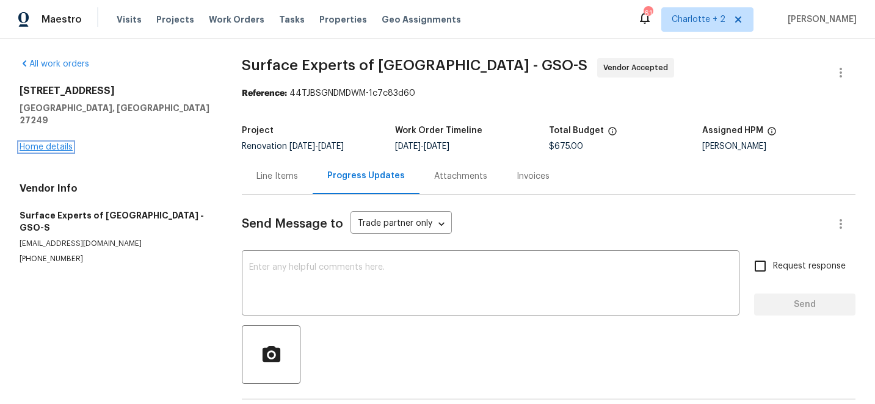
click at [59, 143] on link "Home details" at bounding box center [46, 147] width 53 height 9
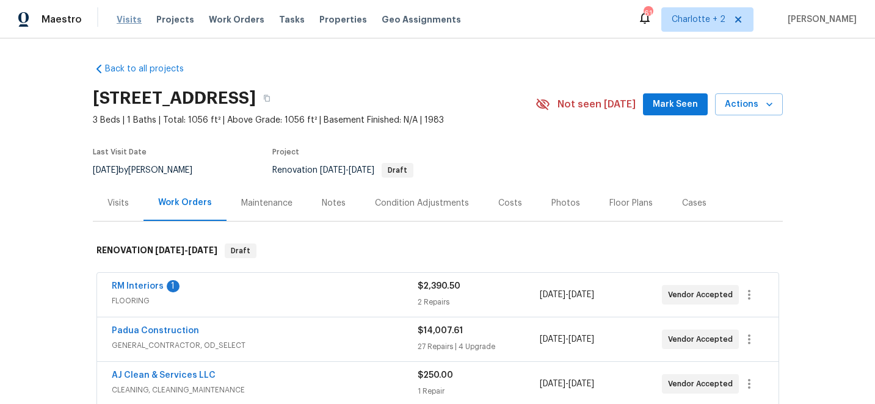
click at [125, 19] on span "Visits" at bounding box center [129, 19] width 25 height 12
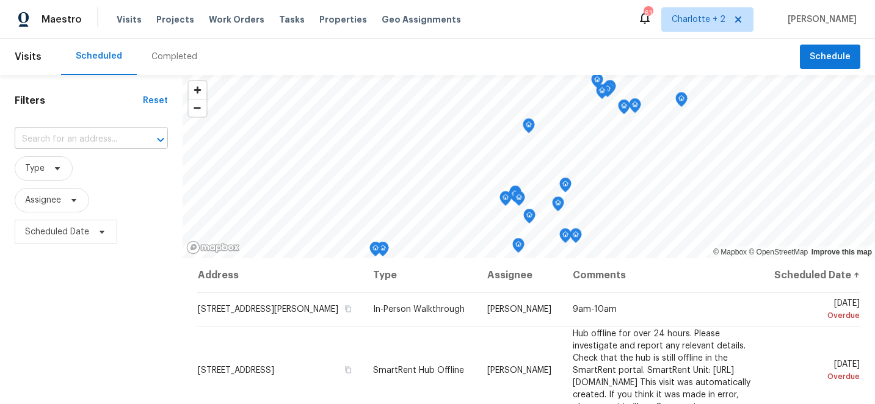
click at [100, 141] on input "text" at bounding box center [74, 139] width 119 height 19
type input "2472 ing"
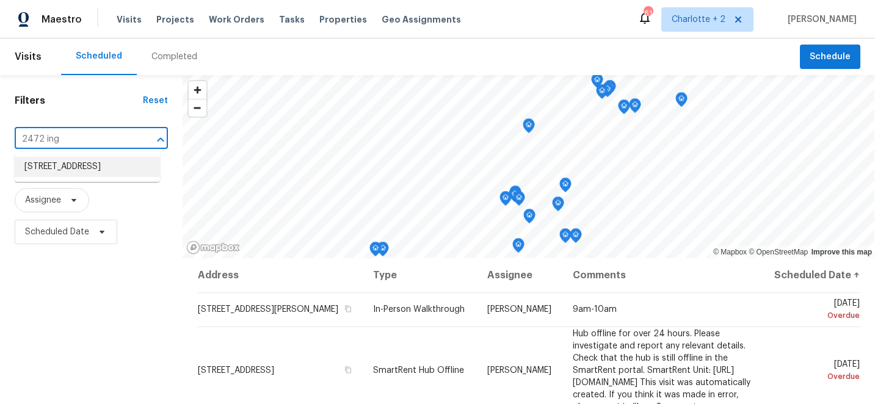
click at [80, 169] on li "2472 Ingleside Dr, High Point, NC 27265" at bounding box center [87, 167] width 145 height 20
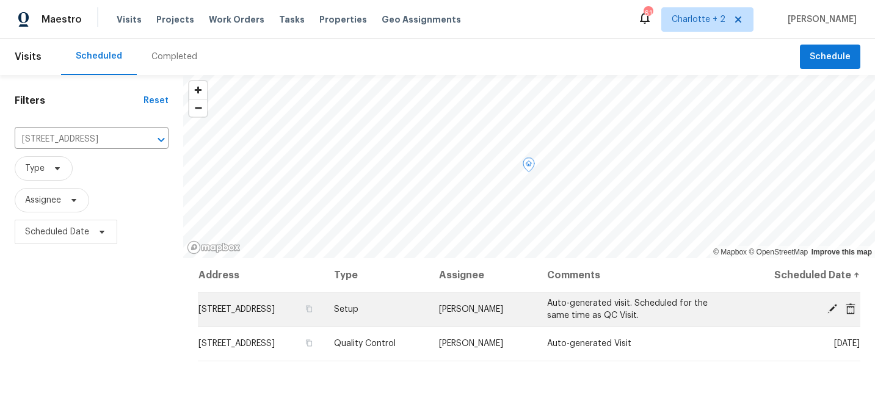
click at [833, 312] on icon at bounding box center [832, 309] width 11 height 11
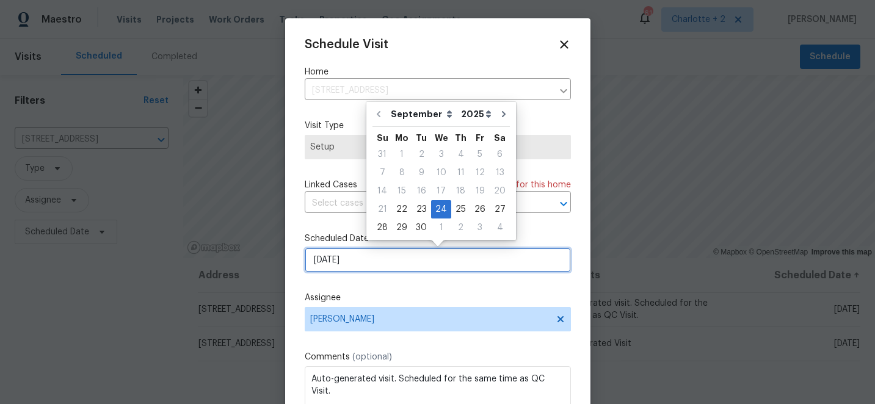
click at [407, 261] on input "[DATE]" at bounding box center [438, 260] width 266 height 24
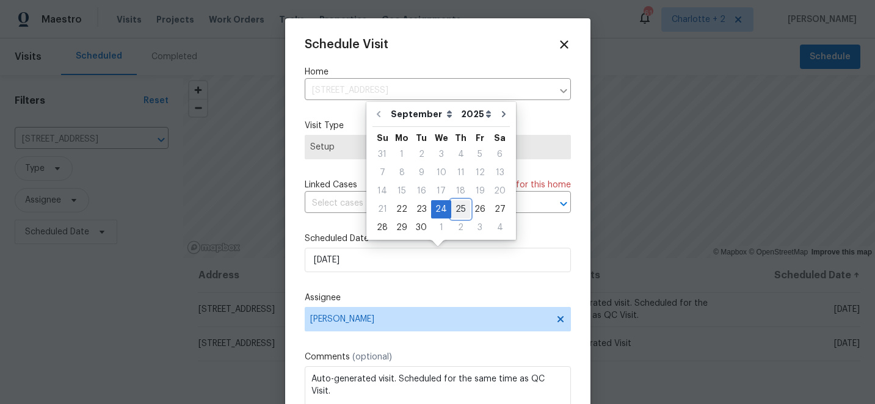
click at [460, 210] on div "25" at bounding box center [460, 209] width 19 height 17
type input "9/25/2025"
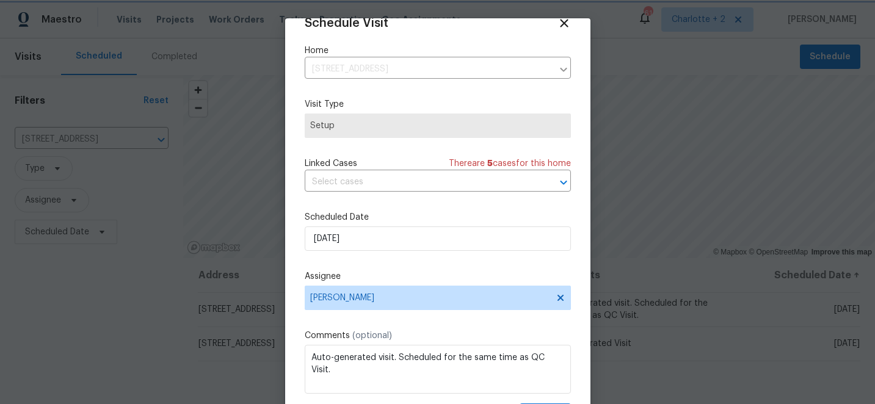
scroll to position [60, 0]
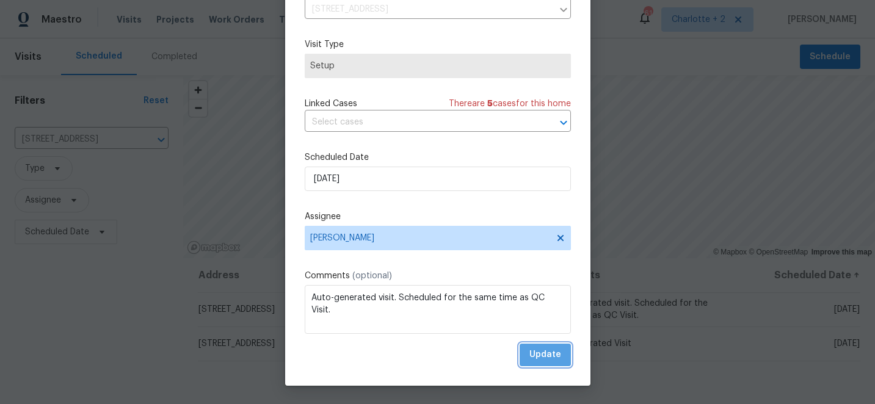
click at [559, 354] on span "Update" at bounding box center [546, 355] width 32 height 15
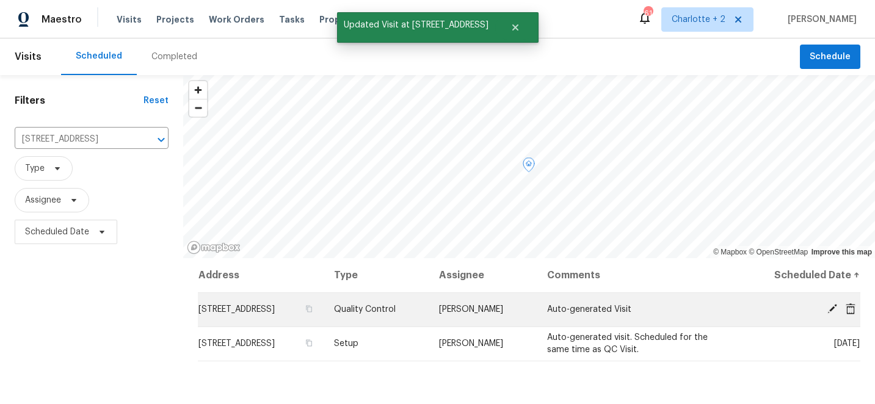
click at [835, 308] on icon at bounding box center [833, 309] width 10 height 10
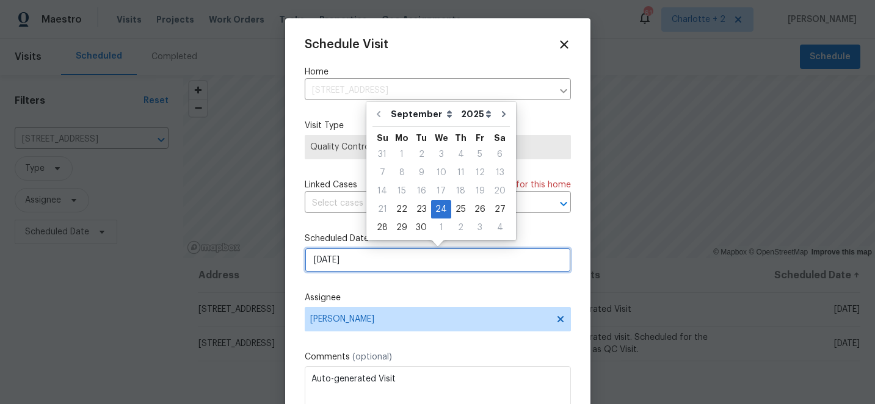
click at [407, 264] on input "[DATE]" at bounding box center [438, 260] width 266 height 24
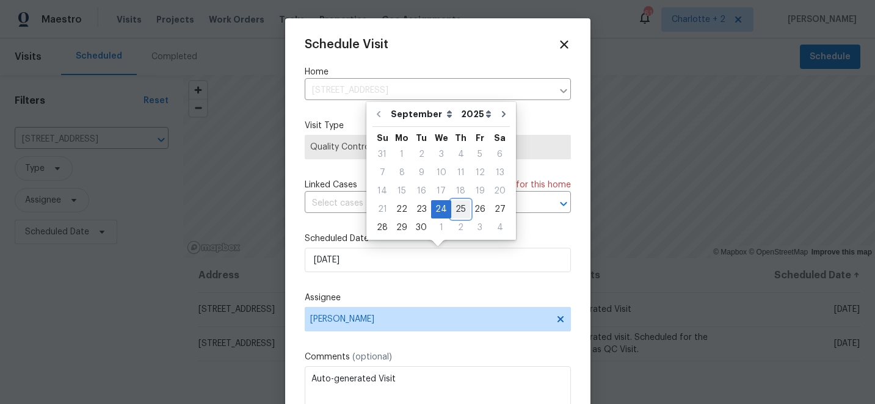
click at [456, 208] on div "25" at bounding box center [460, 209] width 19 height 17
type input "9/25/2025"
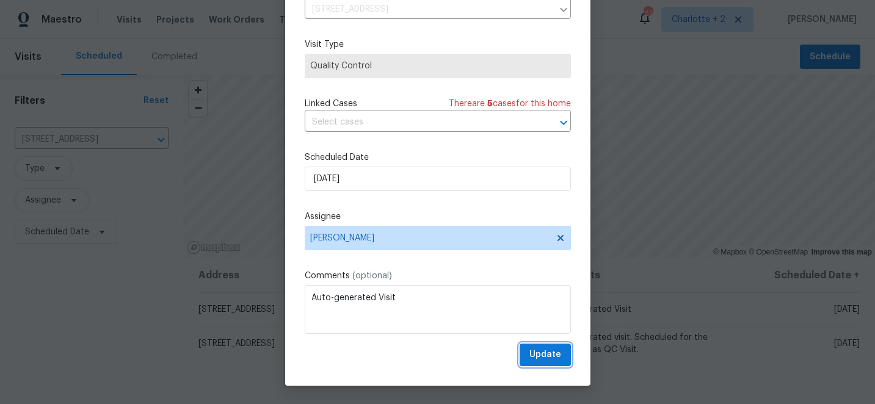
click at [548, 355] on span "Update" at bounding box center [546, 355] width 32 height 15
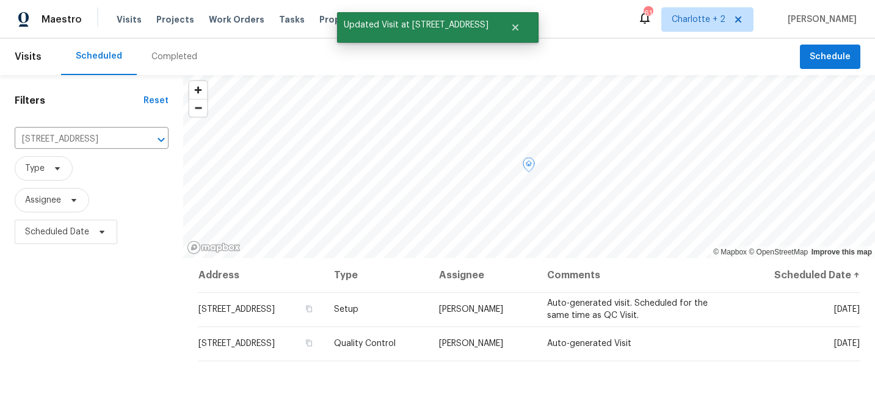
drag, startPoint x: 360, startPoint y: 312, endPoint x: 193, endPoint y: 304, distance: 167.6
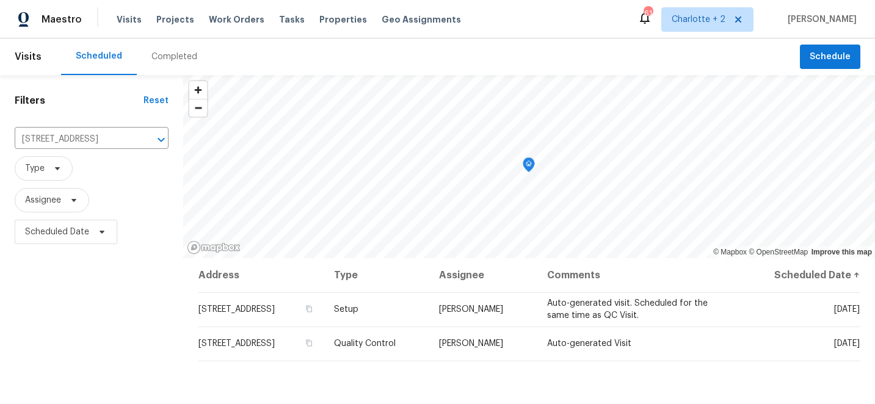
click at [169, 296] on div "Filters Reset 2472 Ingleside Dr, High Point, NC 27265 ​ Type Assignee Scheduled…" at bounding box center [91, 328] width 183 height 507
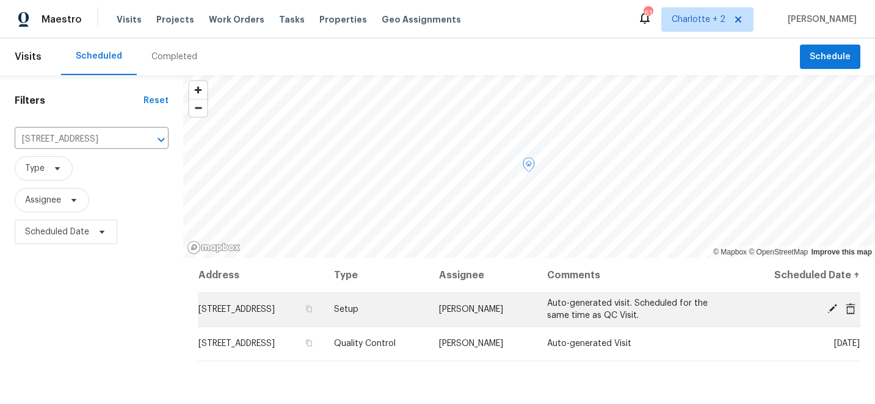
drag, startPoint x: 189, startPoint y: 312, endPoint x: 356, endPoint y: 313, distance: 166.8
click at [324, 307] on td "2472 Ingleside Dr, High Point, NC 27265" at bounding box center [261, 310] width 126 height 34
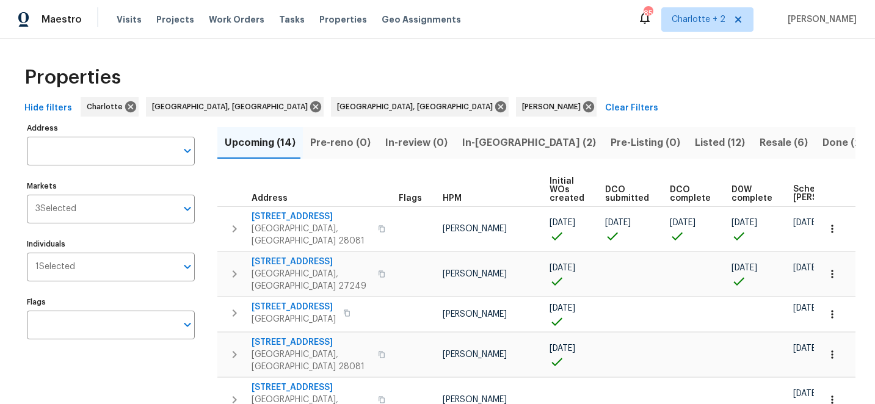
scroll to position [71, 0]
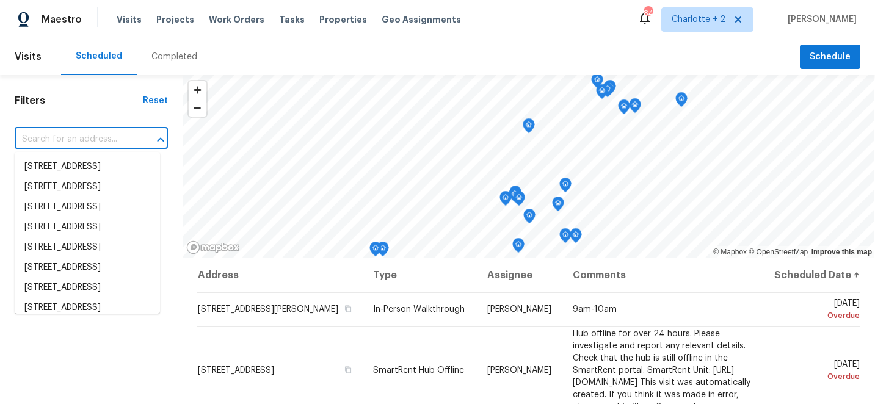
click at [113, 137] on input "text" at bounding box center [74, 139] width 119 height 19
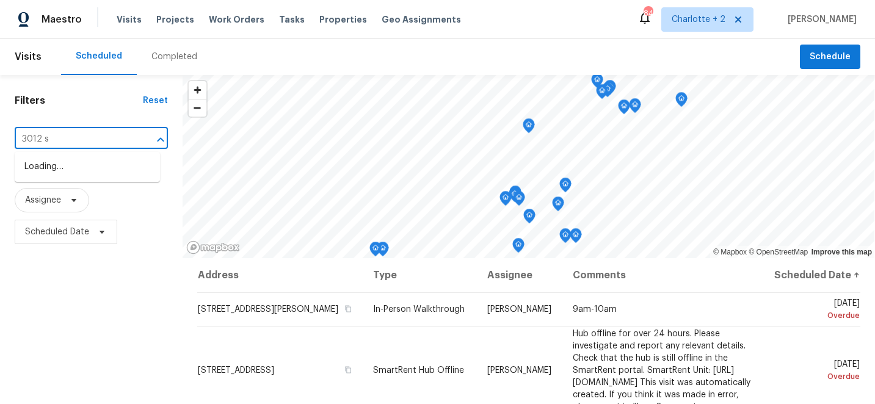
type input "3012 s m"
click at [104, 176] on li "[STREET_ADDRESS]" at bounding box center [87, 167] width 145 height 20
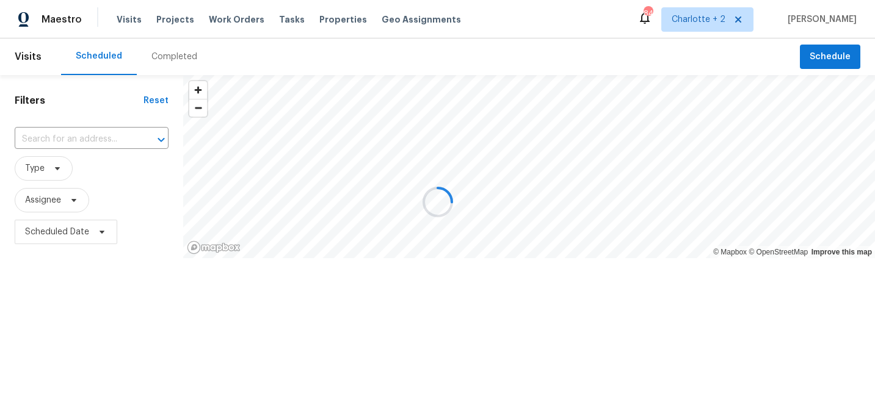
type input "[STREET_ADDRESS]"
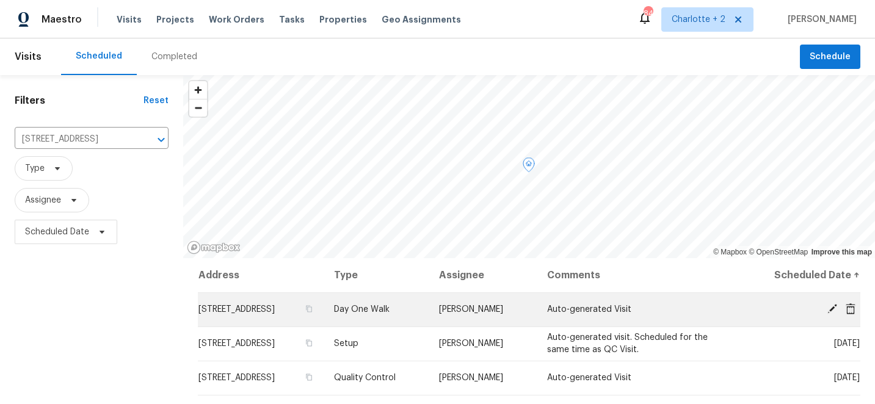
click at [828, 309] on icon at bounding box center [832, 309] width 11 height 11
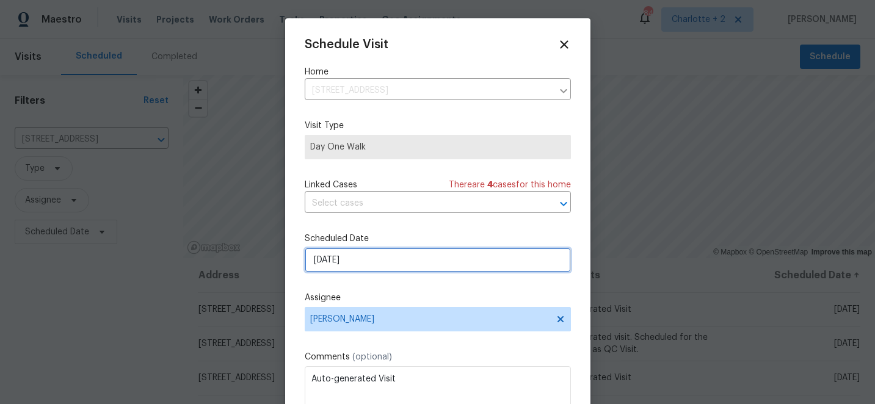
click at [400, 261] on input "[DATE]" at bounding box center [438, 260] width 266 height 24
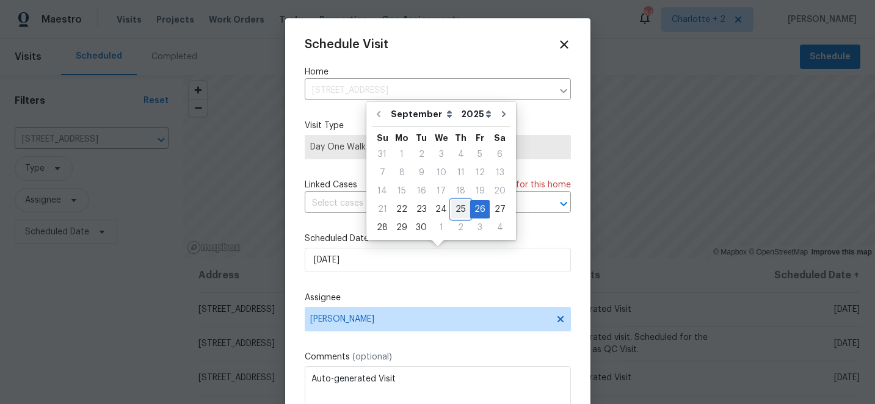
click at [456, 210] on div "25" at bounding box center [460, 209] width 19 height 17
type input "[DATE]"
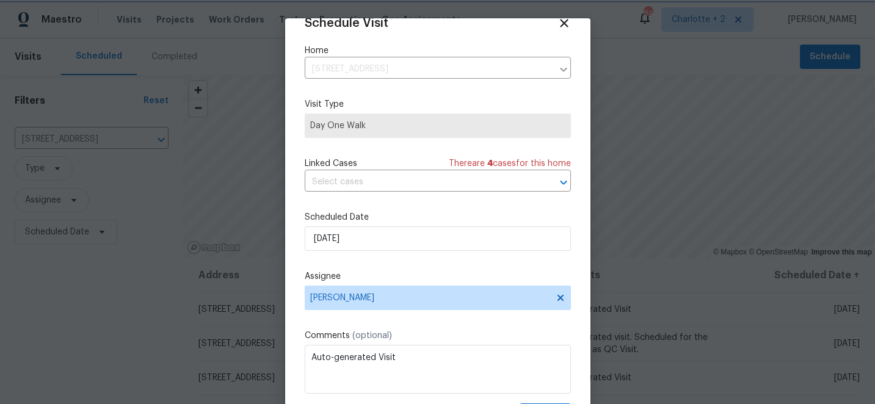
scroll to position [60, 0]
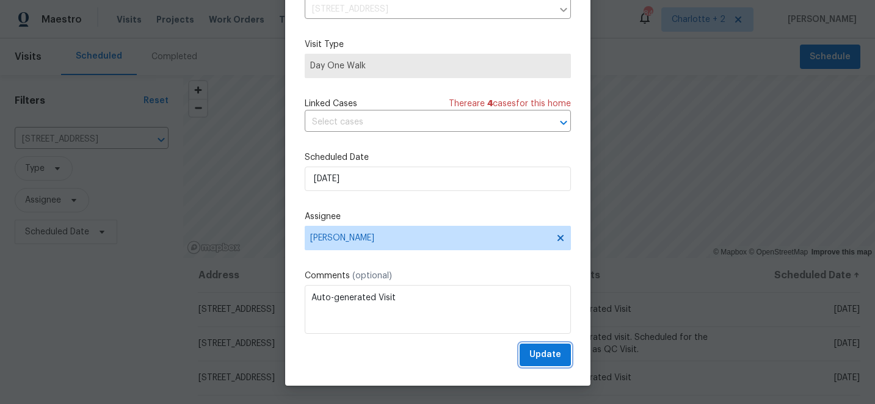
click at [547, 357] on span "Update" at bounding box center [546, 355] width 32 height 15
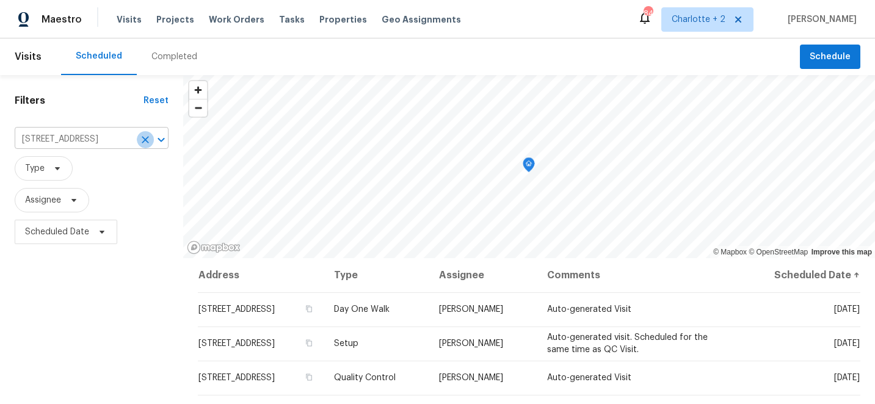
click at [146, 139] on icon "Clear" at bounding box center [145, 139] width 7 height 7
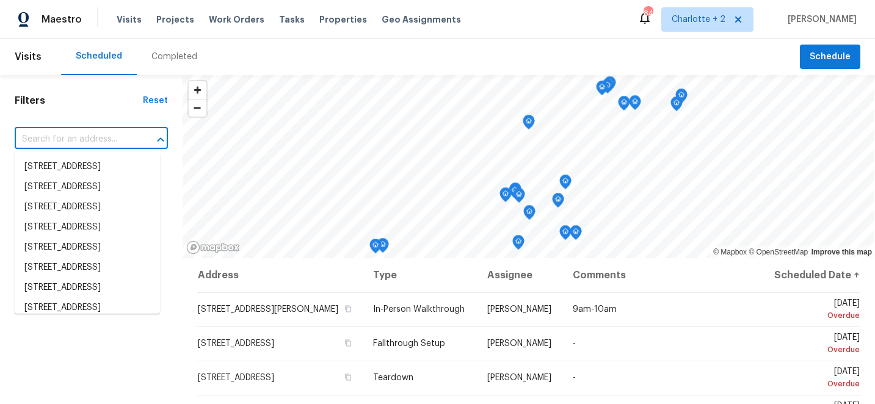
click at [76, 137] on input "text" at bounding box center [74, 139] width 119 height 19
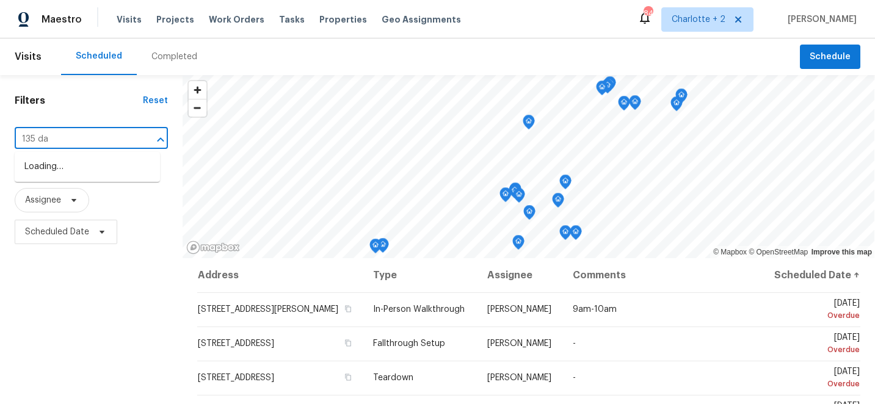
type input "135 dai"
click at [73, 168] on li "135 Daisy Ave, Kannapolis, NC 28081" at bounding box center [87, 167] width 145 height 20
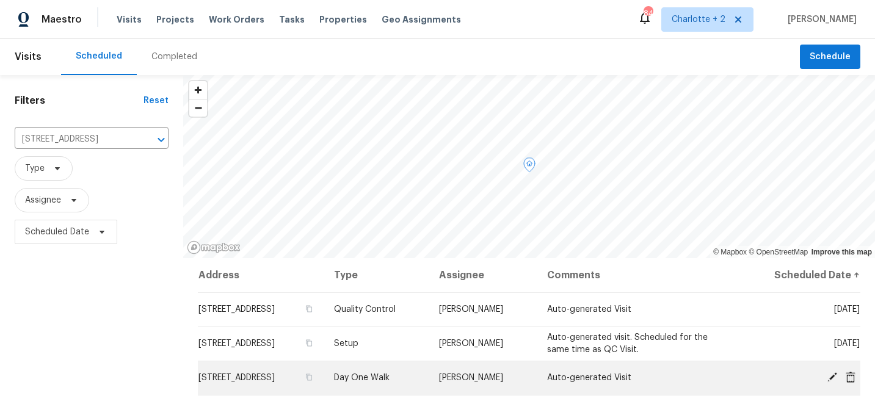
click at [835, 374] on icon at bounding box center [833, 378] width 10 height 10
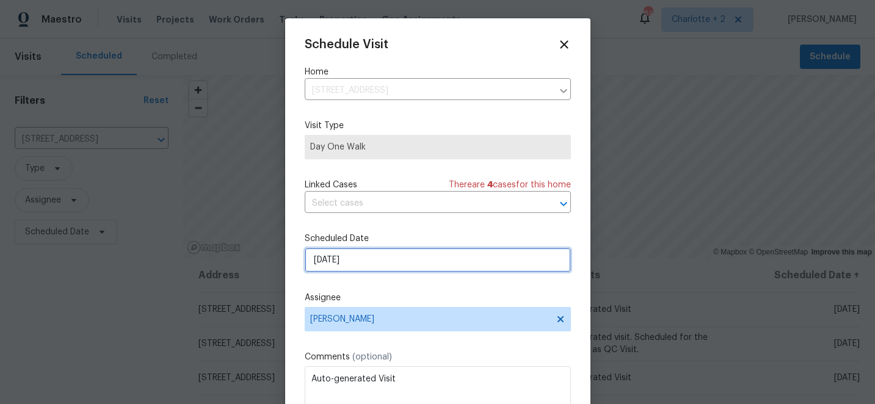
click at [418, 264] on input "9/26/2025" at bounding box center [438, 260] width 266 height 24
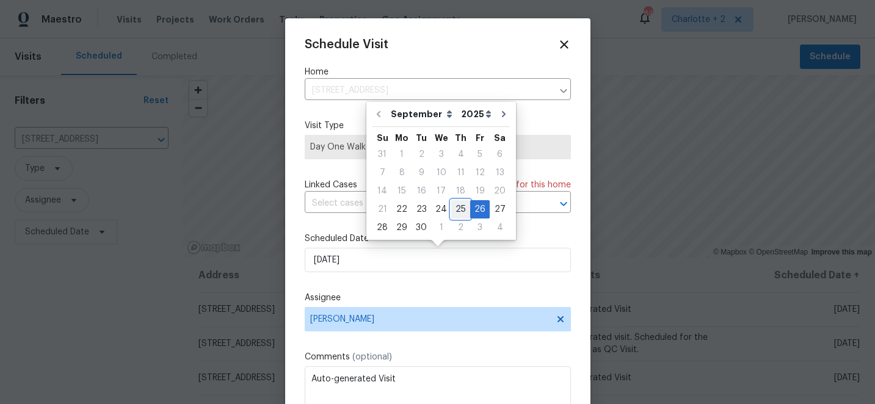
click at [458, 211] on div "25" at bounding box center [460, 209] width 19 height 17
type input "9/25/2025"
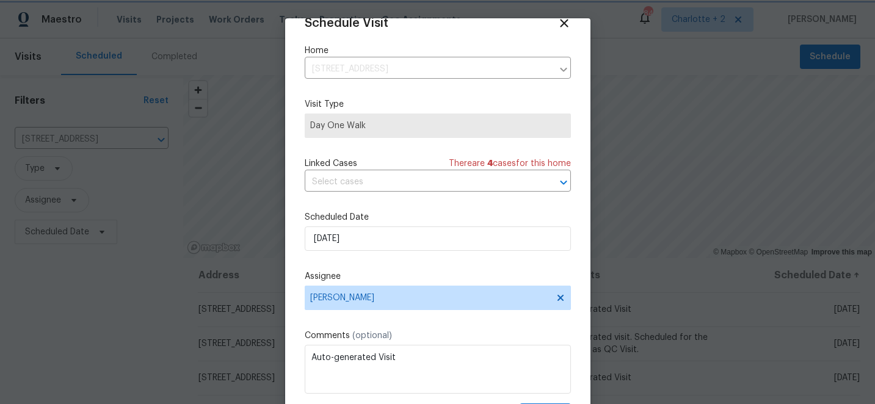
scroll to position [60, 0]
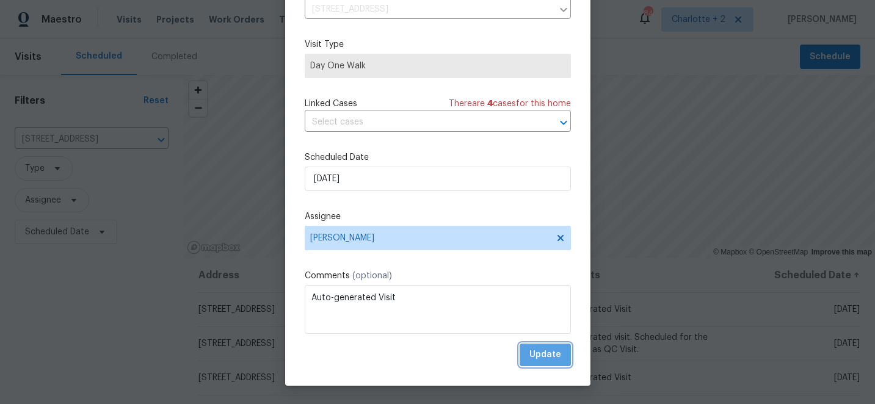
click at [555, 356] on span "Update" at bounding box center [546, 355] width 32 height 15
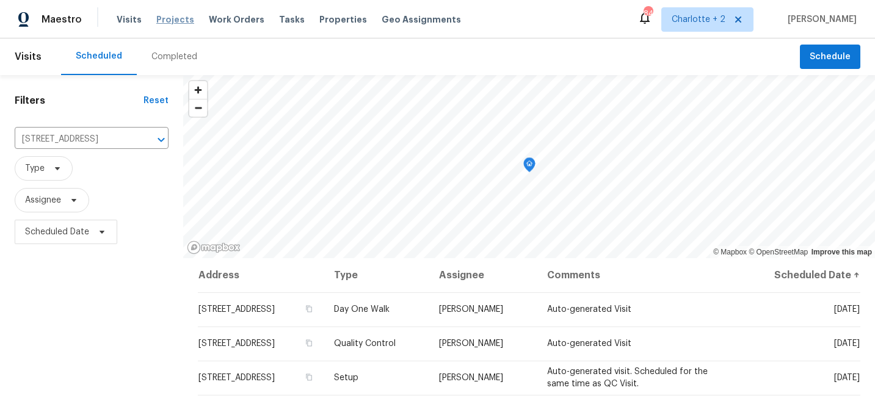
click at [169, 20] on span "Projects" at bounding box center [175, 19] width 38 height 12
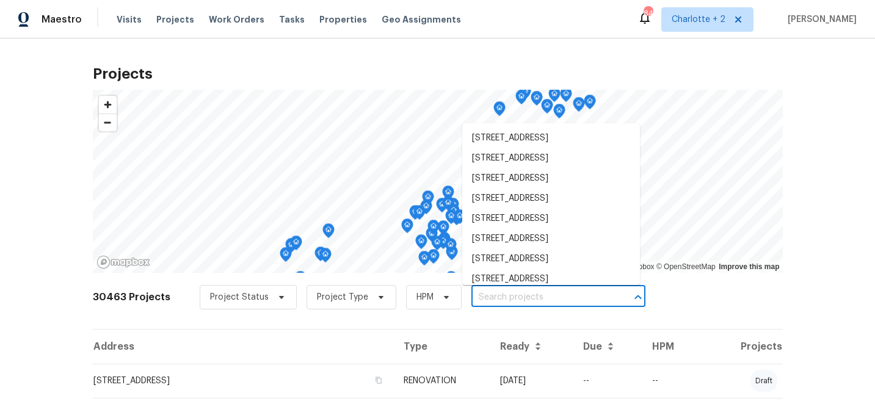
click at [481, 297] on input "text" at bounding box center [542, 297] width 140 height 19
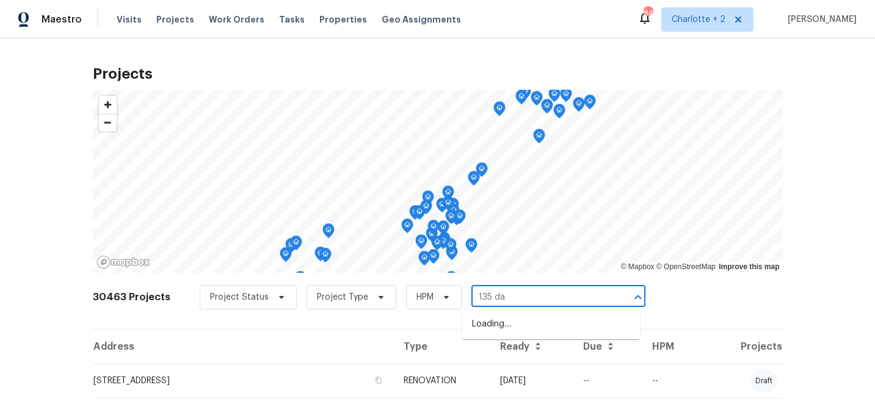
type input "135 dai"
click at [503, 324] on li "135 Daisy Ave, Kannapolis, NC 28081" at bounding box center [551, 325] width 178 height 20
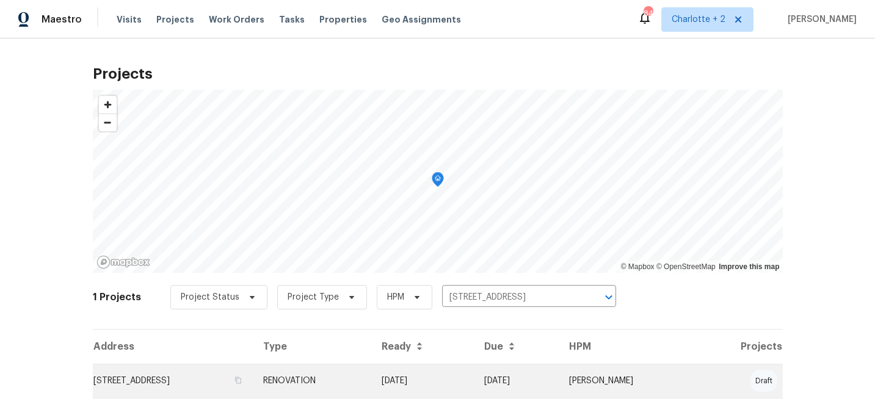
click at [475, 385] on td "[DATE]" at bounding box center [423, 381] width 103 height 34
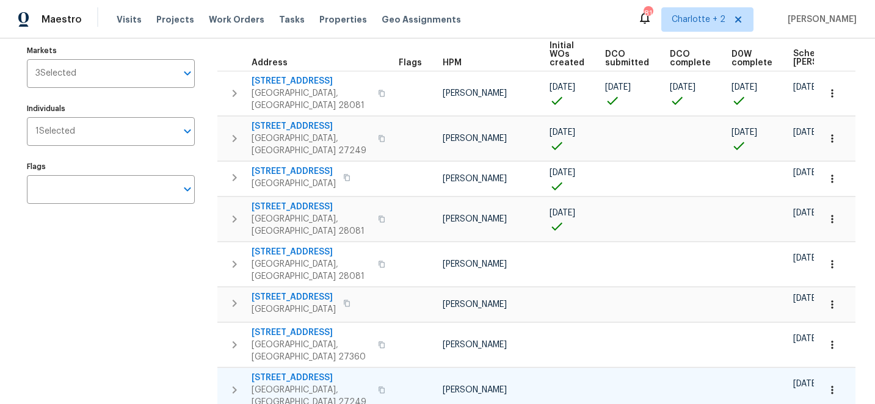
scroll to position [170, 0]
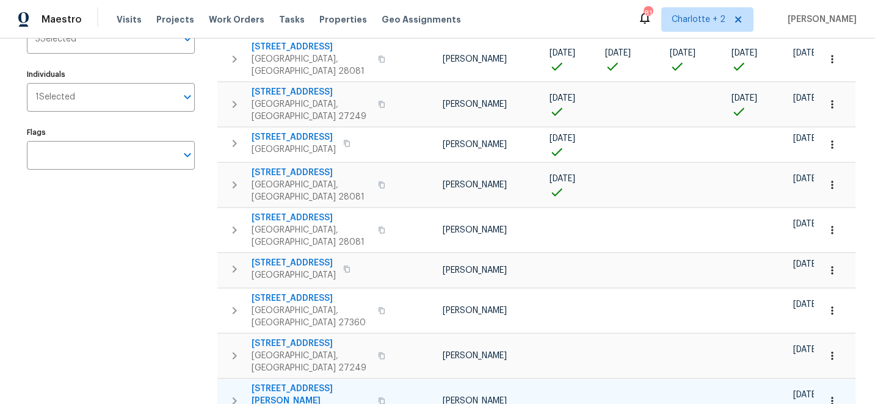
drag, startPoint x: 249, startPoint y: 331, endPoint x: 319, endPoint y: 329, distance: 70.3
click at [319, 379] on td "[STREET_ADDRESS][PERSON_NAME]" at bounding box center [305, 401] width 177 height 44
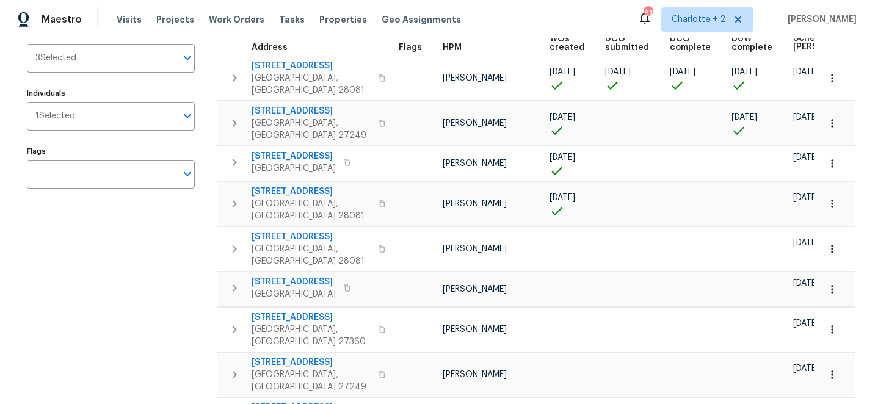
scroll to position [154, 0]
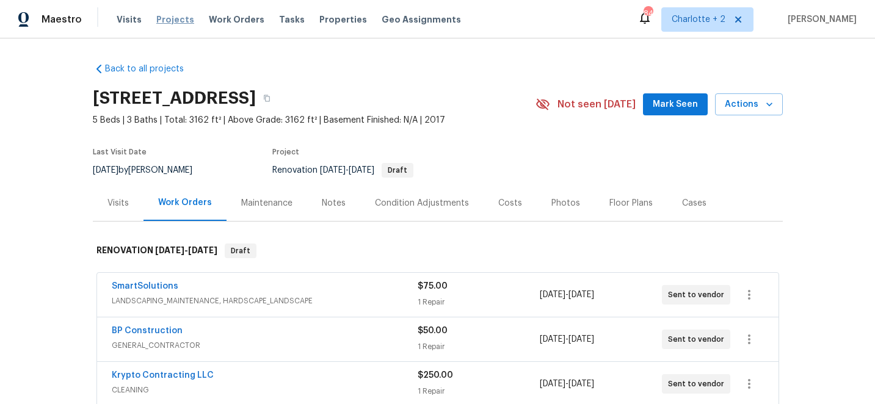
click at [166, 18] on span "Projects" at bounding box center [175, 19] width 38 height 12
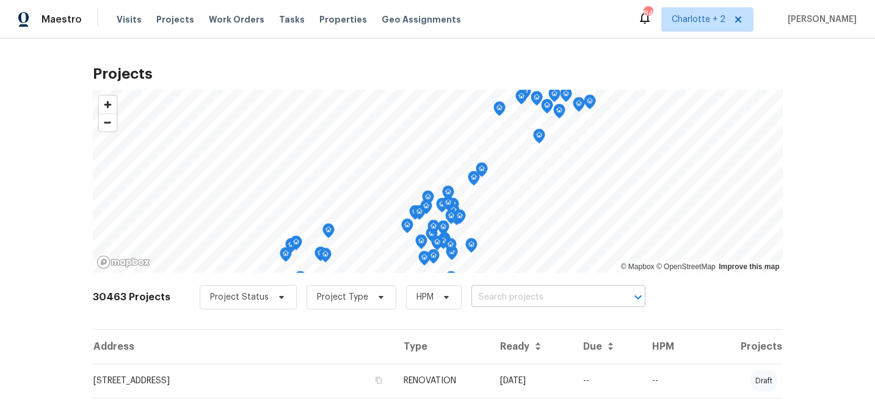
click at [482, 299] on input "text" at bounding box center [542, 297] width 140 height 19
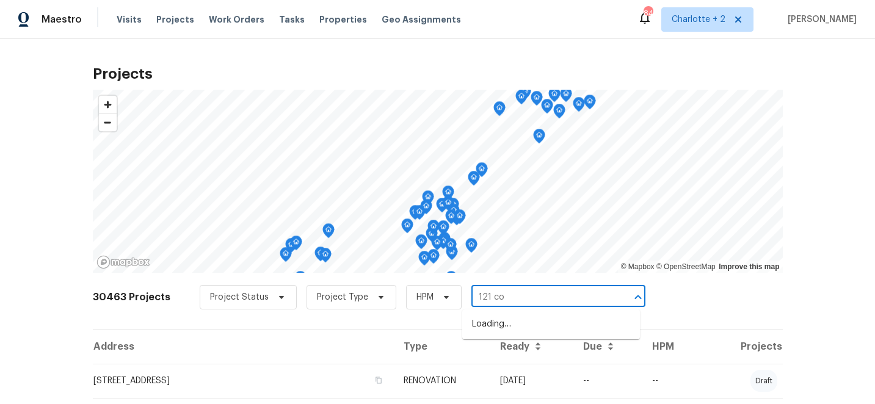
type input "121 col"
click at [501, 329] on li "[STREET_ADDRESS][PERSON_NAME]" at bounding box center [551, 325] width 178 height 20
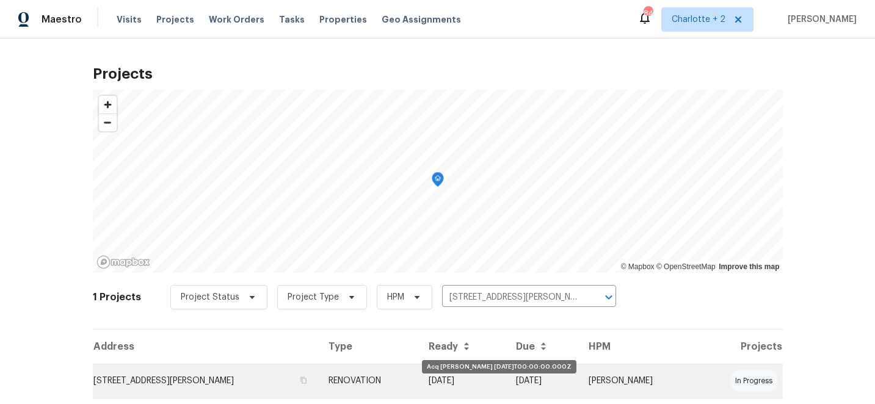
click at [487, 376] on td "[DATE]" at bounding box center [462, 381] width 87 height 34
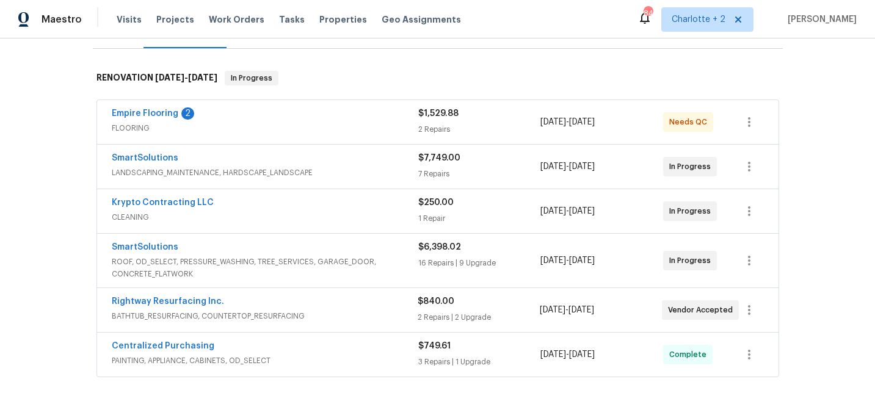
scroll to position [175, 0]
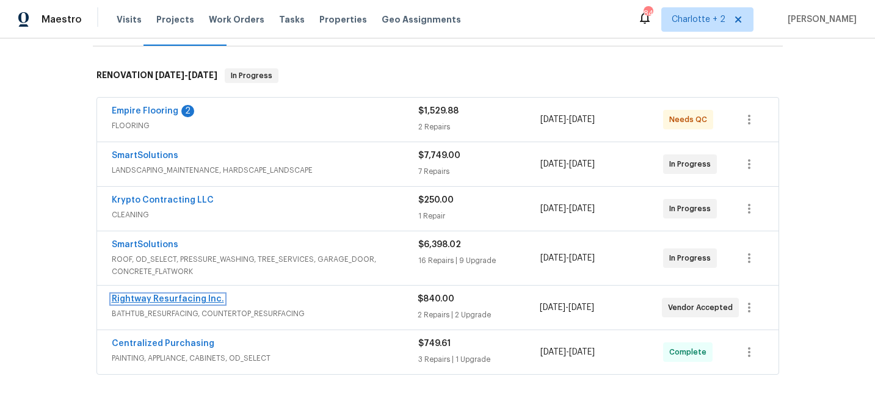
click at [164, 298] on link "Rightway Resurfacing Inc." at bounding box center [168, 299] width 112 height 9
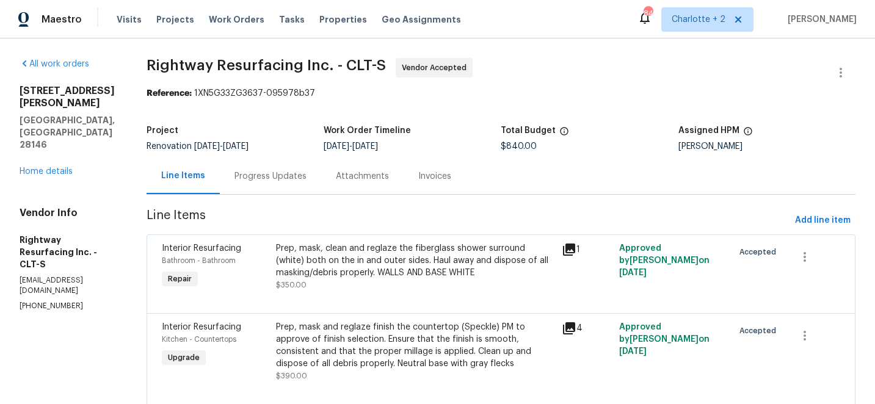
click at [369, 267] on div "Prep, mask, clean and reglaze the fiberglass shower surround (white) both on th…" at bounding box center [415, 261] width 279 height 37
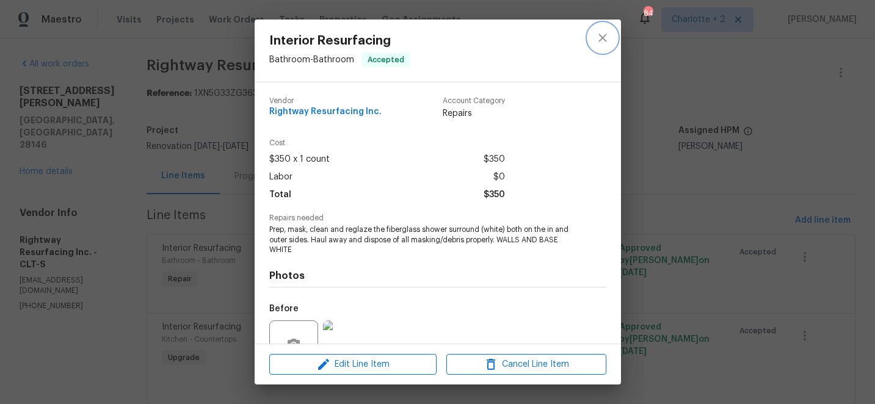
click at [608, 36] on icon "close" at bounding box center [603, 38] width 15 height 15
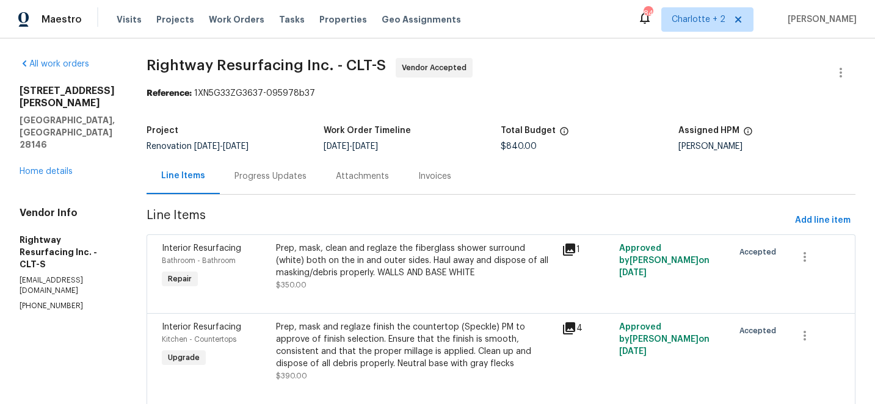
click at [370, 335] on div "Prep, mask and reglaze finish the countertop (Speckle) PM to approve of finish …" at bounding box center [415, 345] width 279 height 49
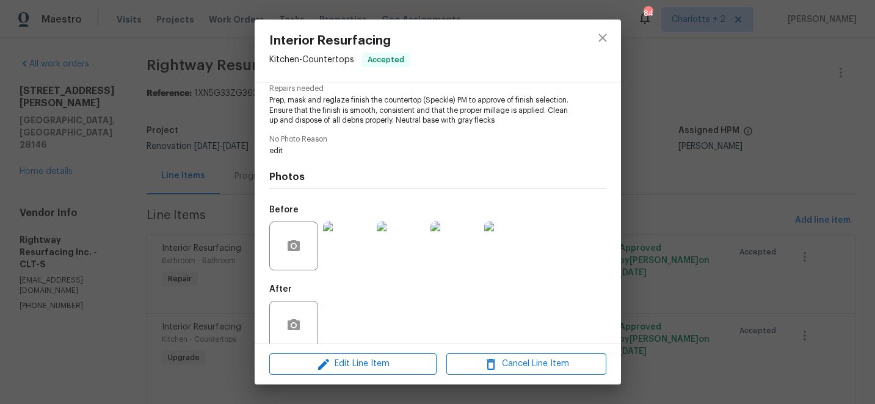
scroll to position [142, 0]
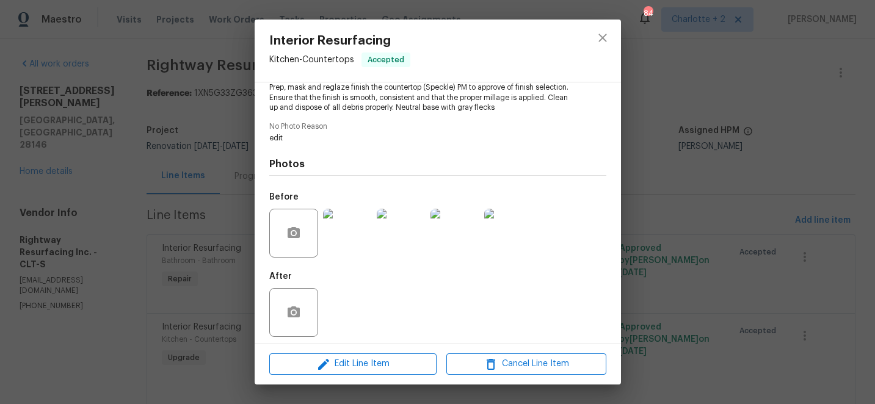
click at [332, 232] on img at bounding box center [347, 233] width 49 height 49
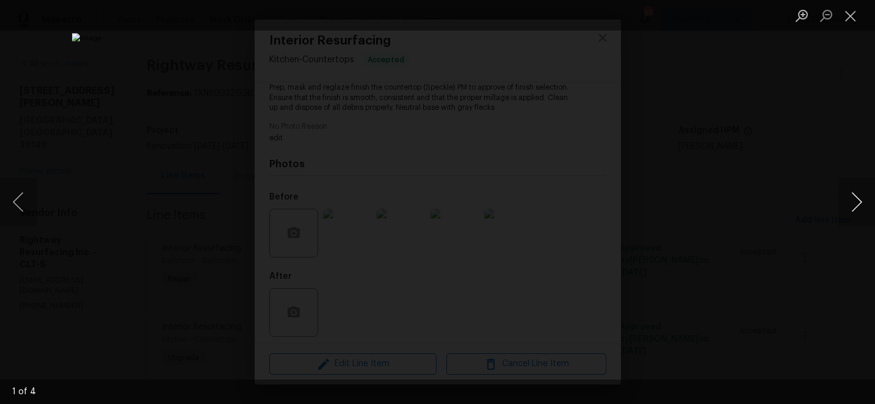
click at [858, 206] on button "Next image" at bounding box center [857, 202] width 37 height 49
